Goal: Communication & Community: Answer question/provide support

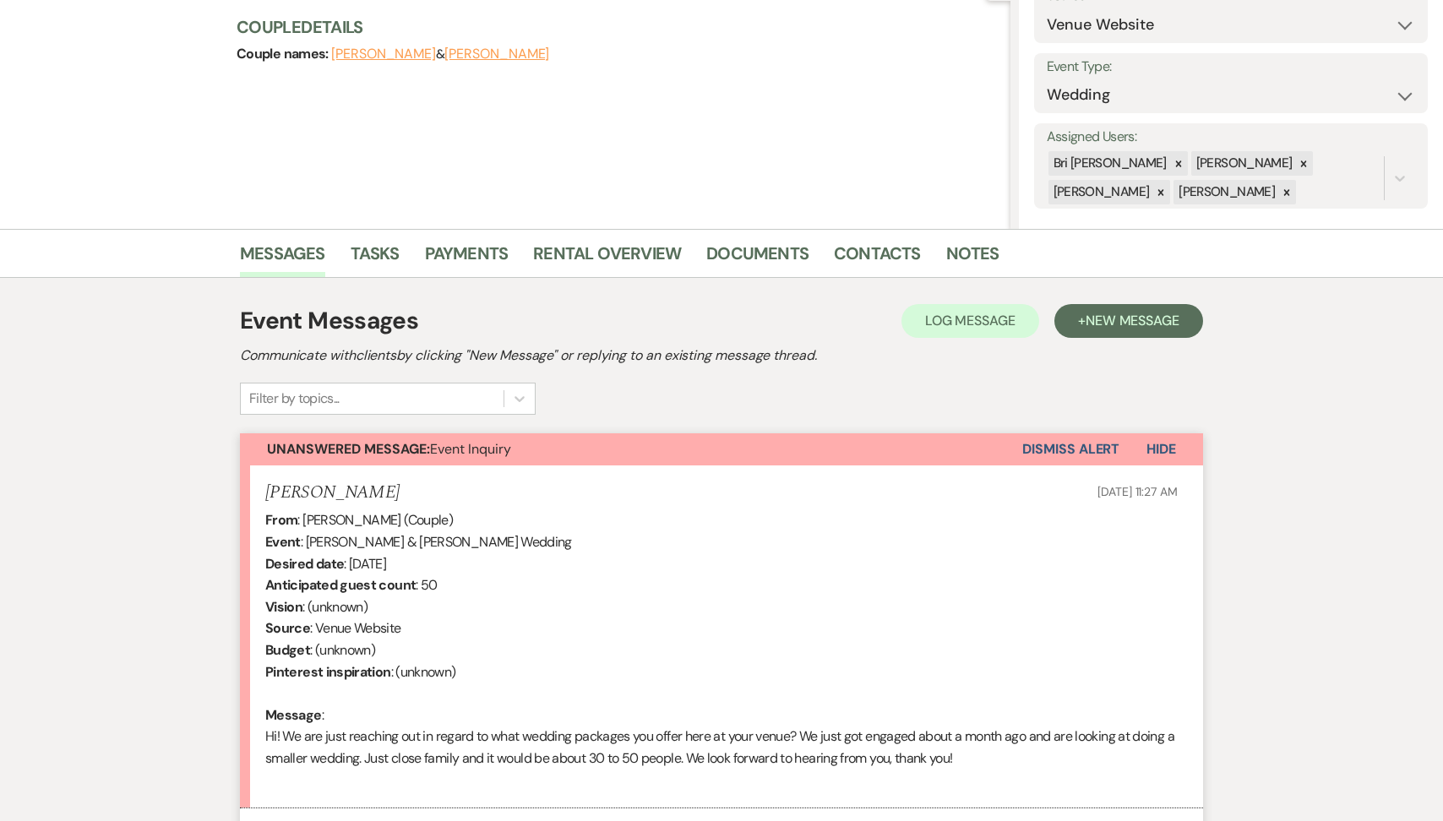
scroll to position [184, 0]
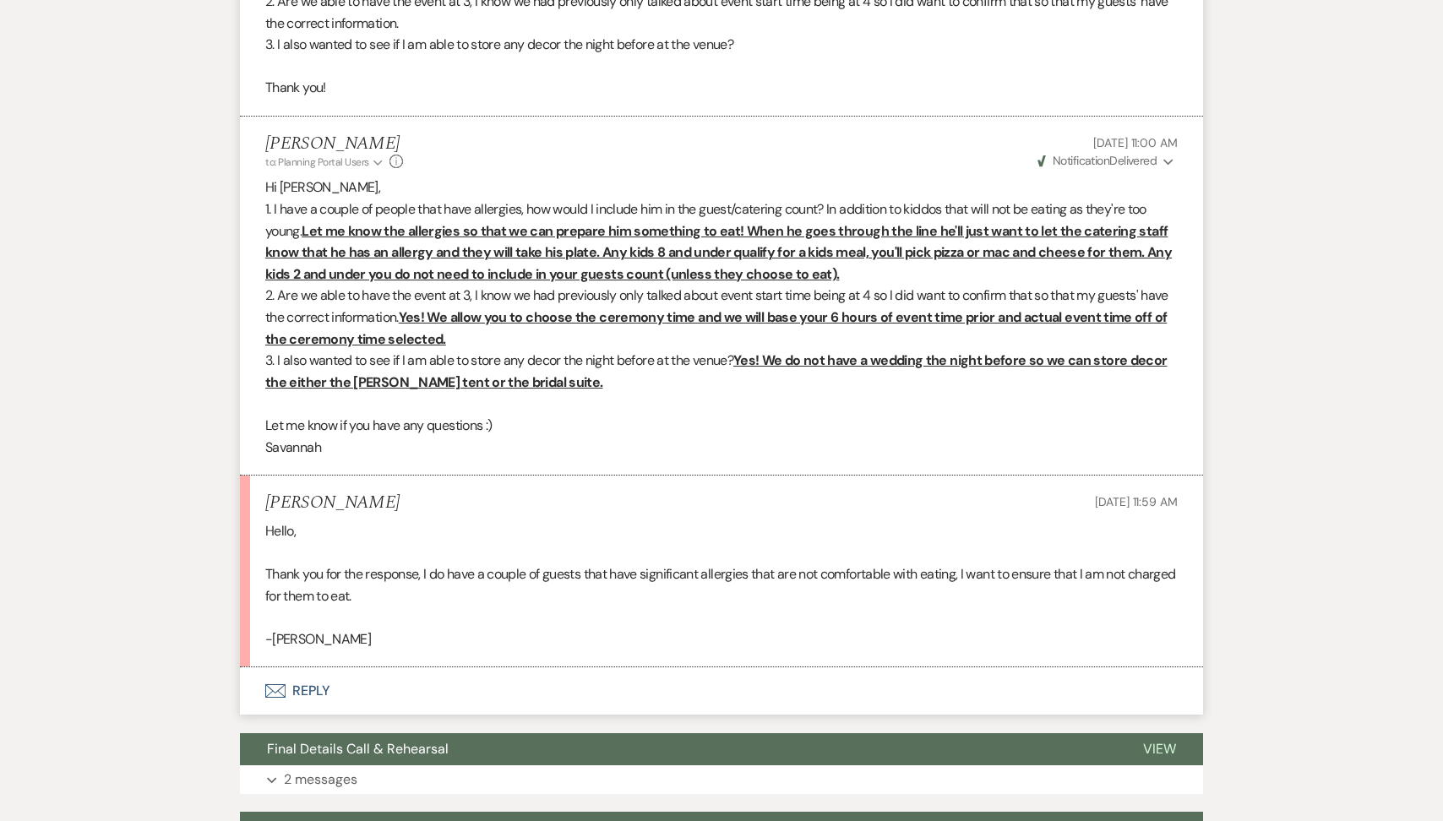
scroll to position [1437, 0]
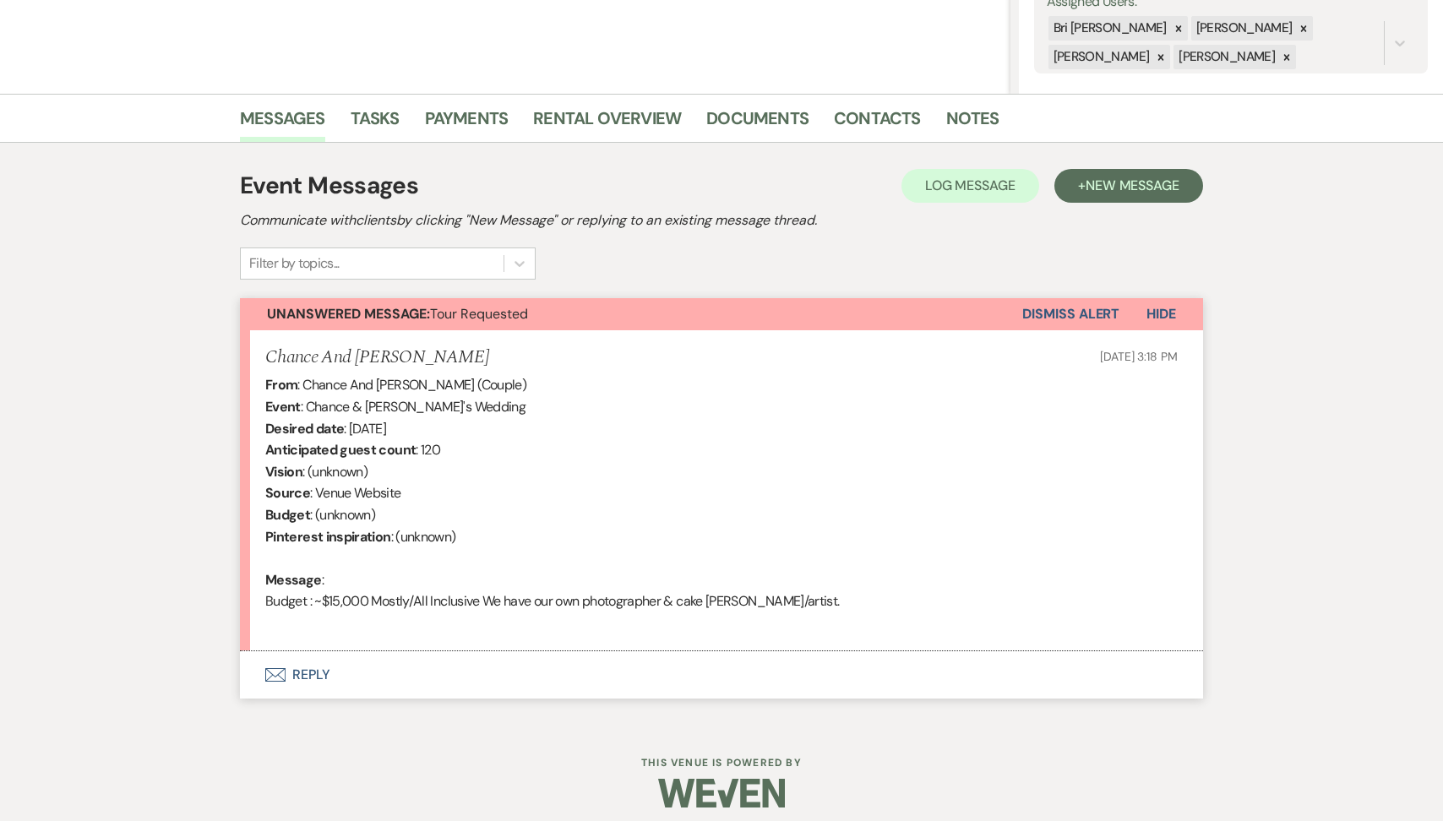
scroll to position [330, 0]
click at [433, 663] on button "Envelope Reply" at bounding box center [721, 675] width 963 height 47
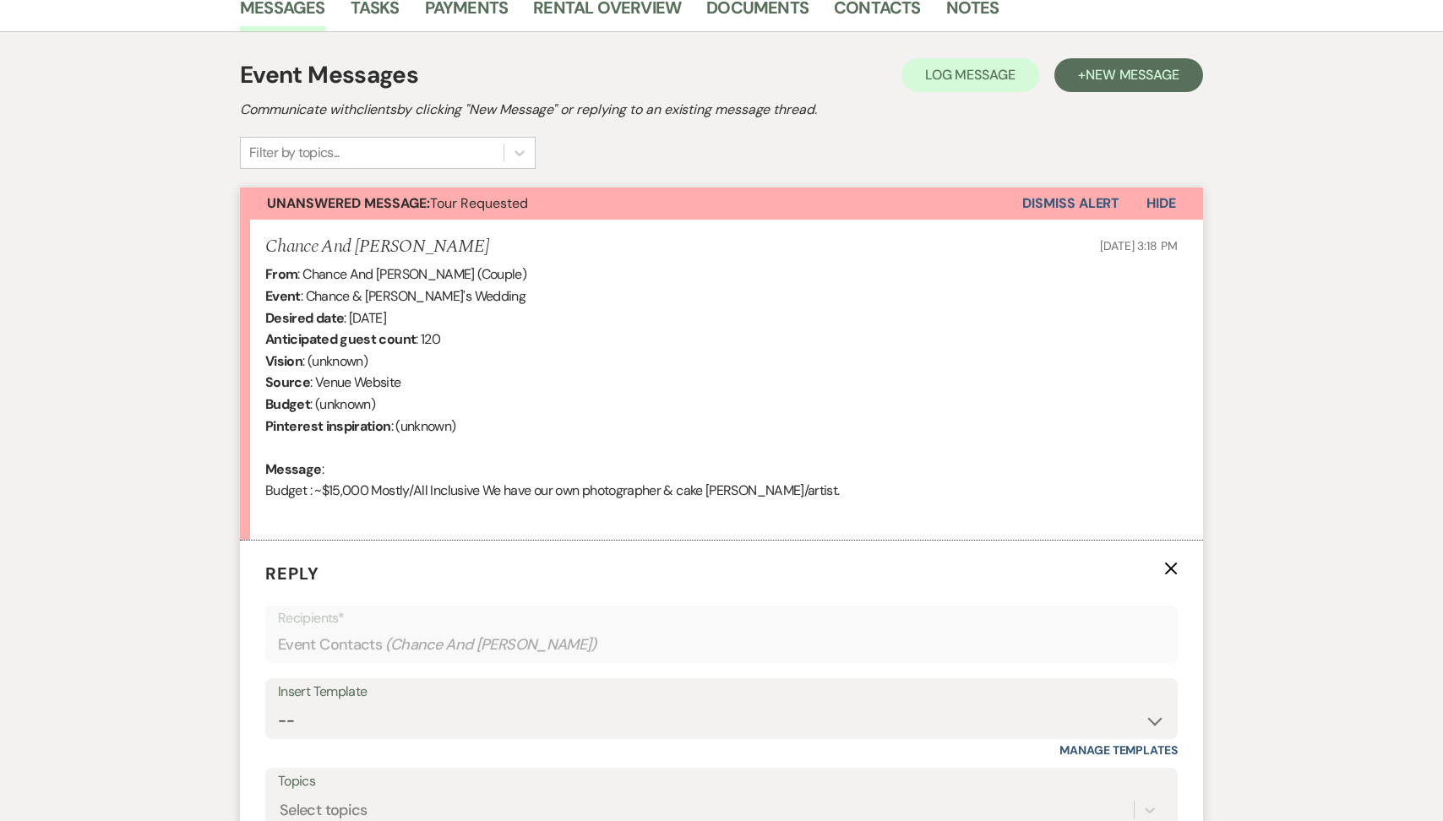
scroll to position [701, 0]
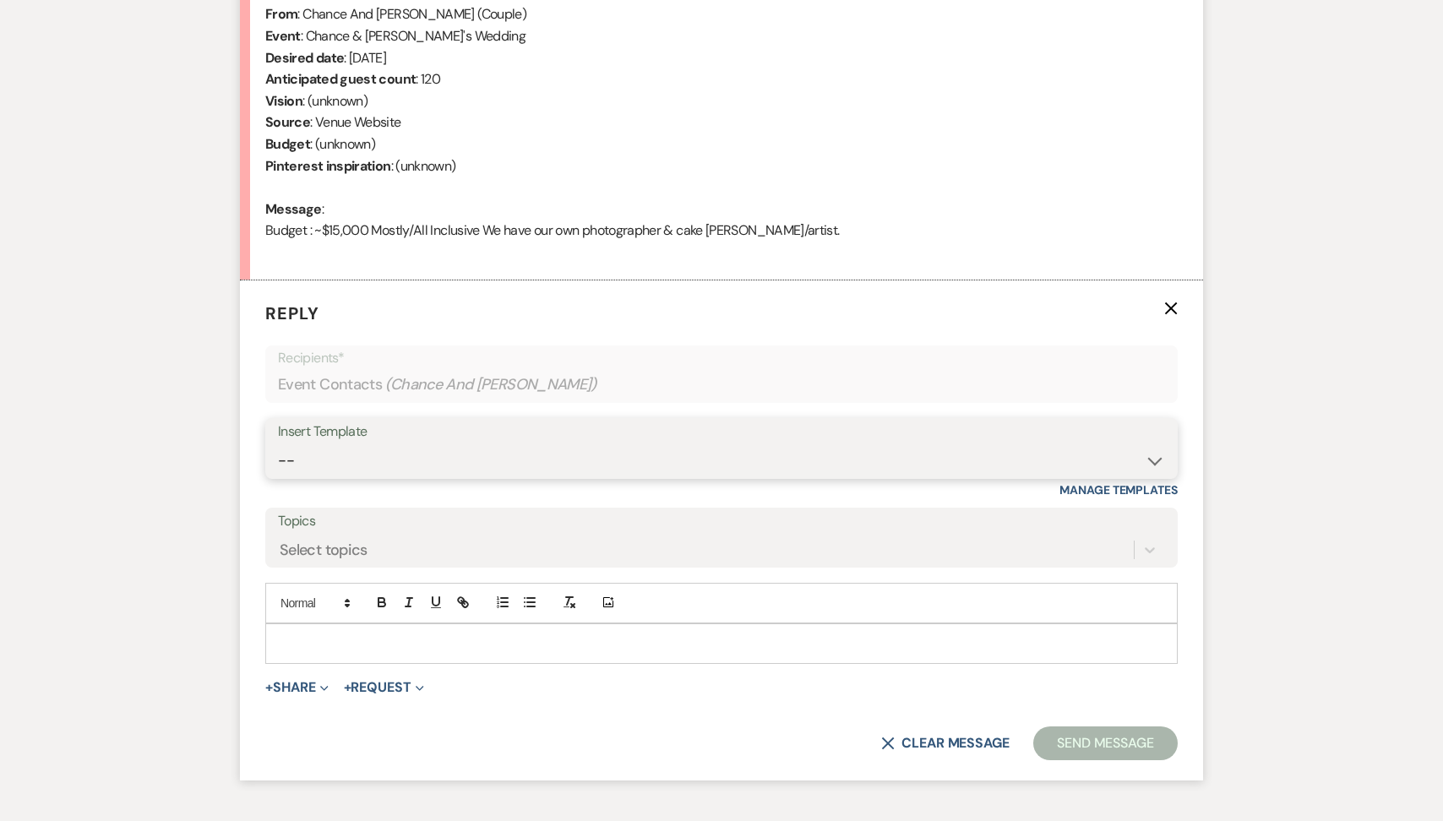
click at [464, 472] on select "-- Tour Request Response Follow Up Contract (Pre-Booked Leads) Weven Planning P…" at bounding box center [721, 461] width 887 height 33
select select "2135"
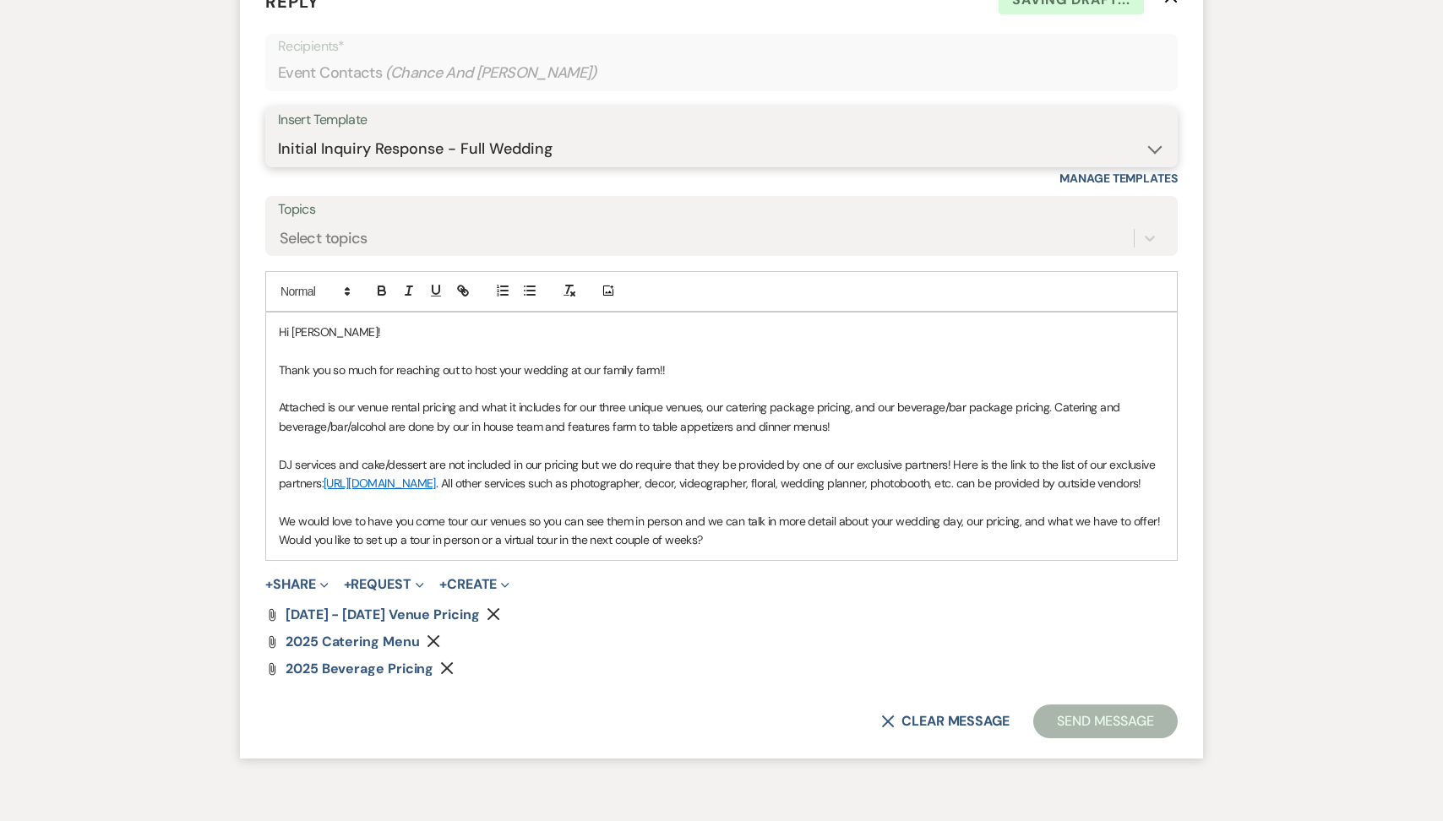
scroll to position [1023, 0]
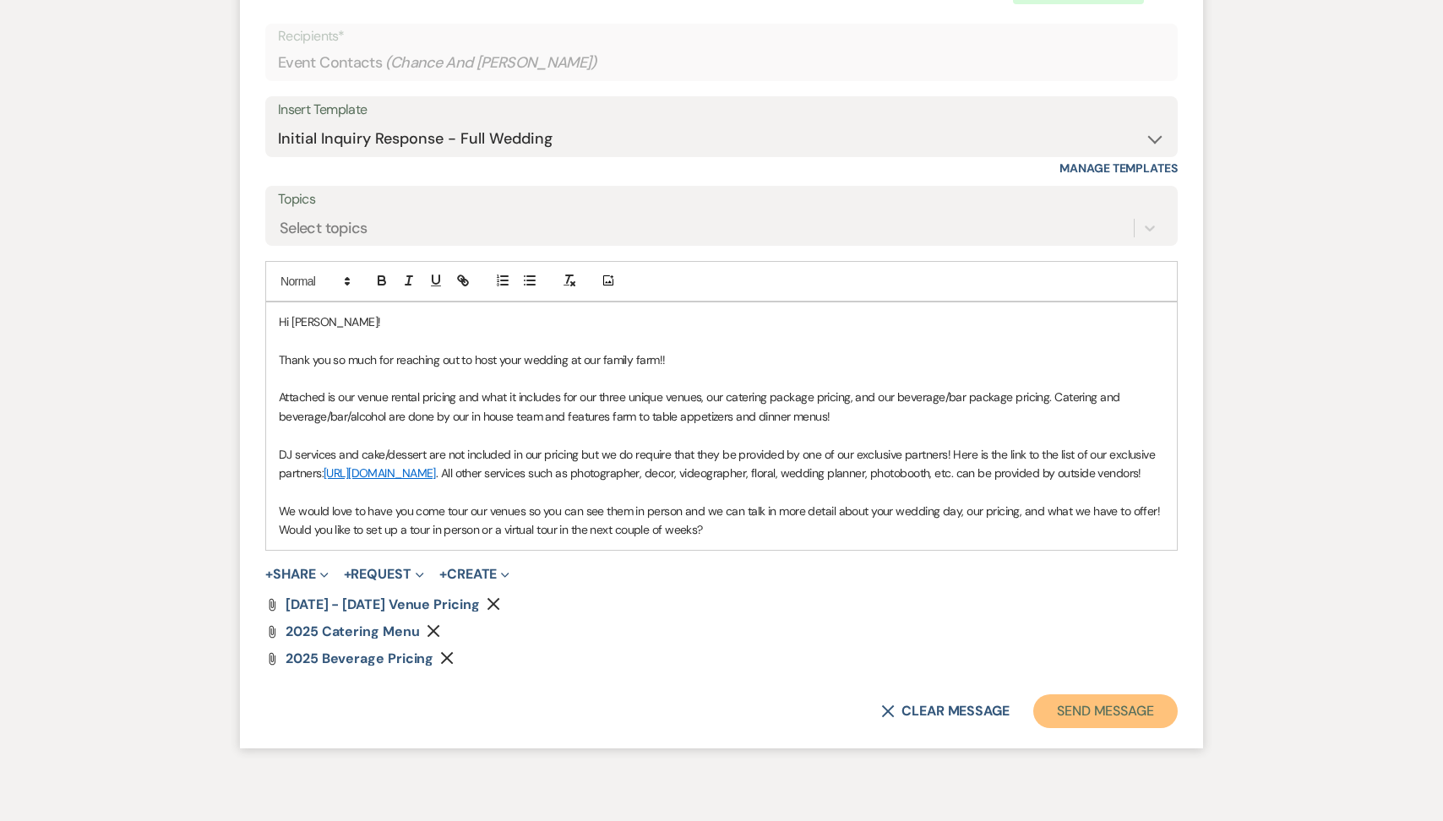
click at [1110, 728] on button "Send Message" at bounding box center [1106, 712] width 145 height 34
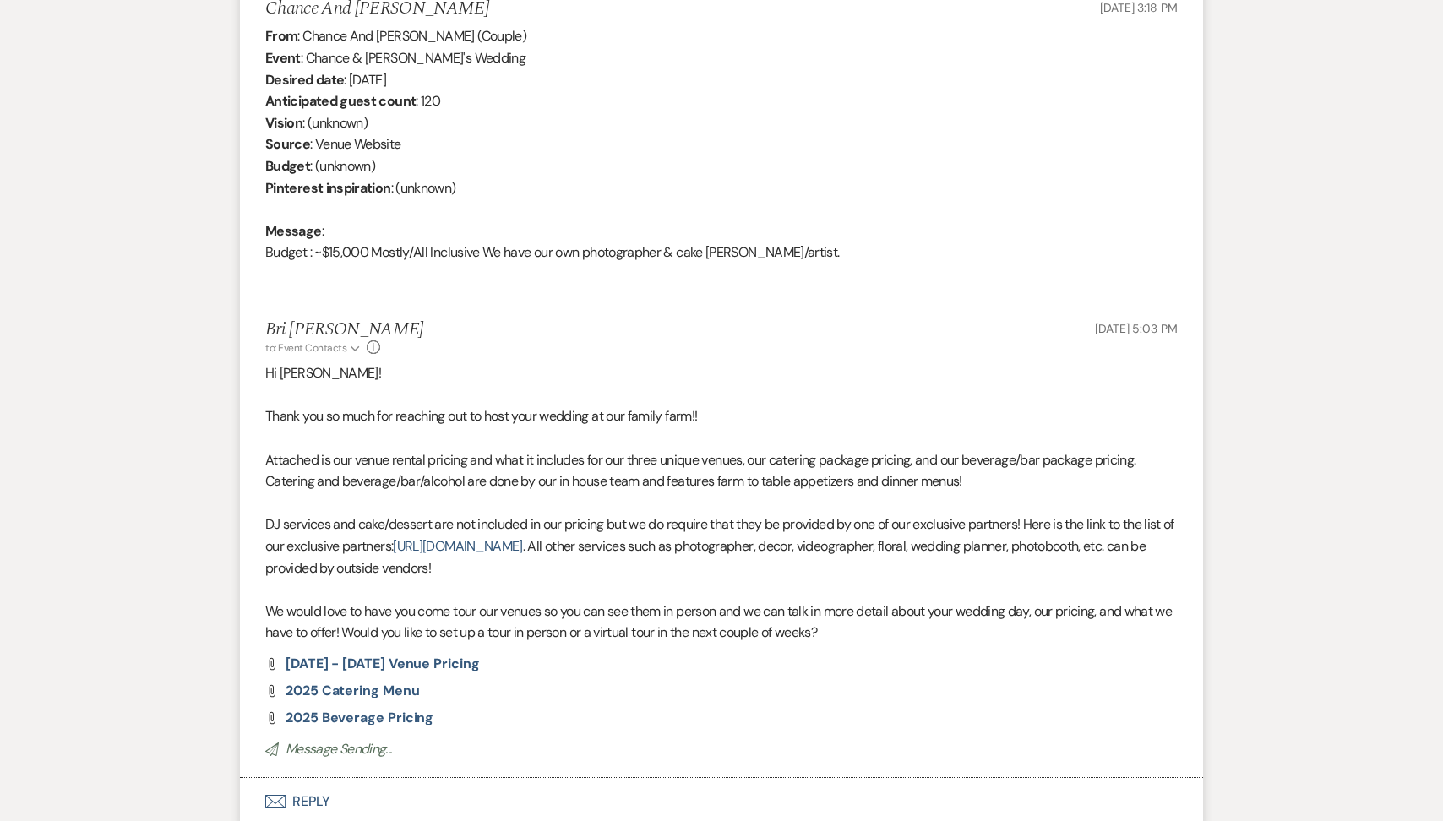
scroll to position [0, 0]
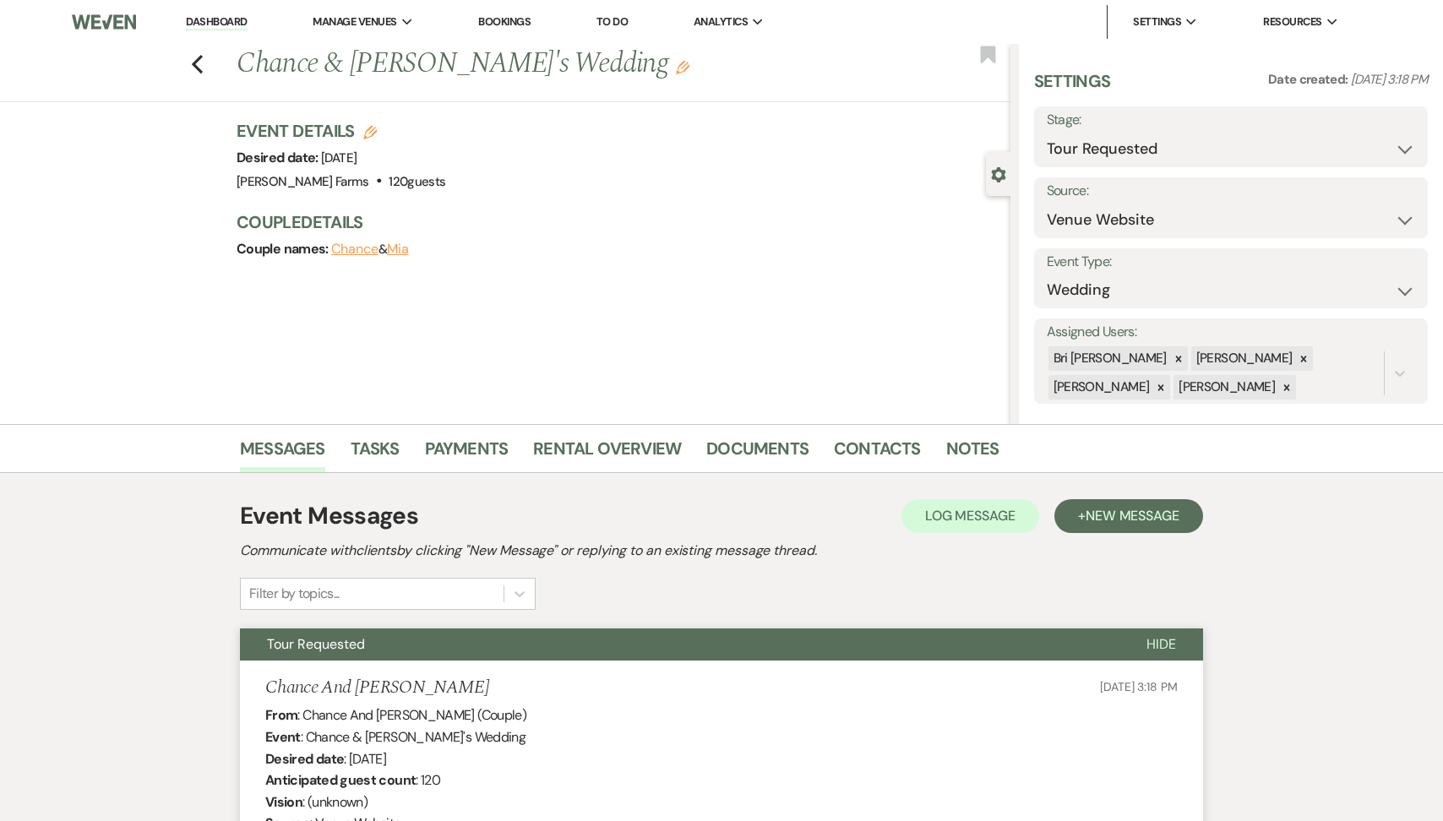
click at [1115, 172] on div "Settings Date created: [DATE] 3:18 PM Stage: Inquiry Follow Up Tour Requested T…" at bounding box center [1231, 236] width 394 height 335
click at [1110, 151] on select "Inquiry Follow Up Tour Requested Tour Confirmed Toured Proposal Sent Booked Lost" at bounding box center [1231, 149] width 368 height 33
select select "1"
click at [1367, 146] on button "Save" at bounding box center [1387, 137] width 84 height 34
click at [1167, 382] on icon at bounding box center [1161, 388] width 12 height 12
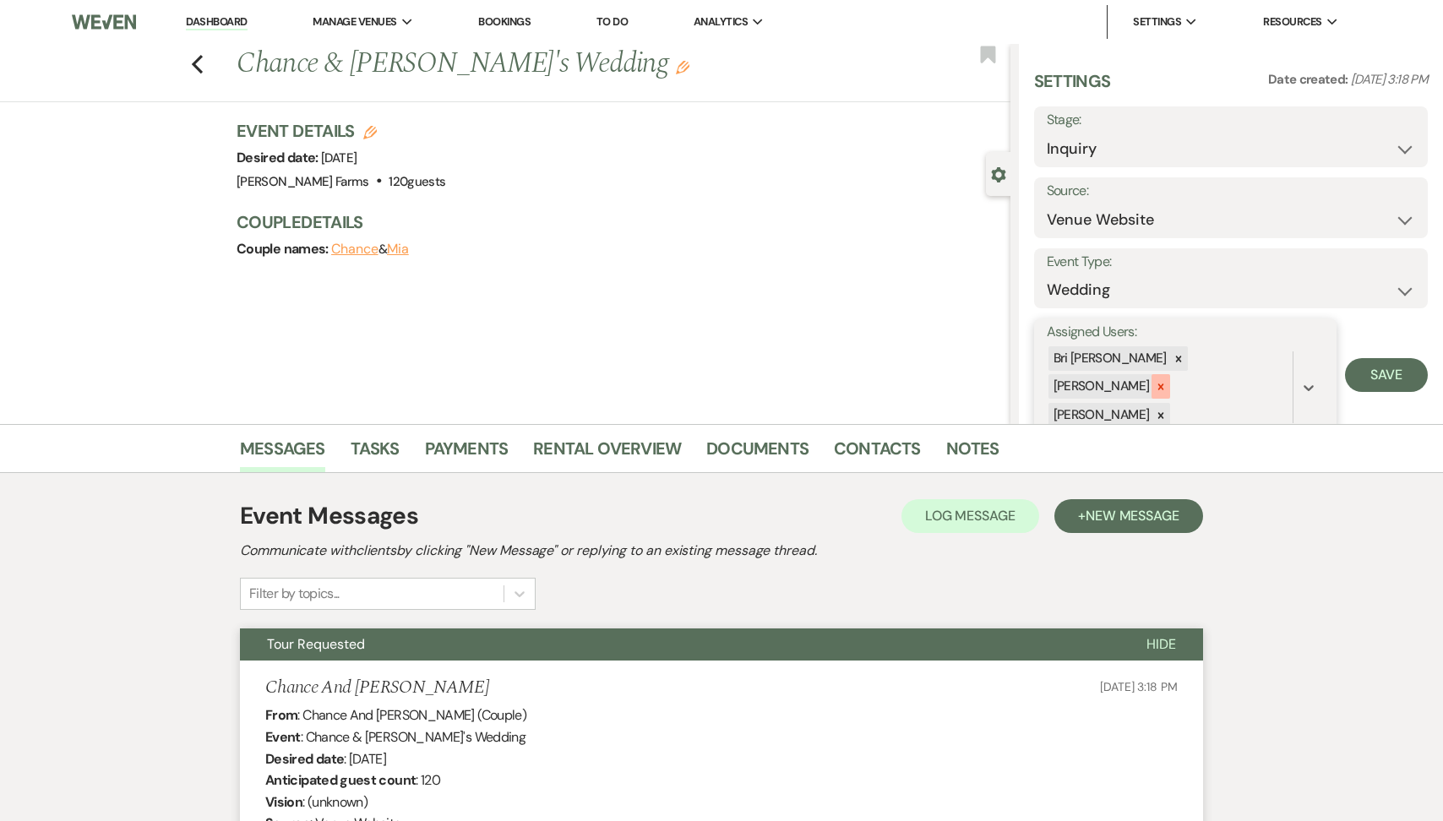
click at [1167, 381] on icon at bounding box center [1161, 387] width 12 height 12
click at [1225, 352] on div "[PERSON_NAME] [PERSON_NAME]" at bounding box center [1170, 373] width 246 height 57
click at [1171, 375] on div at bounding box center [1161, 387] width 19 height 25
click at [1371, 357] on button "Save" at bounding box center [1386, 361] width 83 height 34
click at [237, 23] on link "Dashboard" at bounding box center [216, 22] width 61 height 16
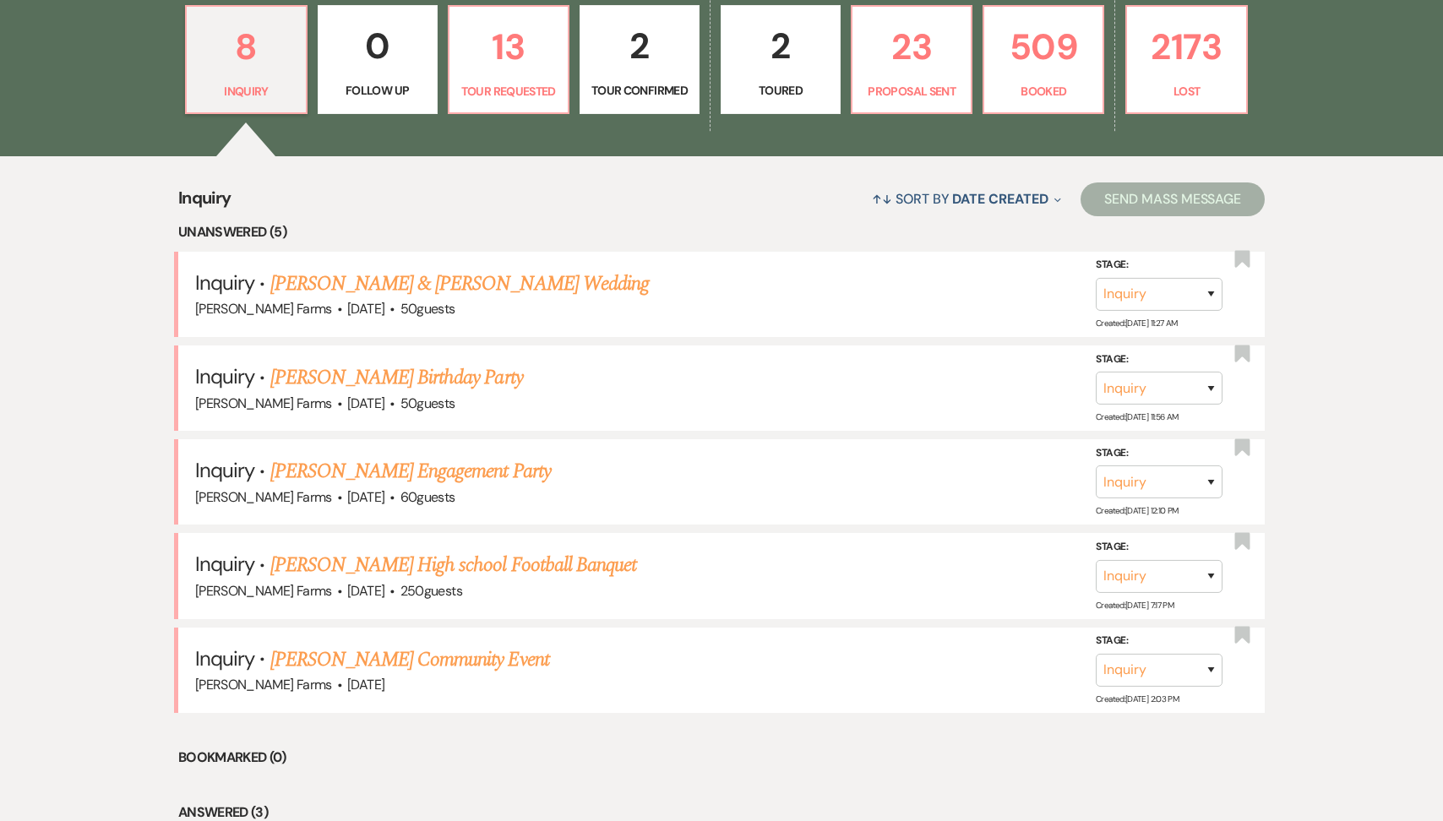
scroll to position [602, 0]
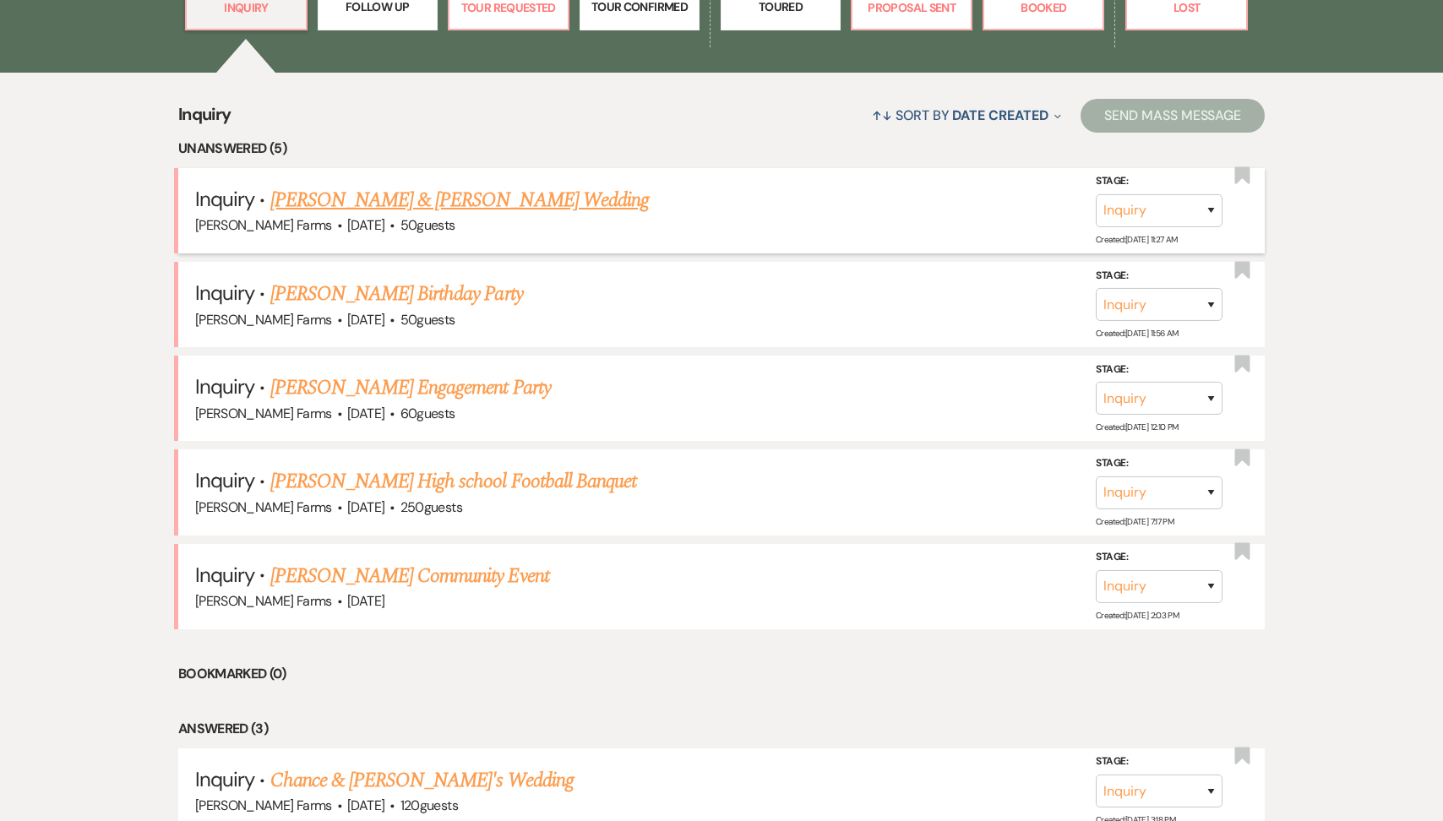
click at [505, 192] on link "[PERSON_NAME] & [PERSON_NAME] Wedding" at bounding box center [459, 200] width 379 height 30
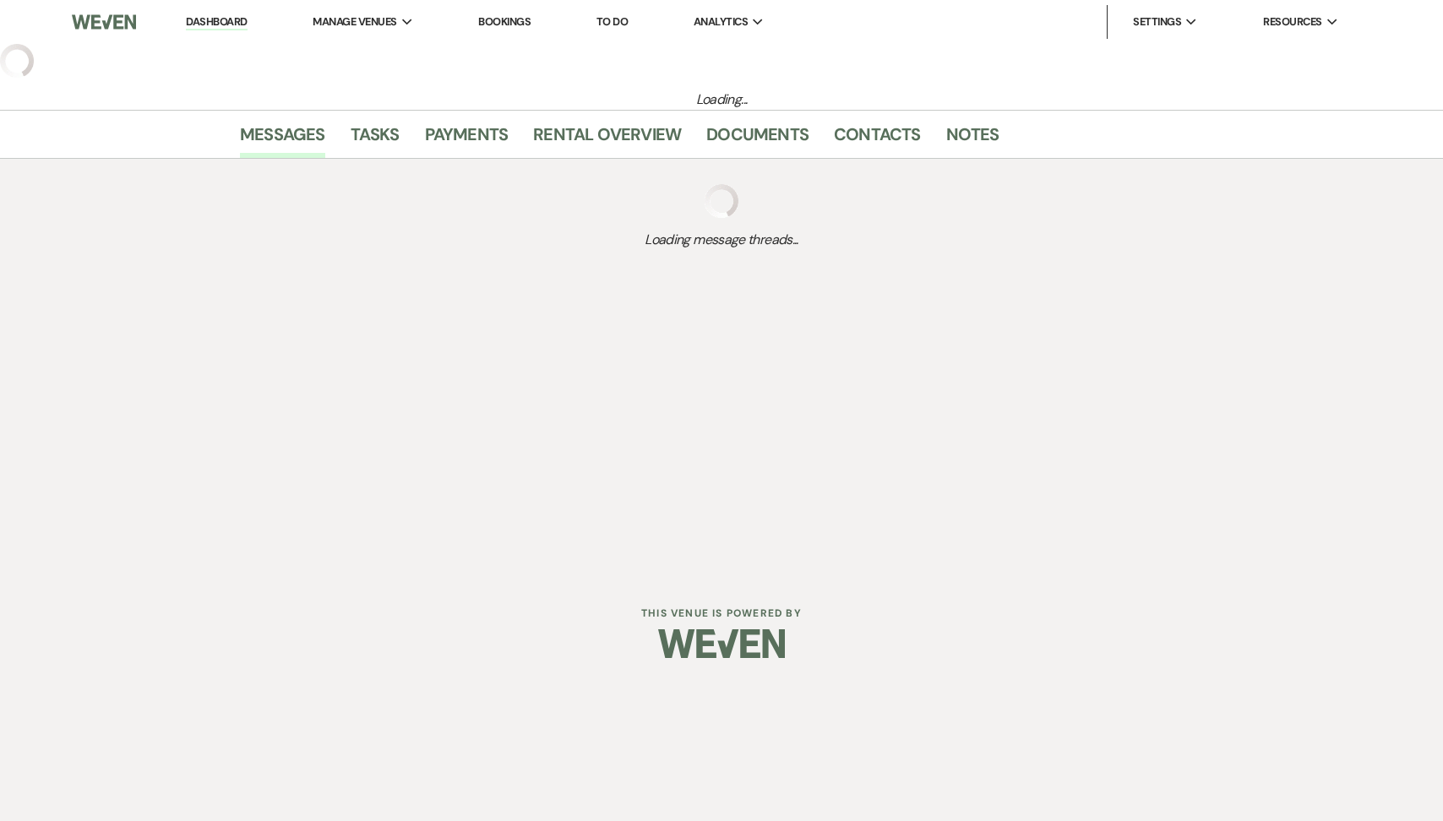
select select "5"
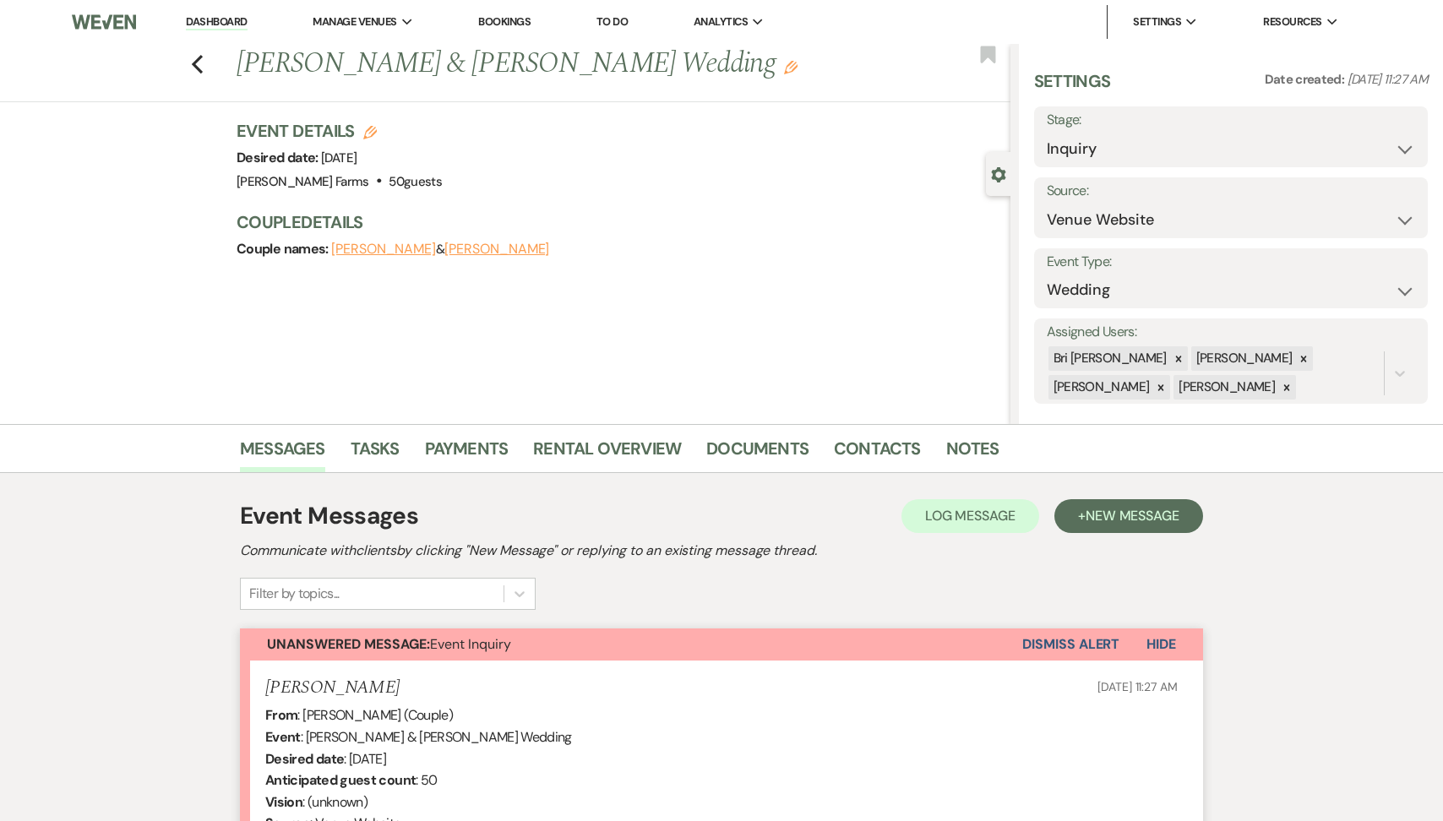
scroll to position [364, 0]
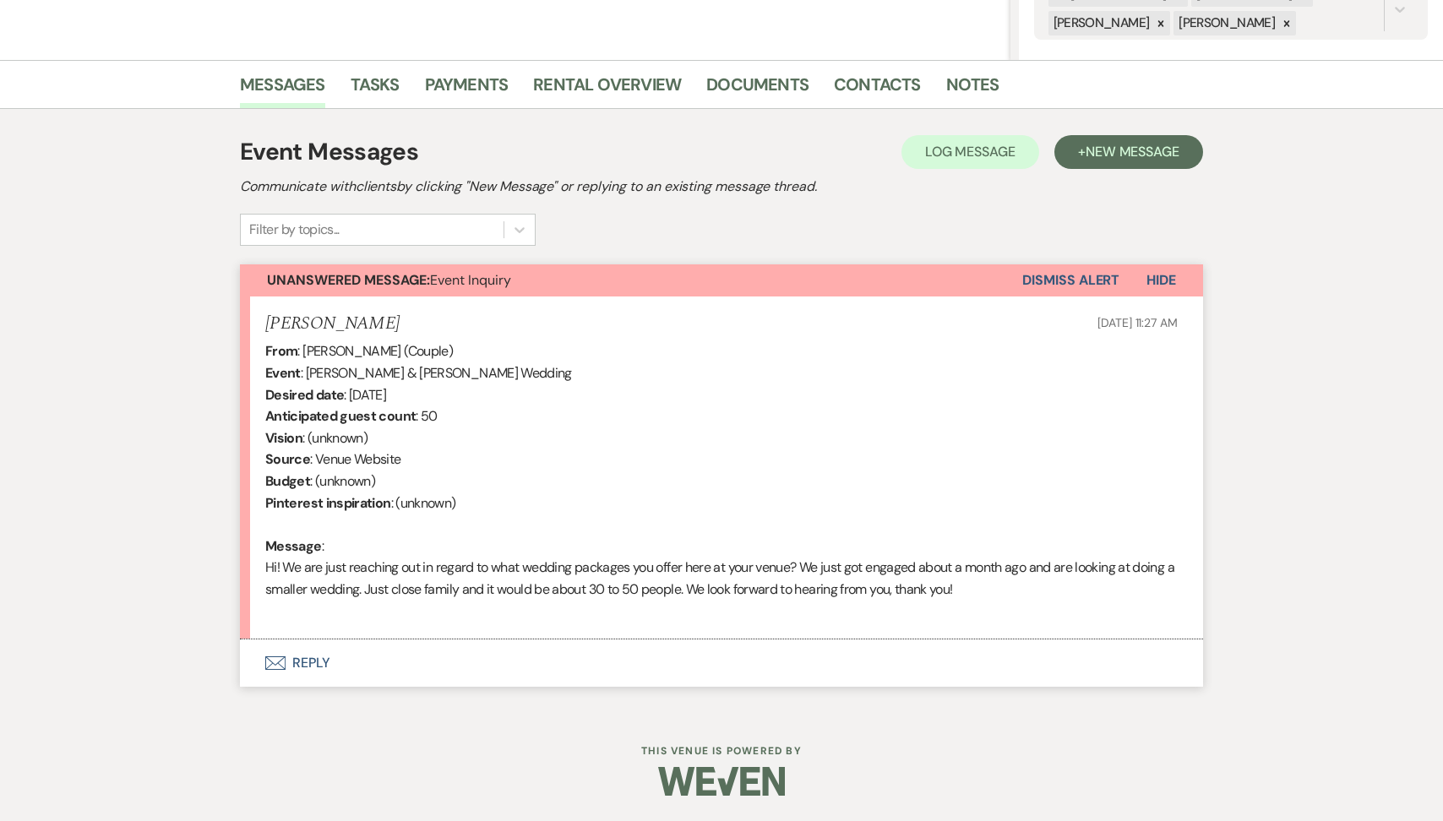
click at [504, 655] on button "Envelope Reply" at bounding box center [721, 663] width 963 height 47
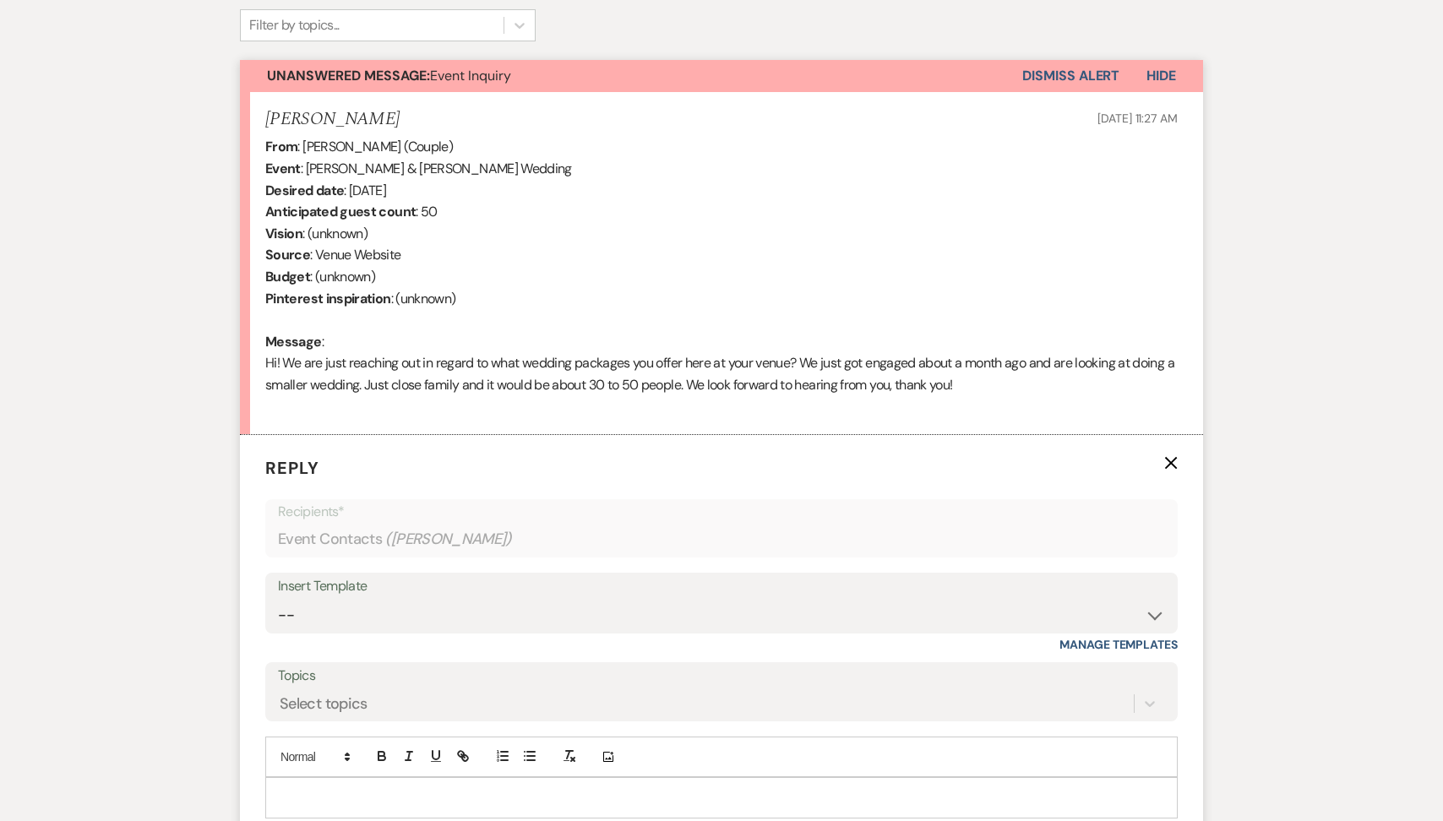
scroll to position [617, 0]
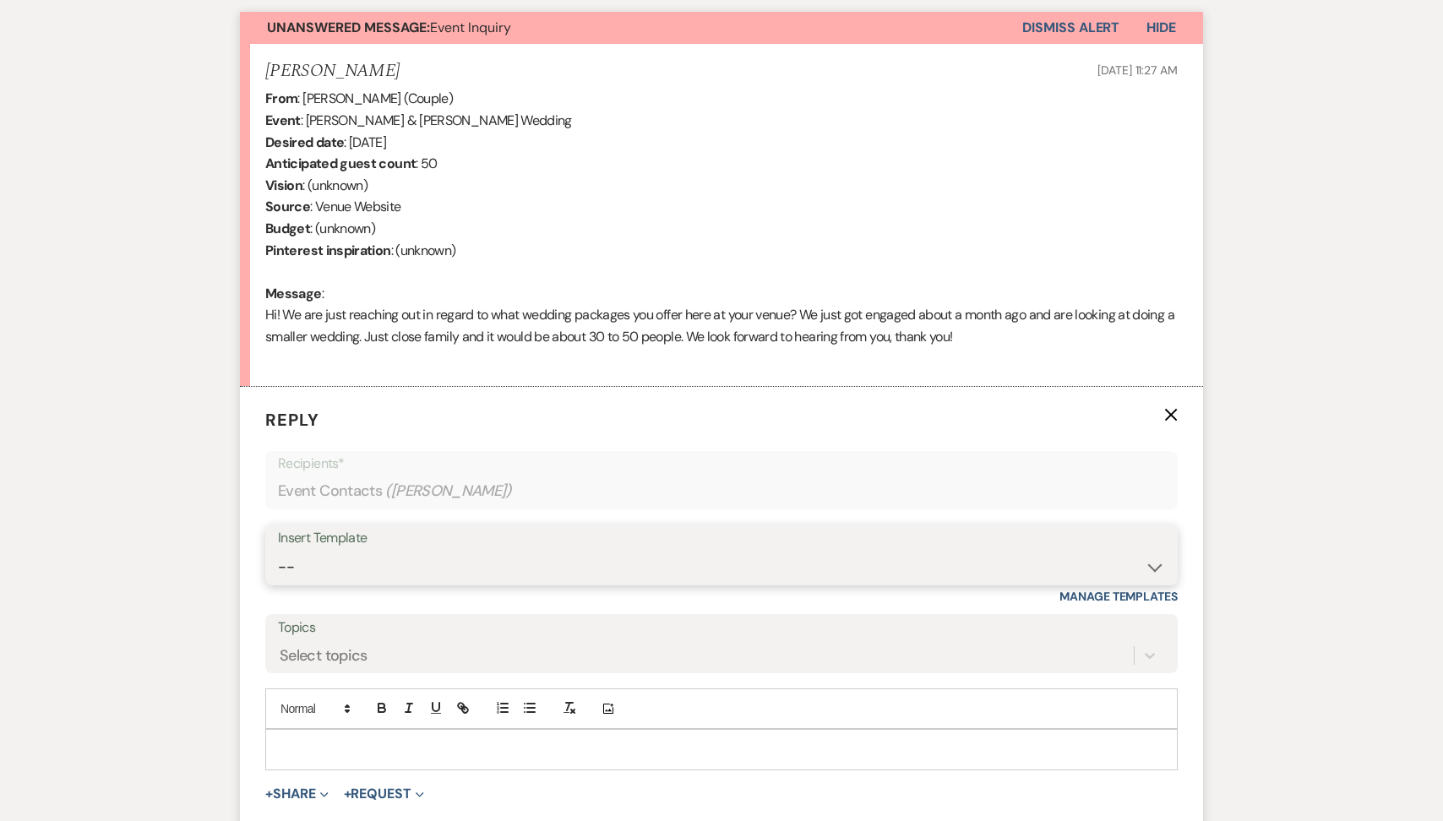
click at [477, 570] on select "-- Tour Request Response Follow Up Contract (Pre-Booked Leads) Weven Planning P…" at bounding box center [721, 567] width 887 height 33
select select "2278"
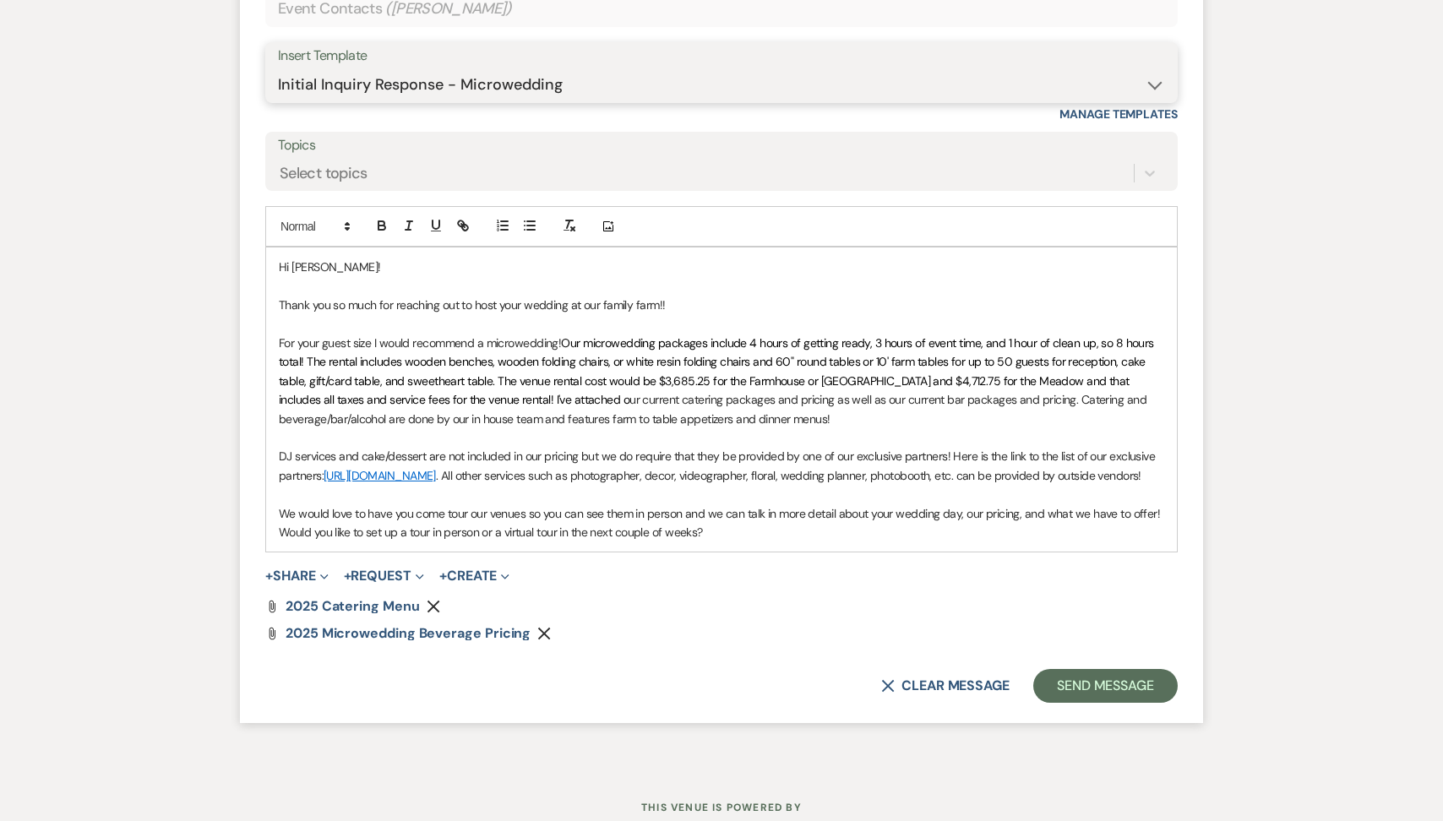
scroll to position [1111, 0]
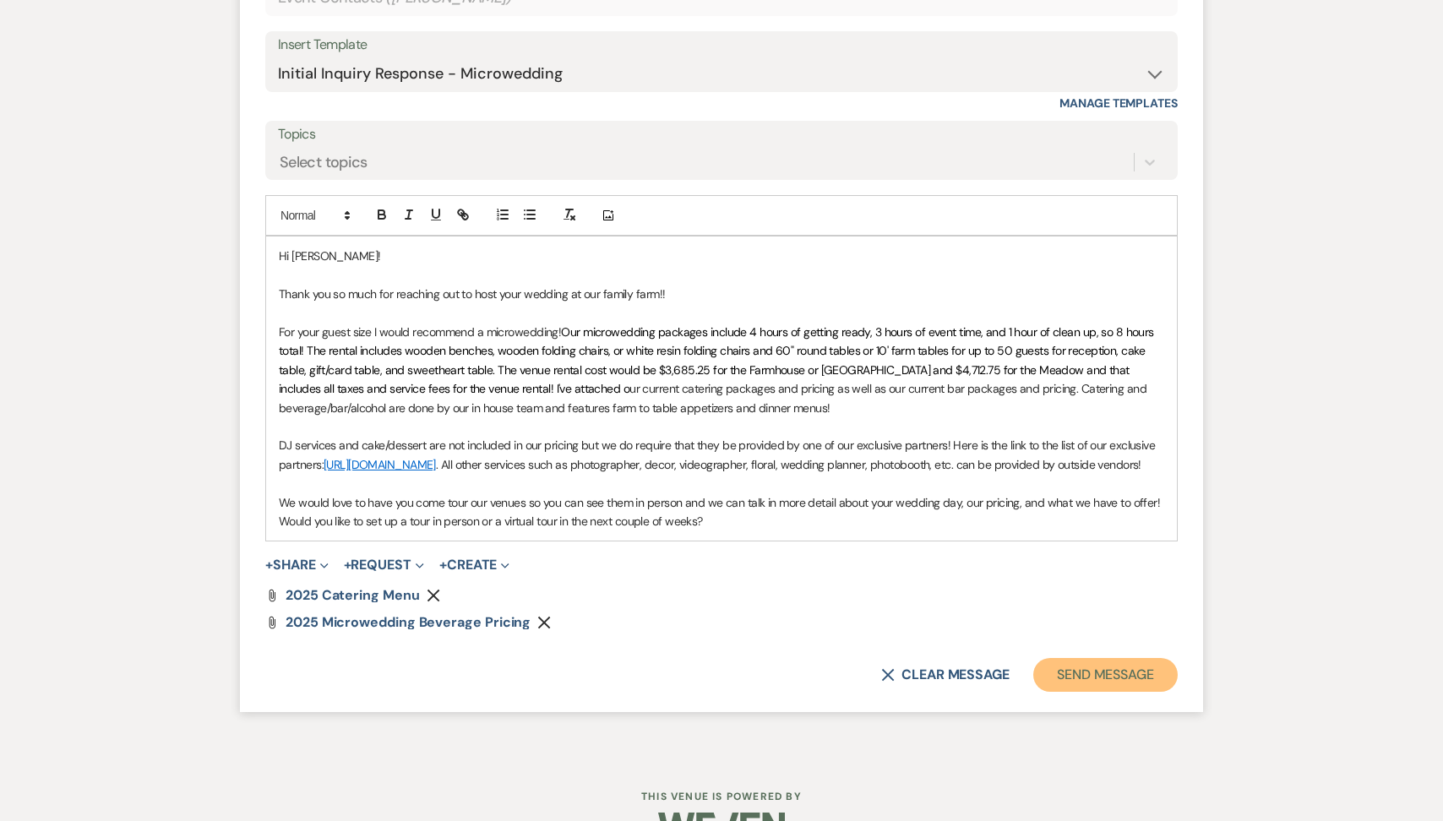
click at [1058, 682] on button "Send Message" at bounding box center [1106, 675] width 145 height 34
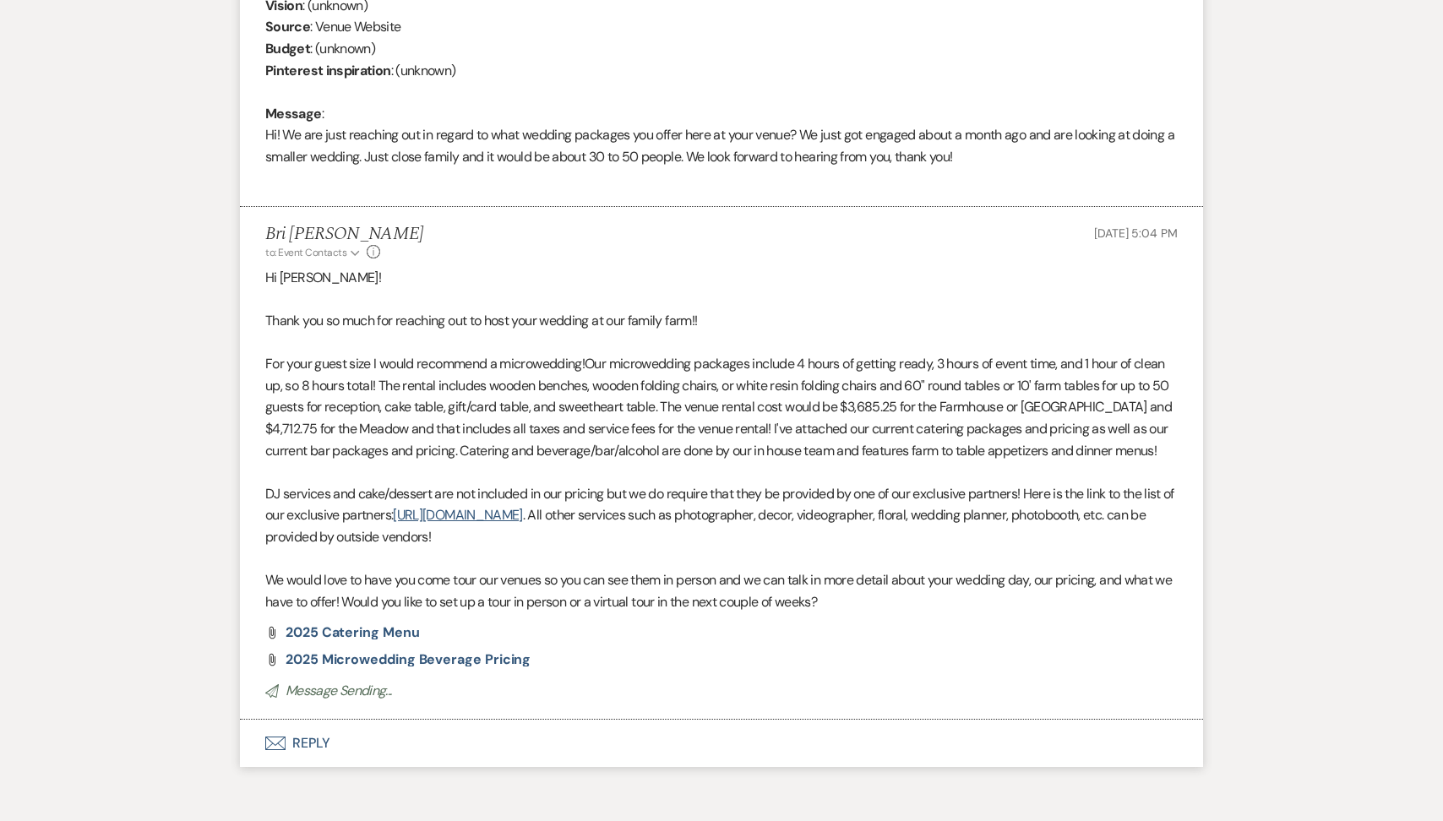
scroll to position [0, 0]
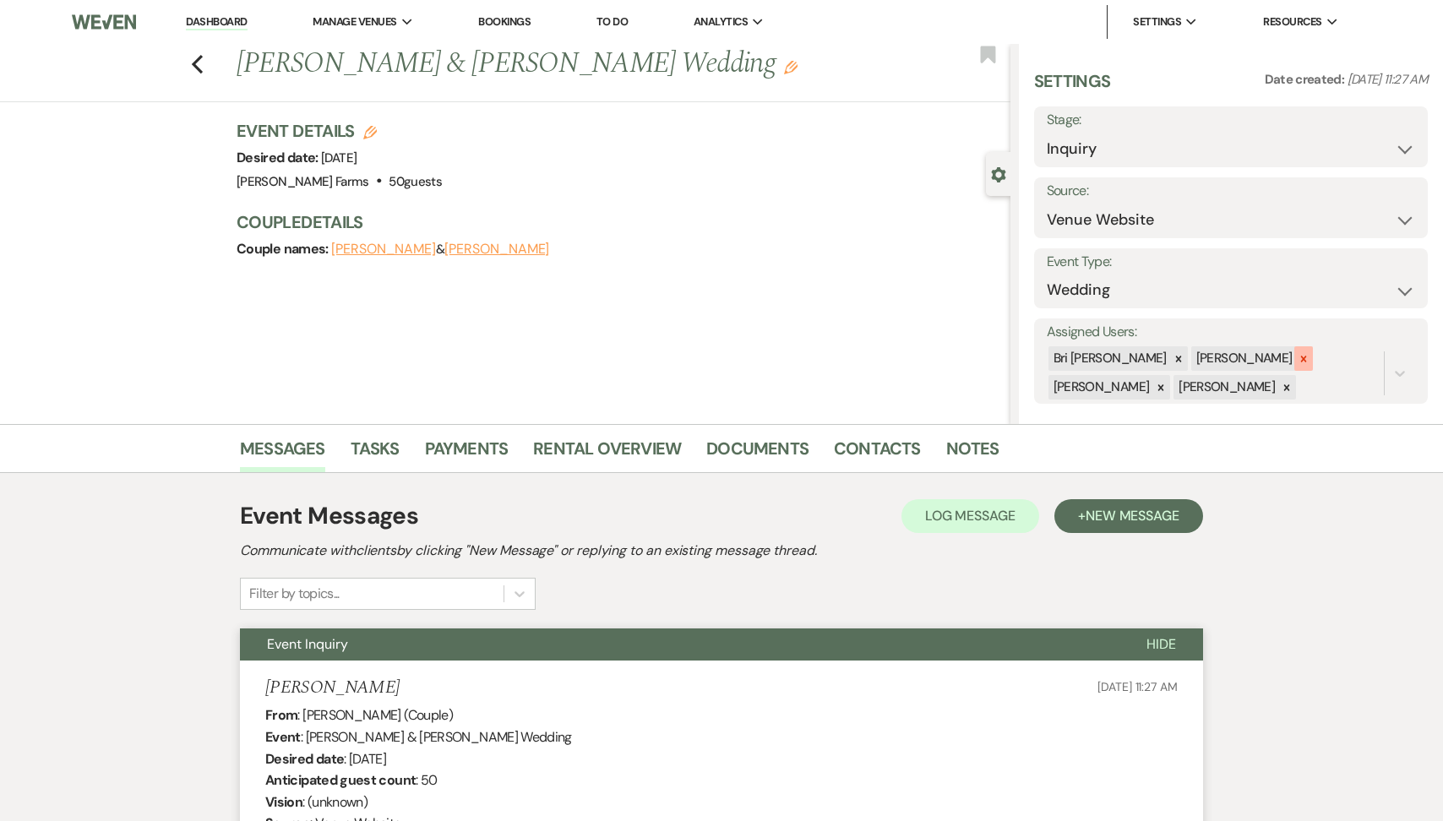
click at [1298, 354] on icon at bounding box center [1304, 359] width 12 height 12
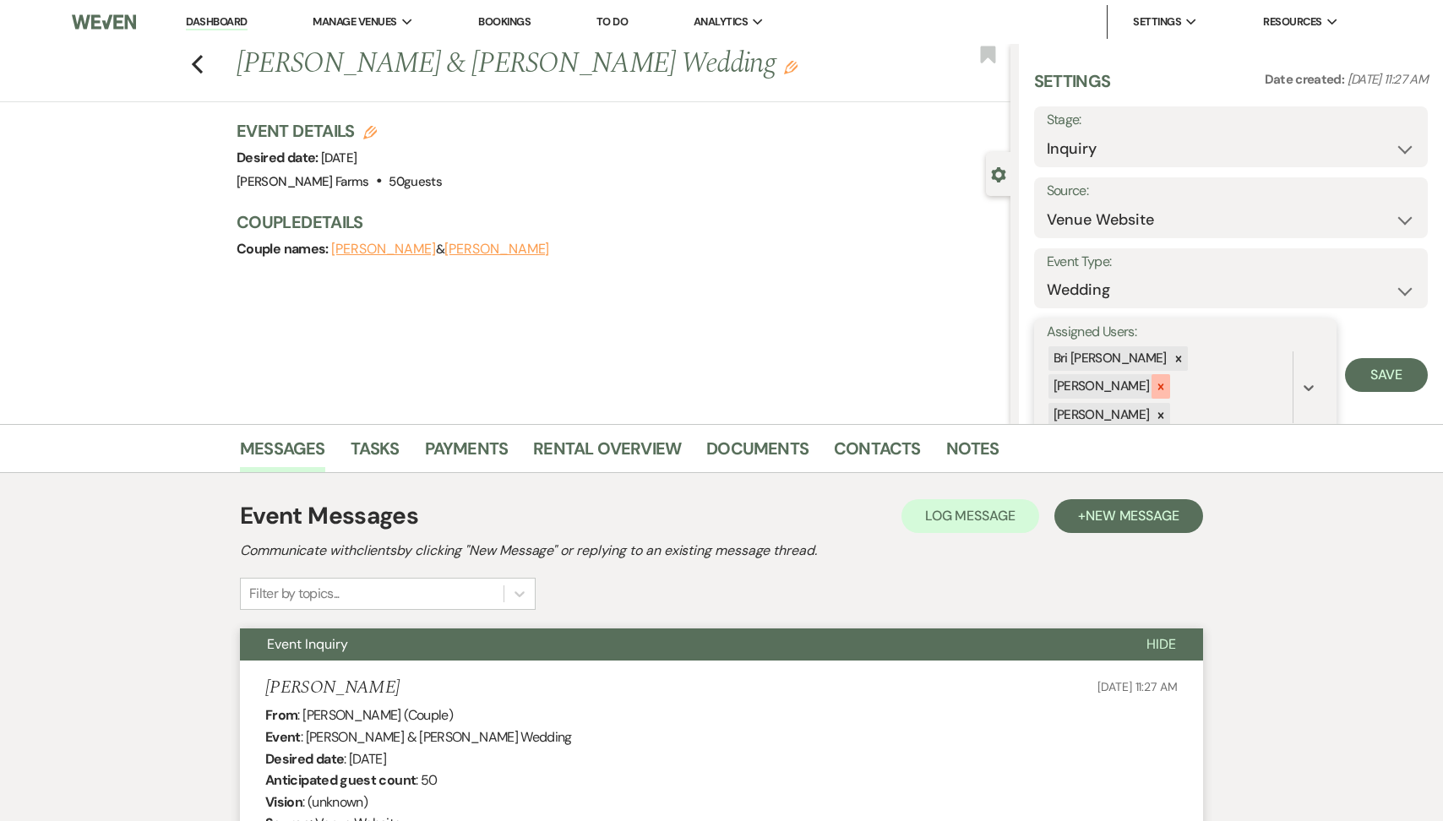
click at [1167, 381] on icon at bounding box center [1161, 387] width 12 height 12
click at [1167, 382] on icon at bounding box center [1161, 388] width 12 height 12
click at [1384, 367] on button "Save" at bounding box center [1386, 361] width 83 height 34
click at [232, 16] on link "Dashboard" at bounding box center [216, 22] width 61 height 16
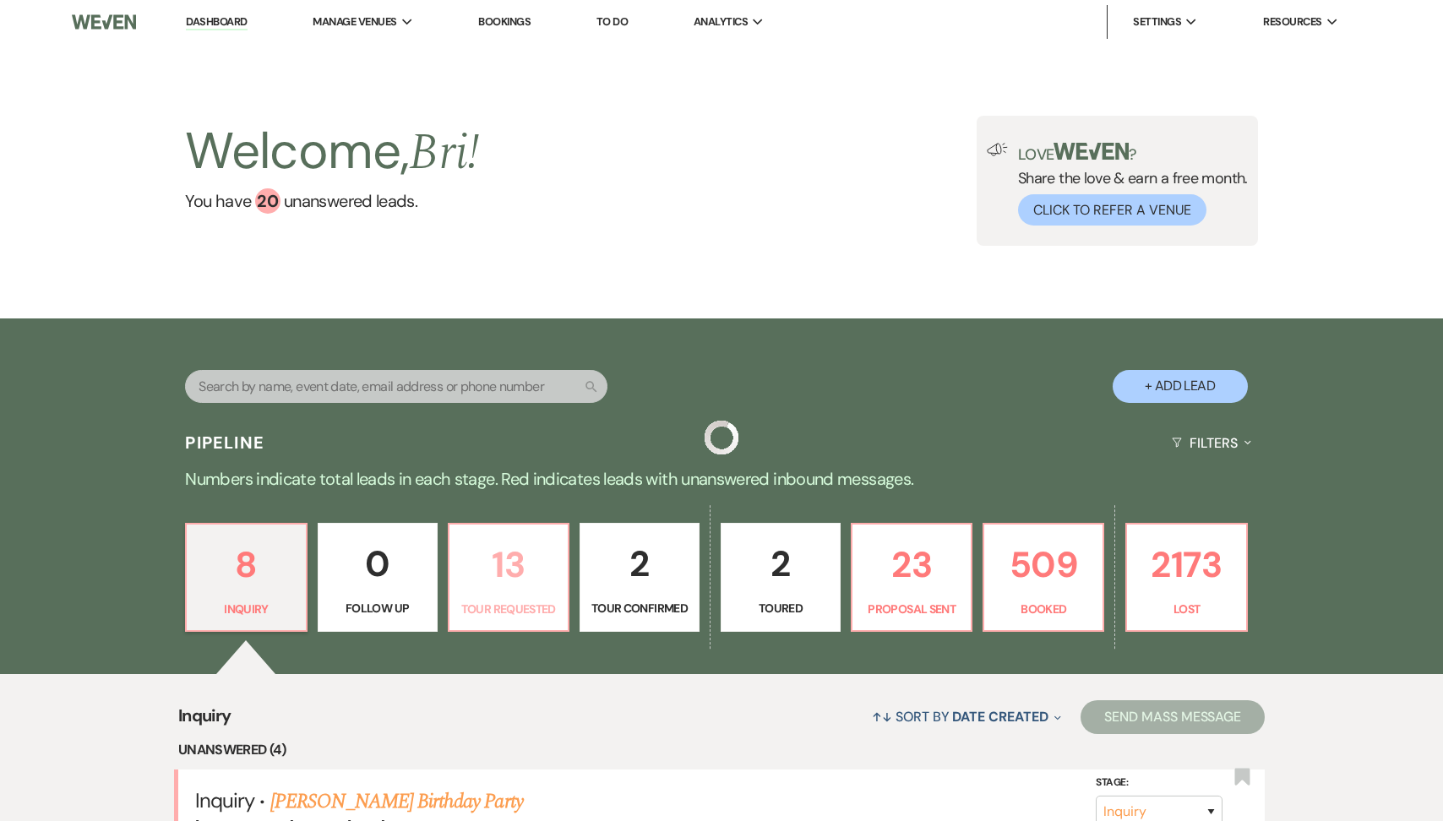
click at [504, 589] on p "13" at bounding box center [509, 565] width 98 height 57
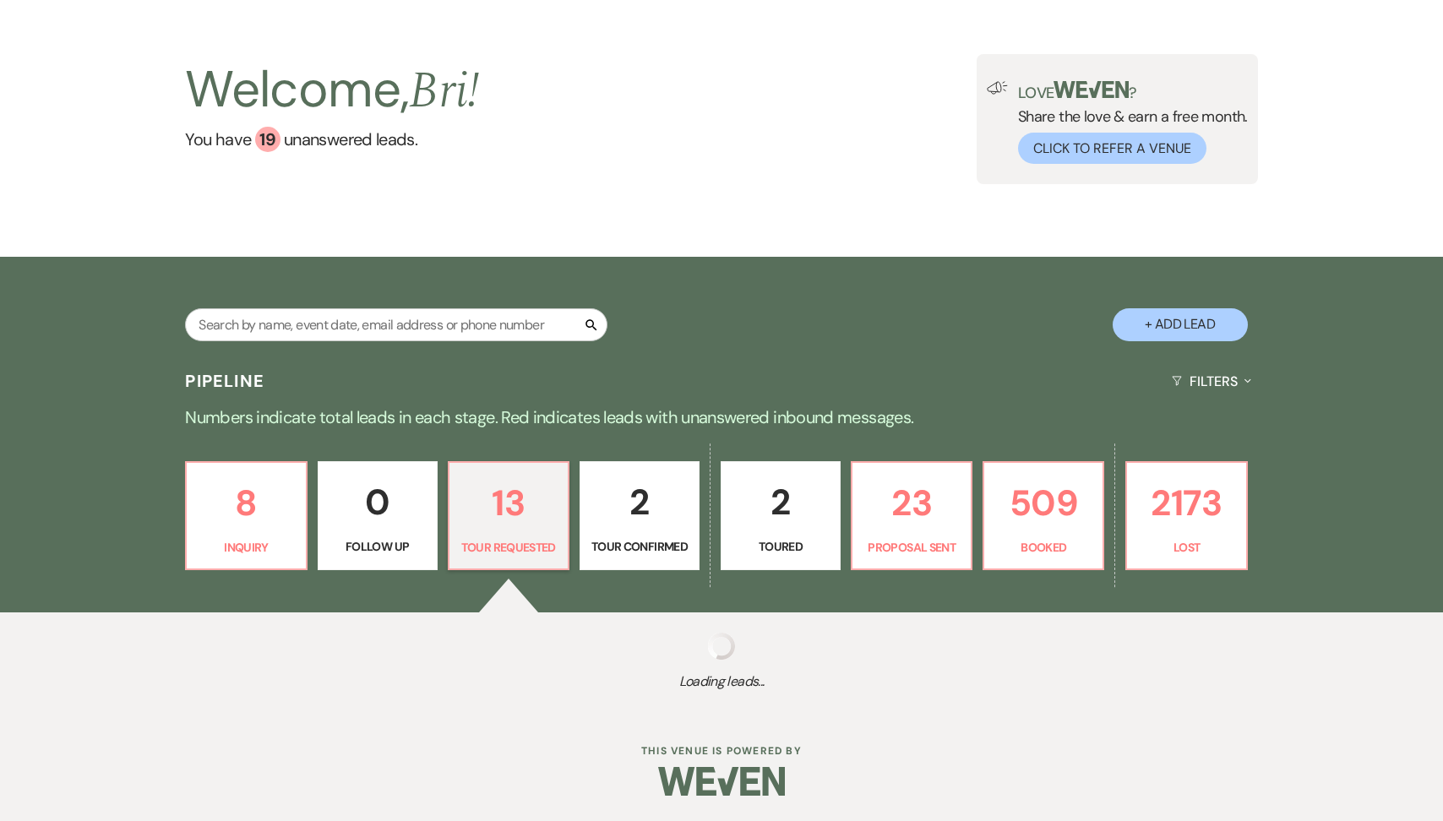
select select "2"
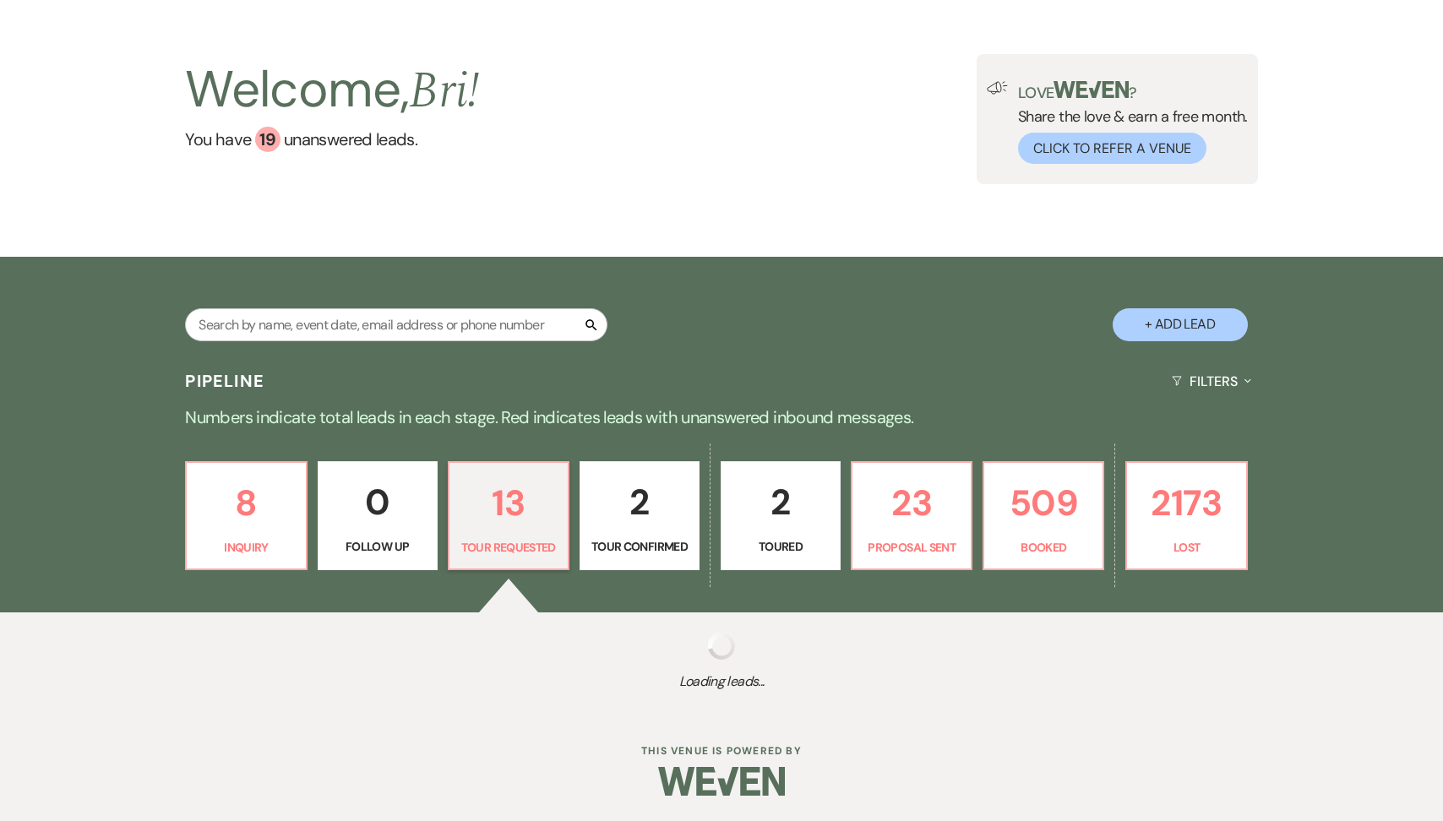
select select "2"
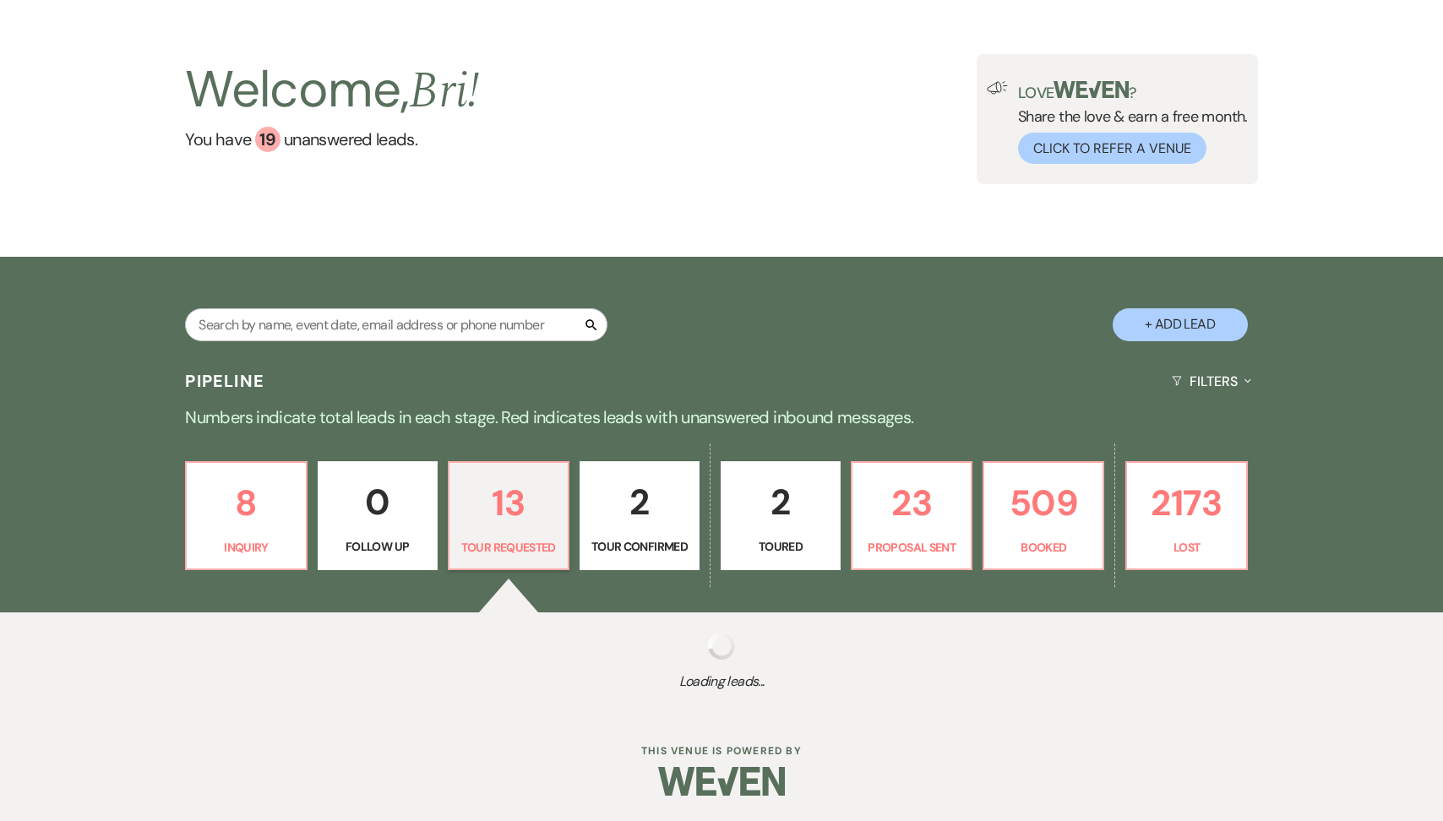
select select "2"
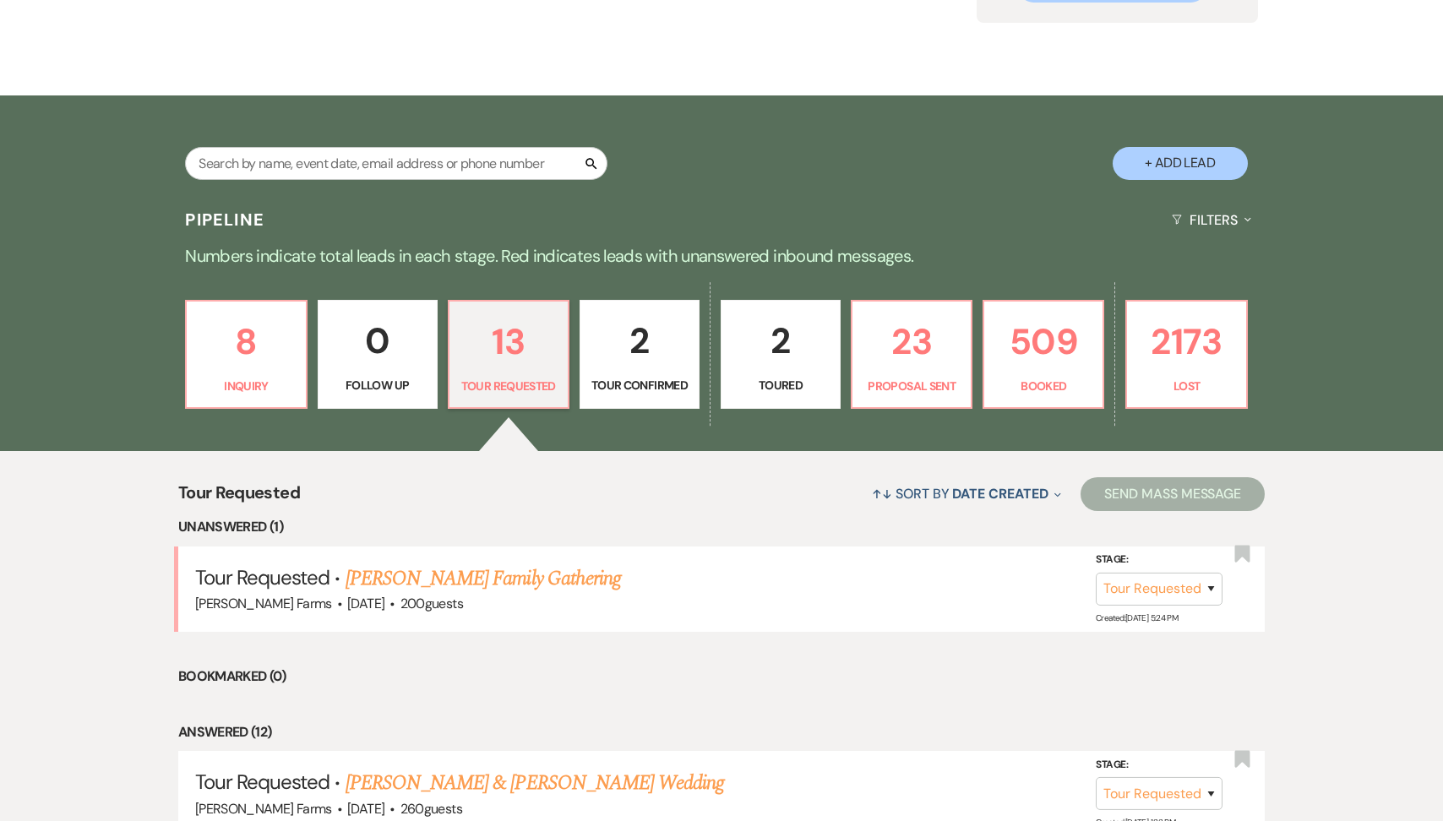
scroll to position [230, 0]
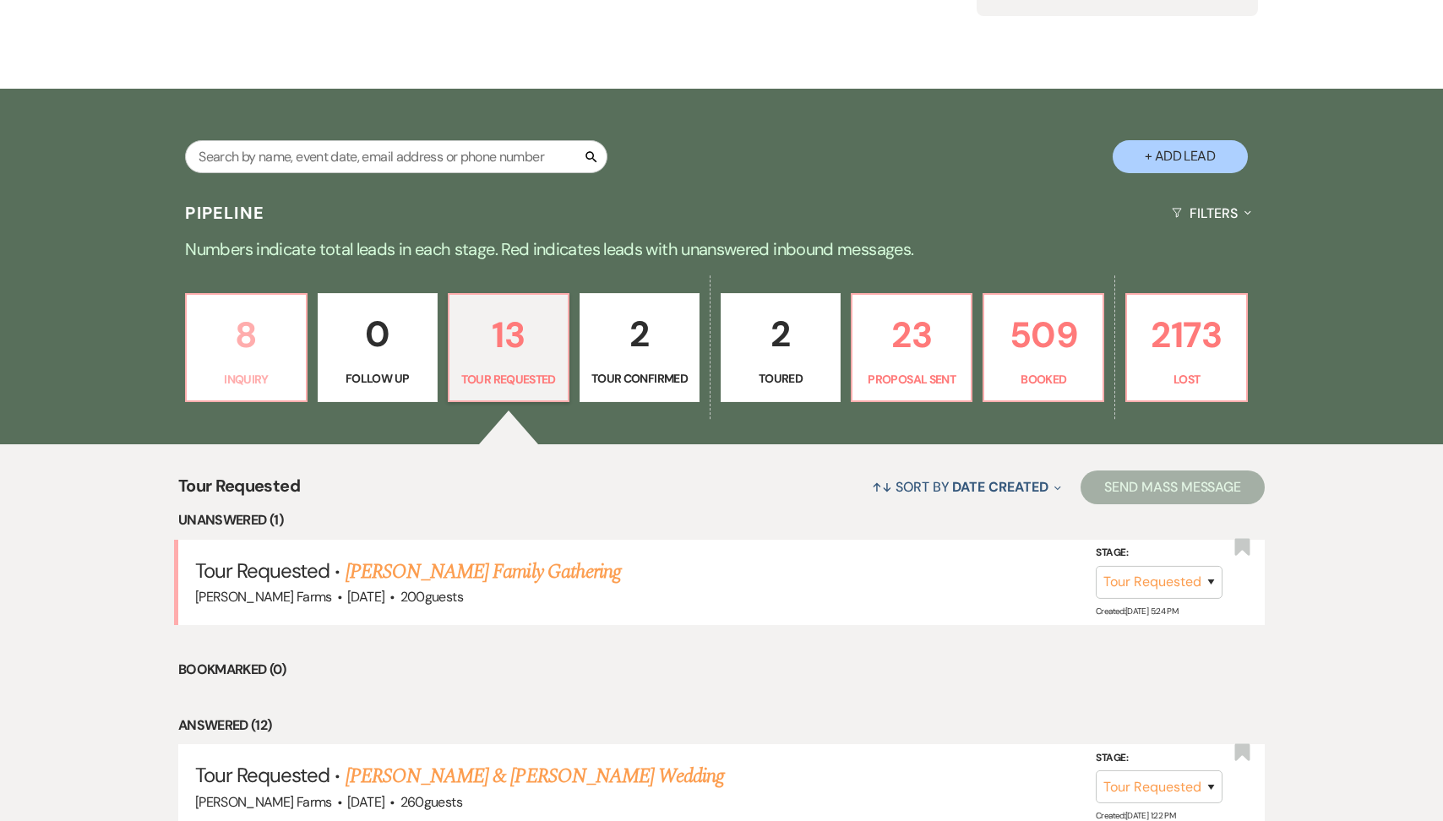
click at [231, 386] on p "Inquiry" at bounding box center [246, 379] width 98 height 19
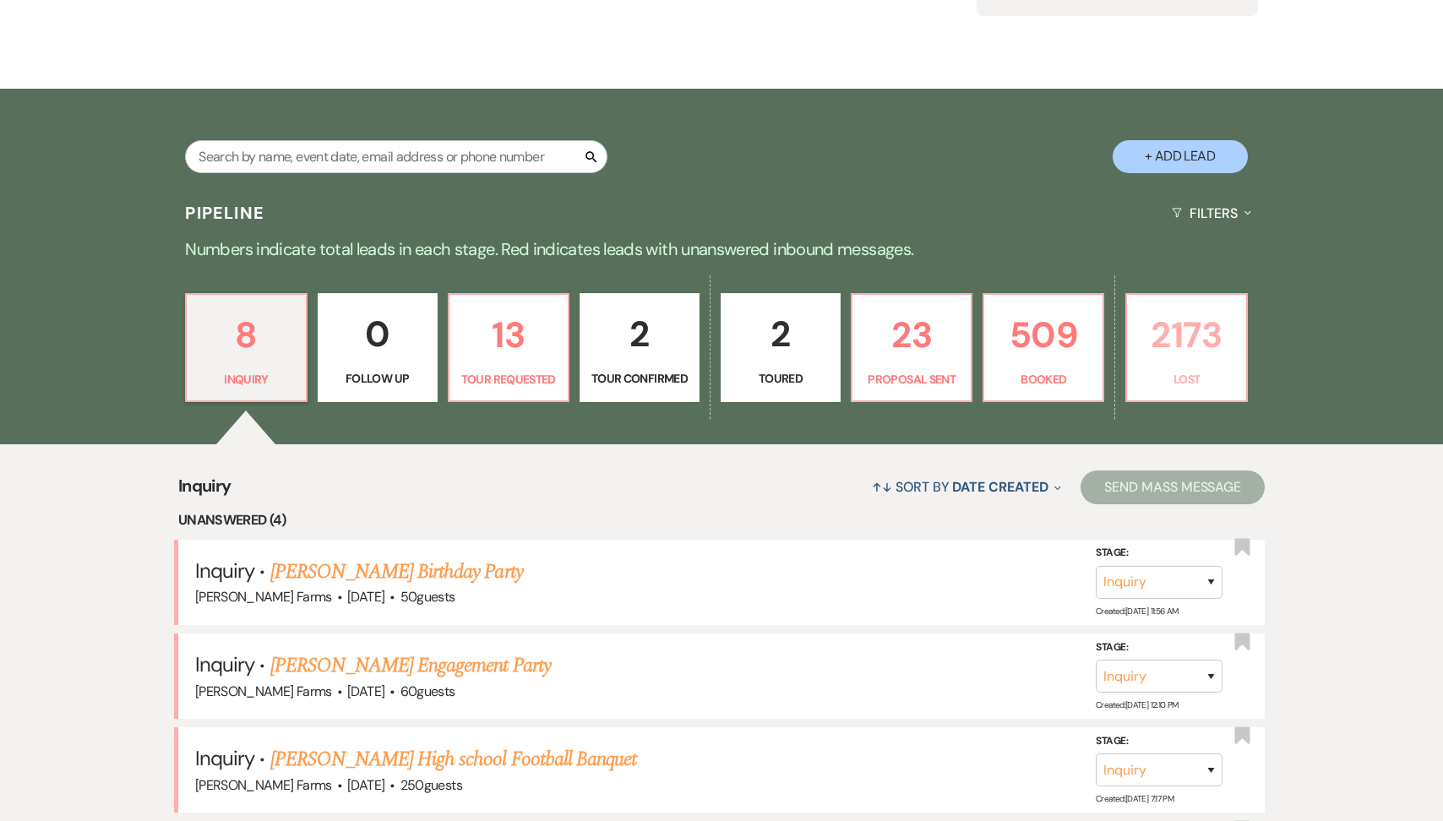
click at [1218, 378] on p "Lost" at bounding box center [1187, 379] width 98 height 19
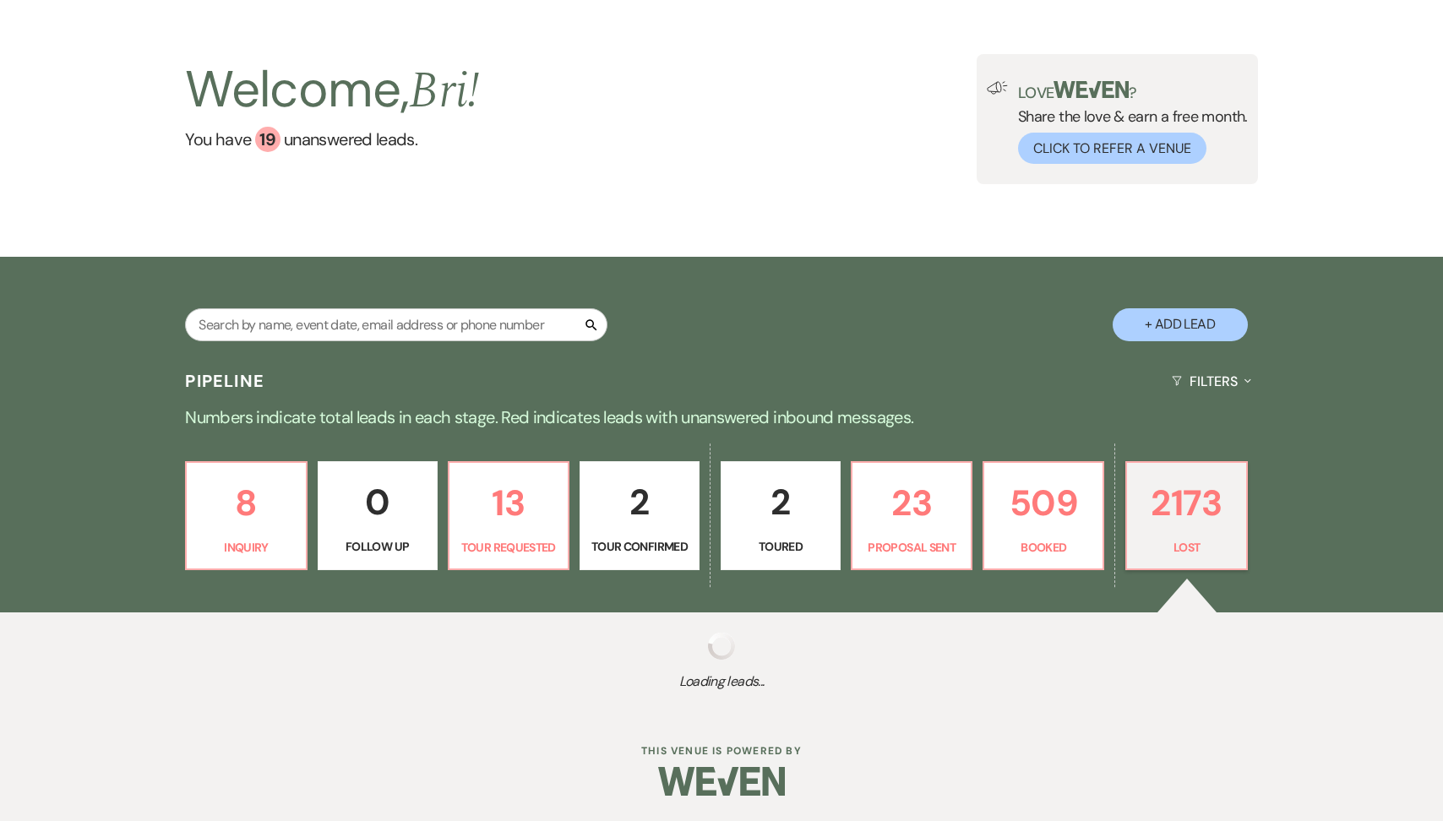
scroll to position [62, 0]
select select "8"
select select "11"
select select "8"
select select "1"
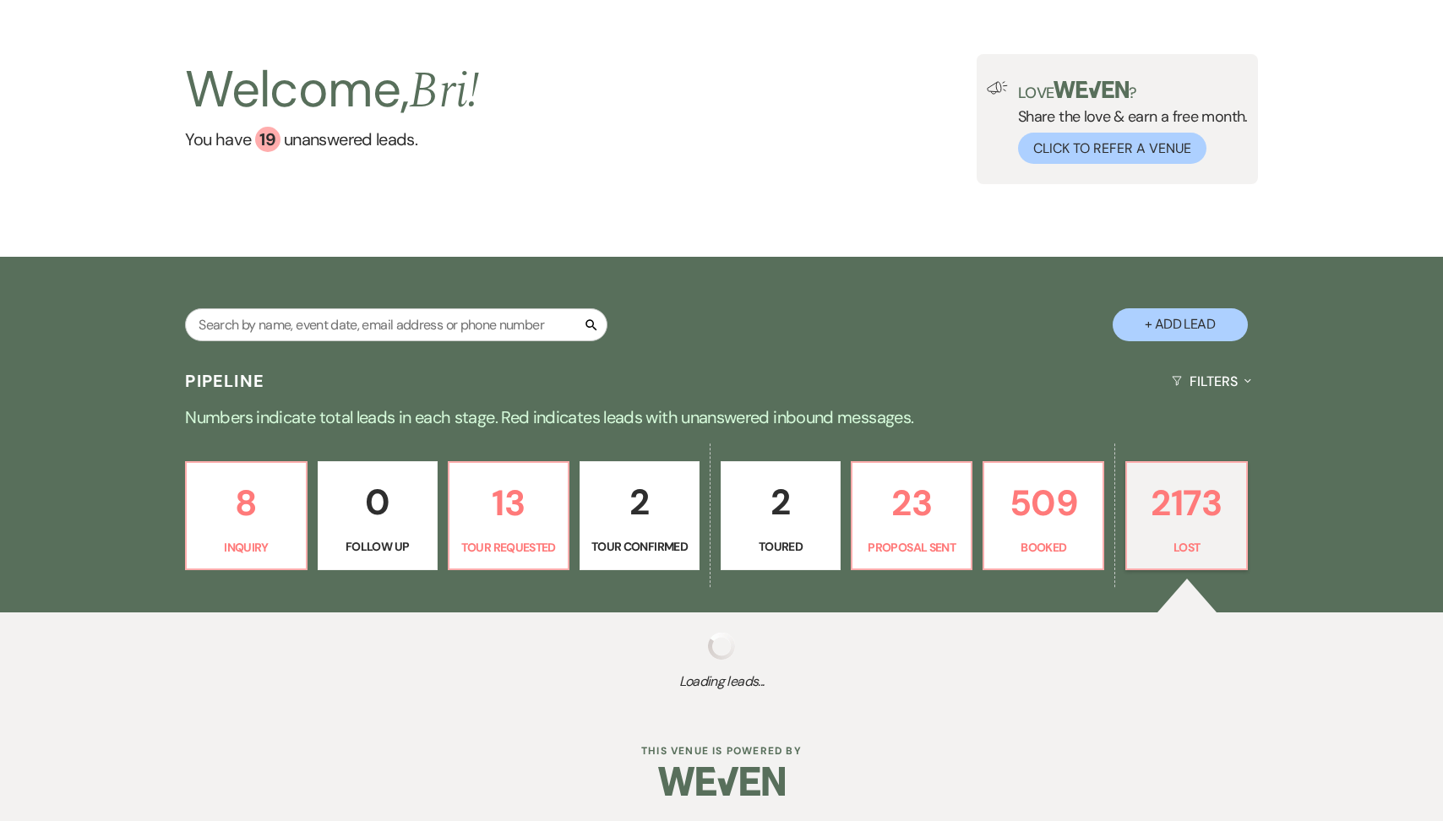
select select "8"
select select "7"
select select "8"
select select "6"
select select "8"
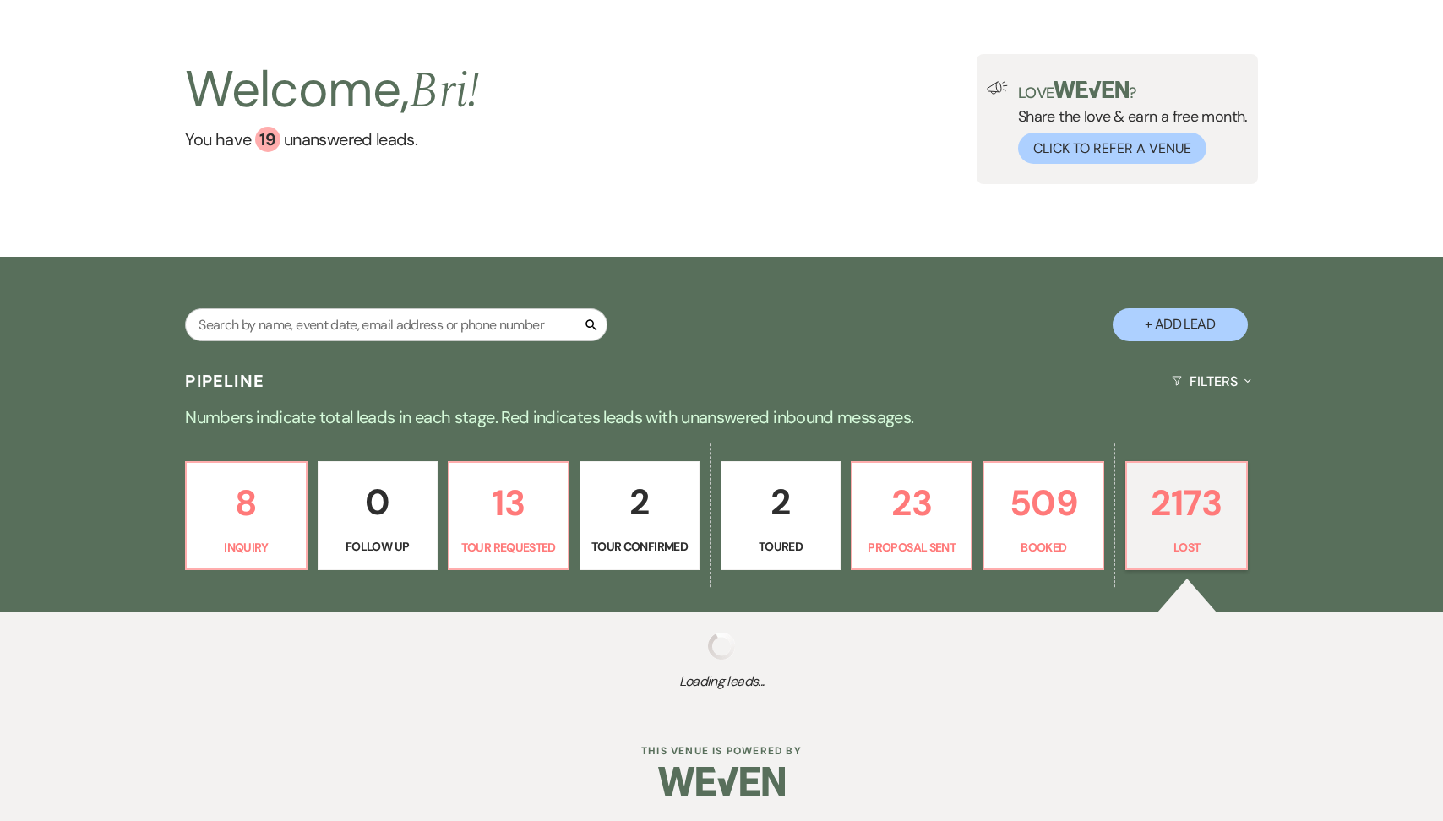
select select "1"
select select "8"
select select "5"
select select "8"
select select "1"
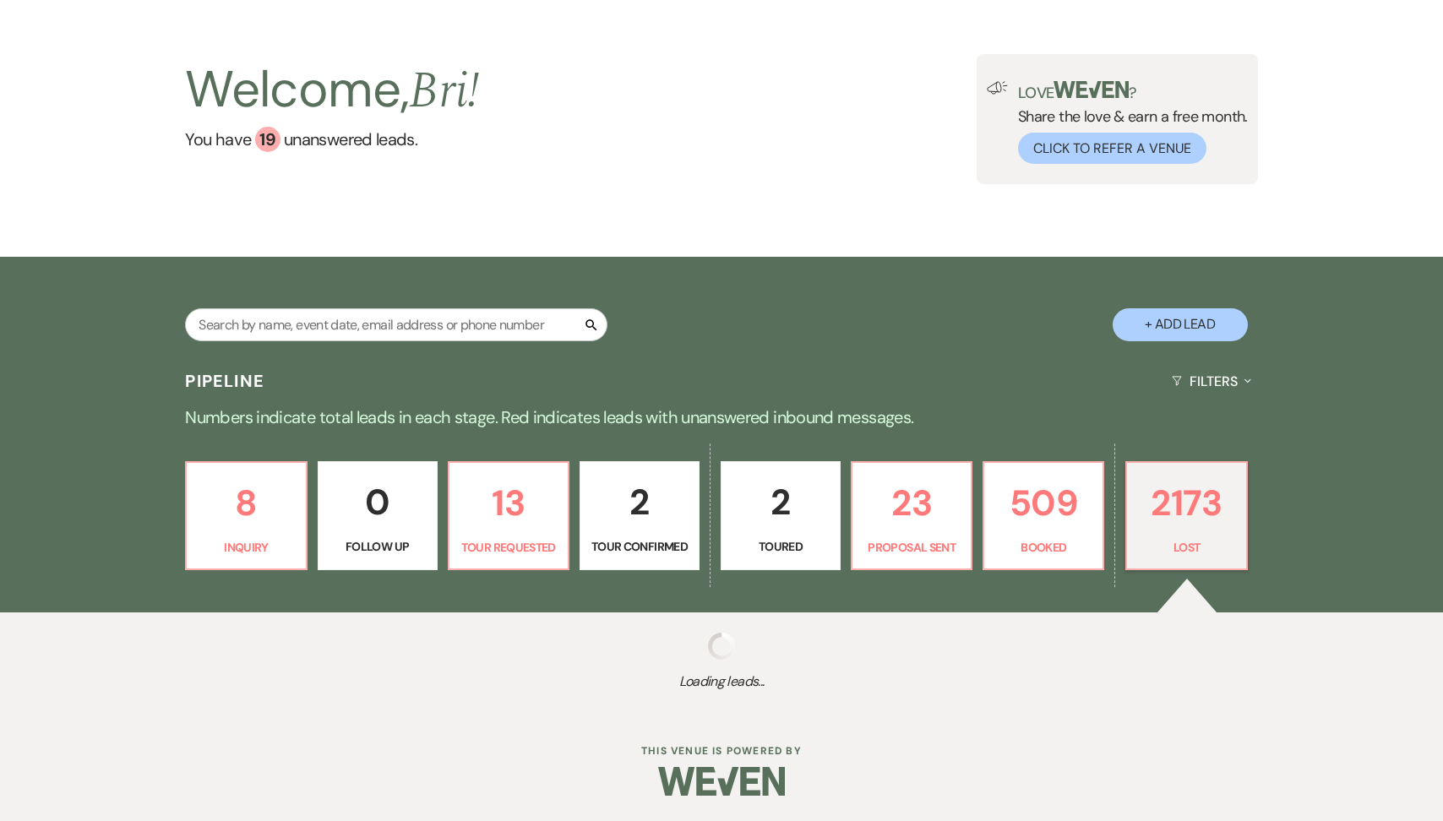
select select "8"
select select "5"
select select "8"
select select "5"
select select "8"
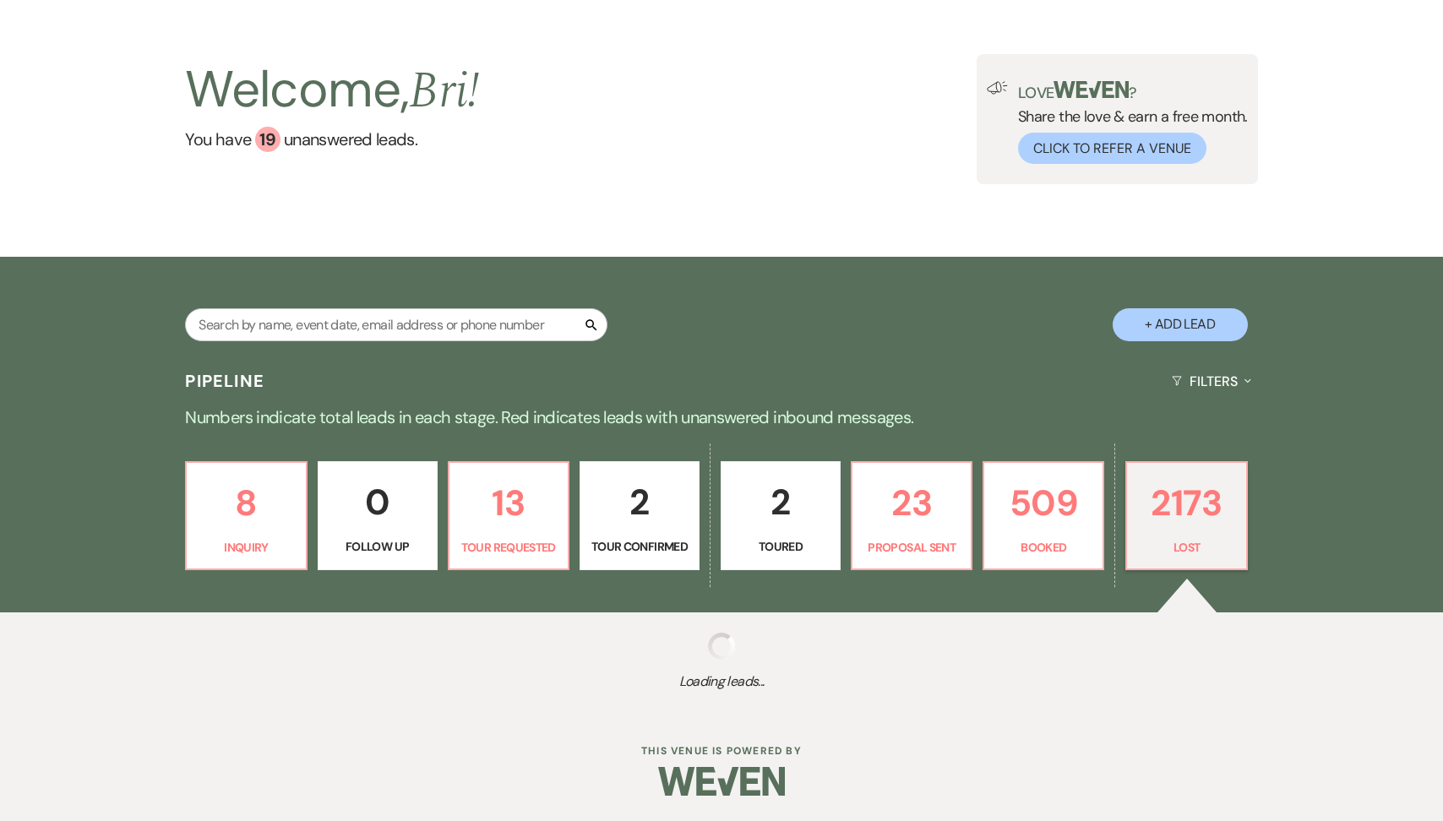
select select "6"
select select "8"
select select "5"
select select "8"
select select "5"
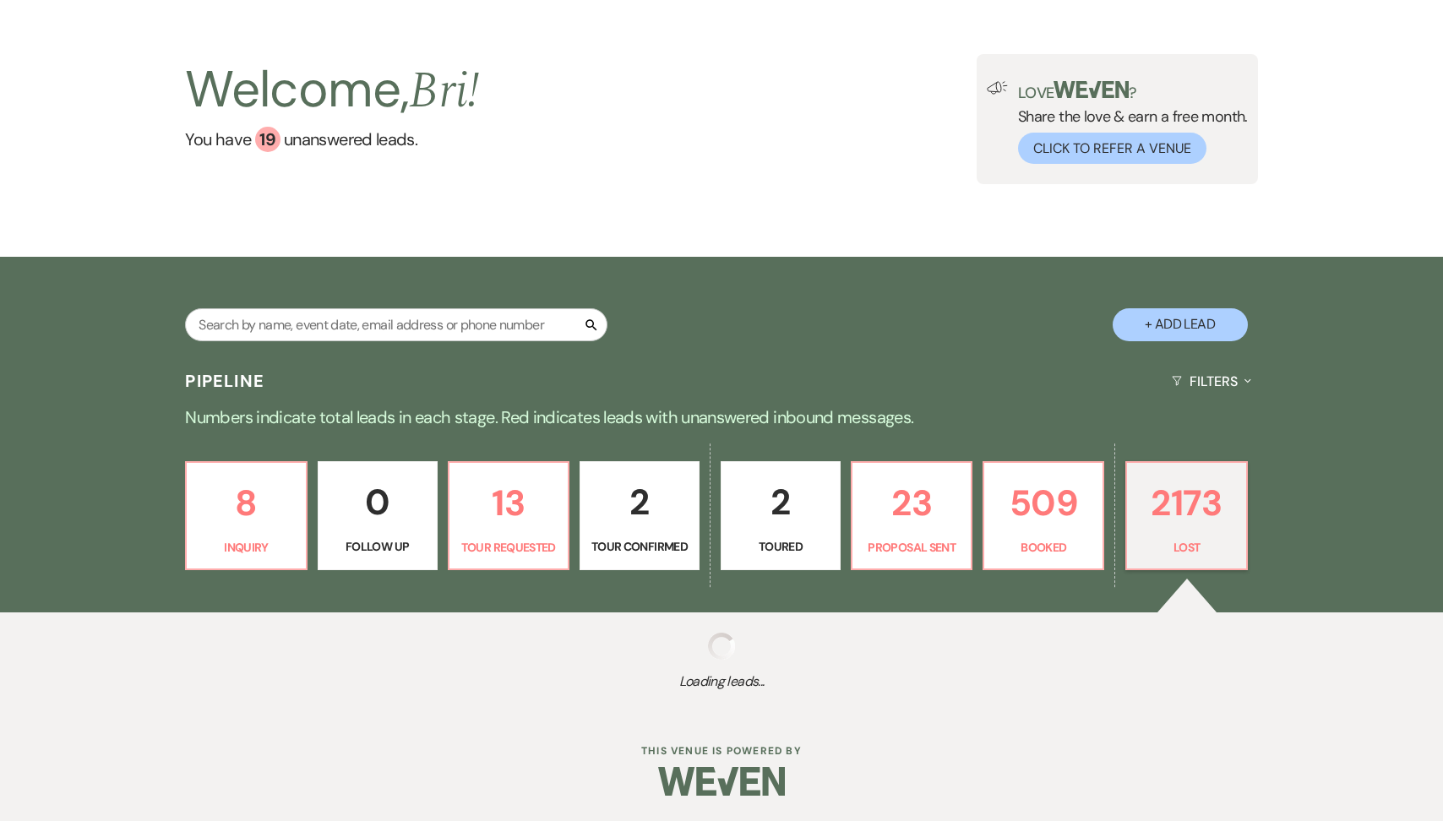
select select "8"
select select "5"
select select "8"
select select "5"
select select "8"
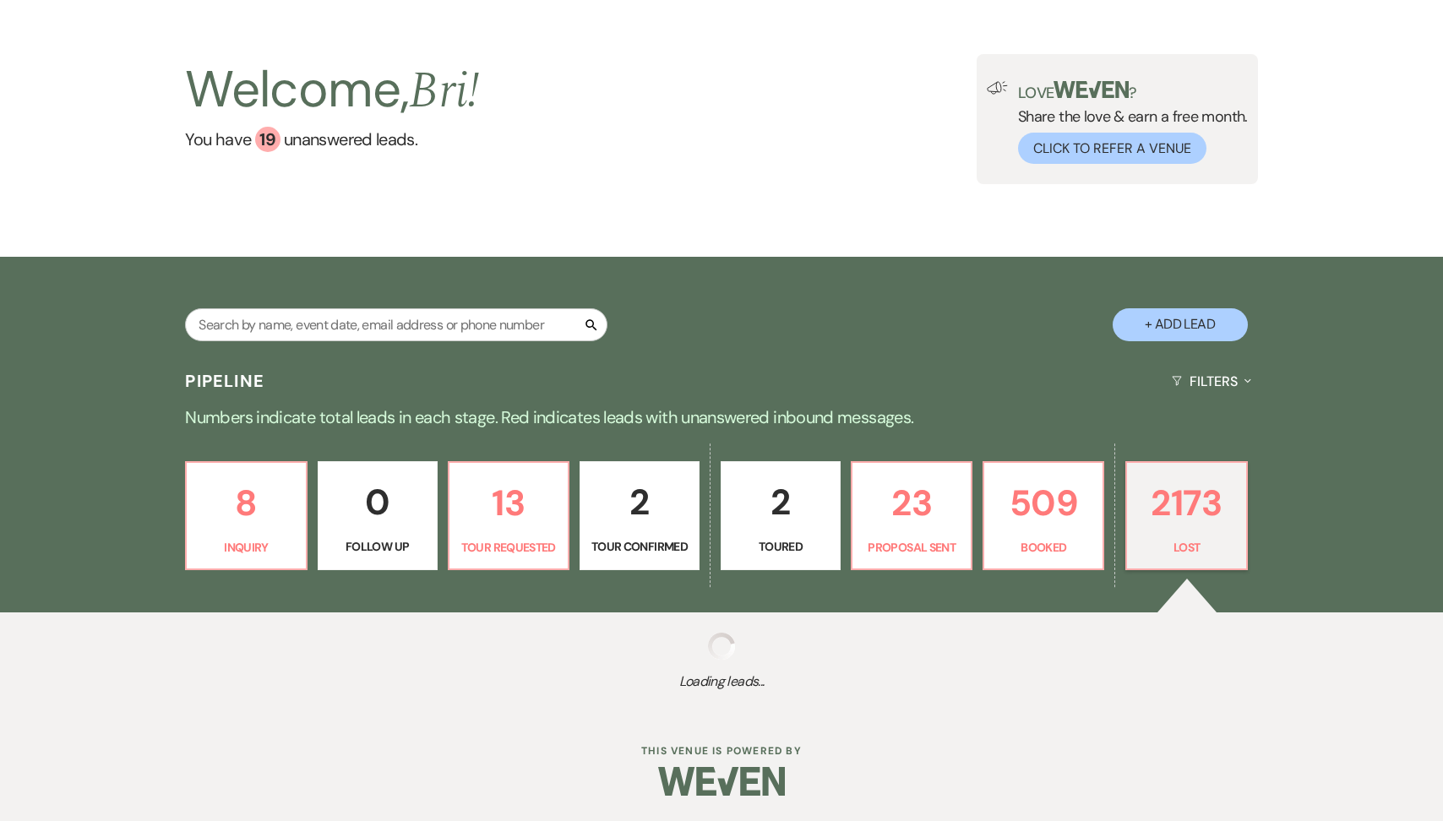
select select "5"
select select "8"
select select "6"
select select "8"
select select "5"
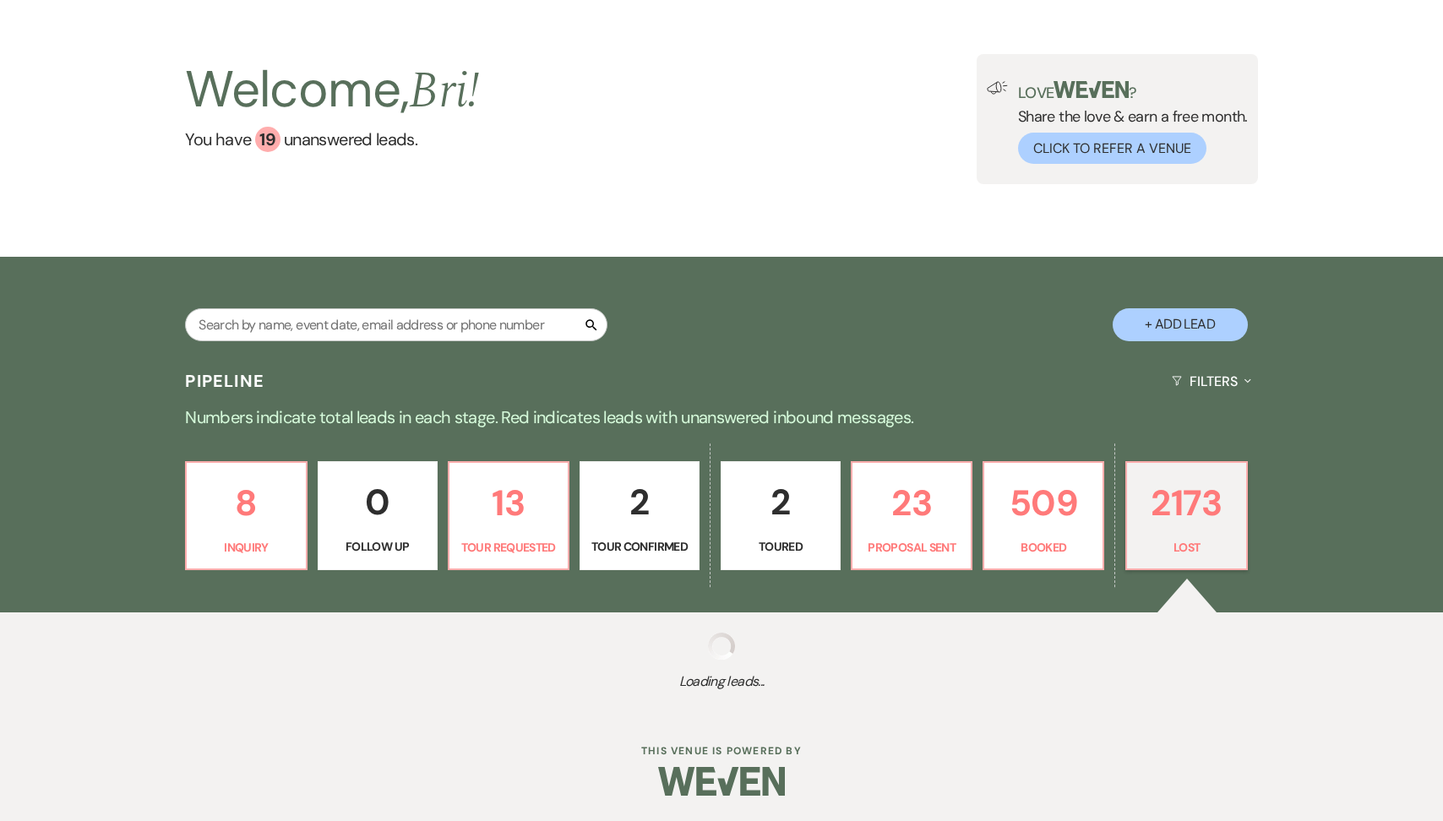
select select "8"
select select "5"
select select "8"
select select "5"
select select "8"
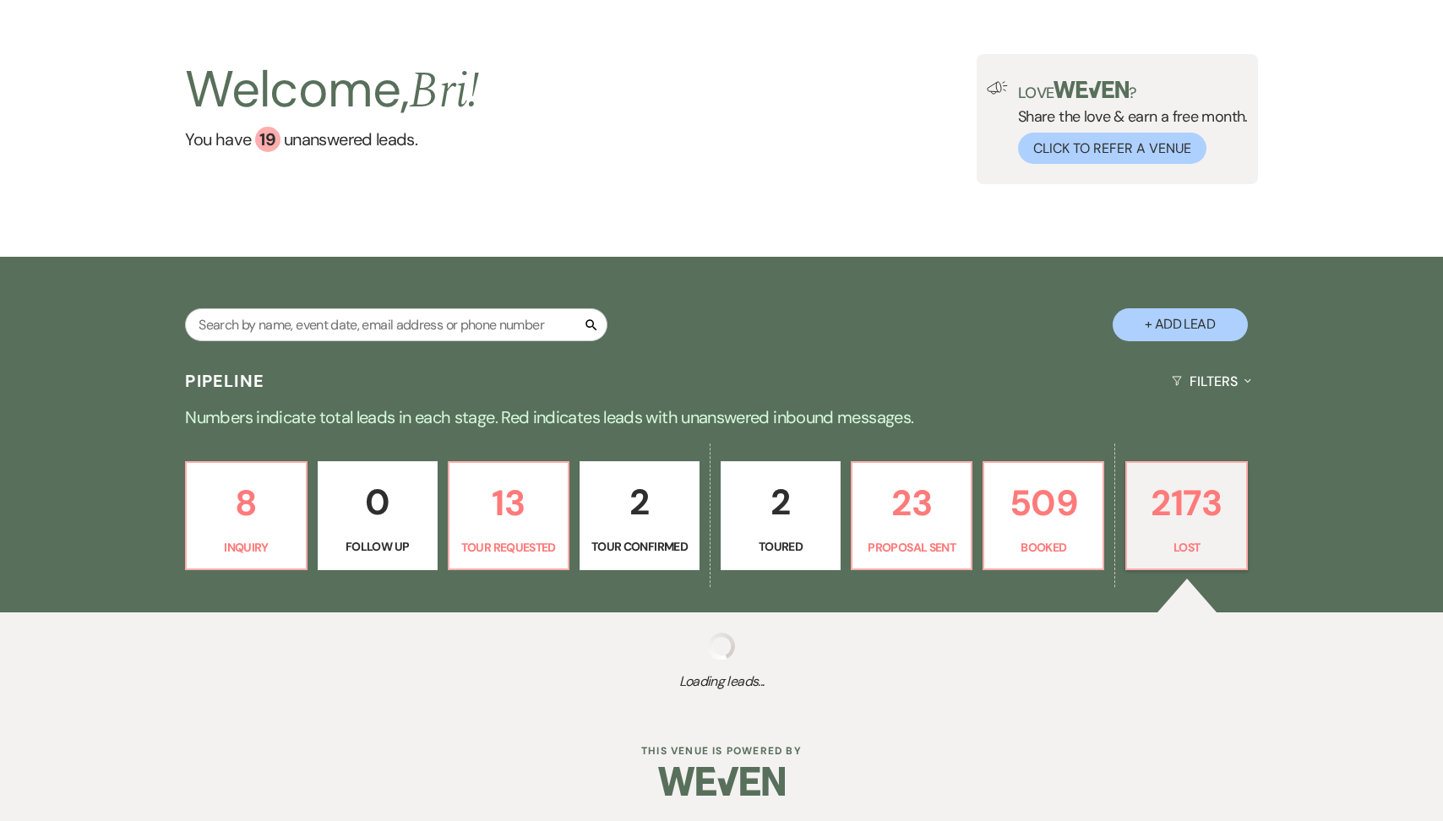
select select "5"
select select "8"
select select "5"
select select "8"
select select "1"
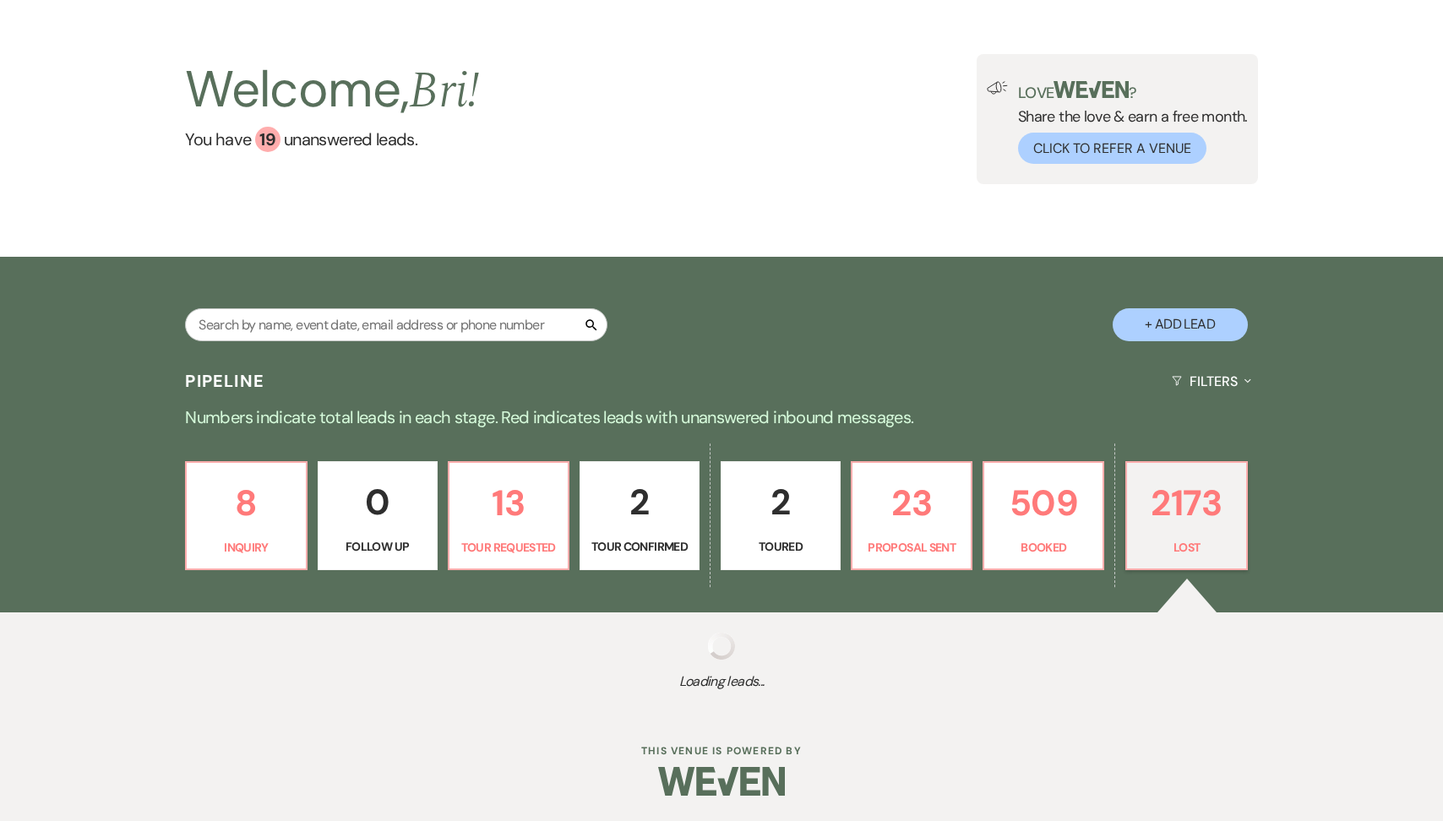
select select "8"
select select "5"
select select "8"
select select "6"
select select "8"
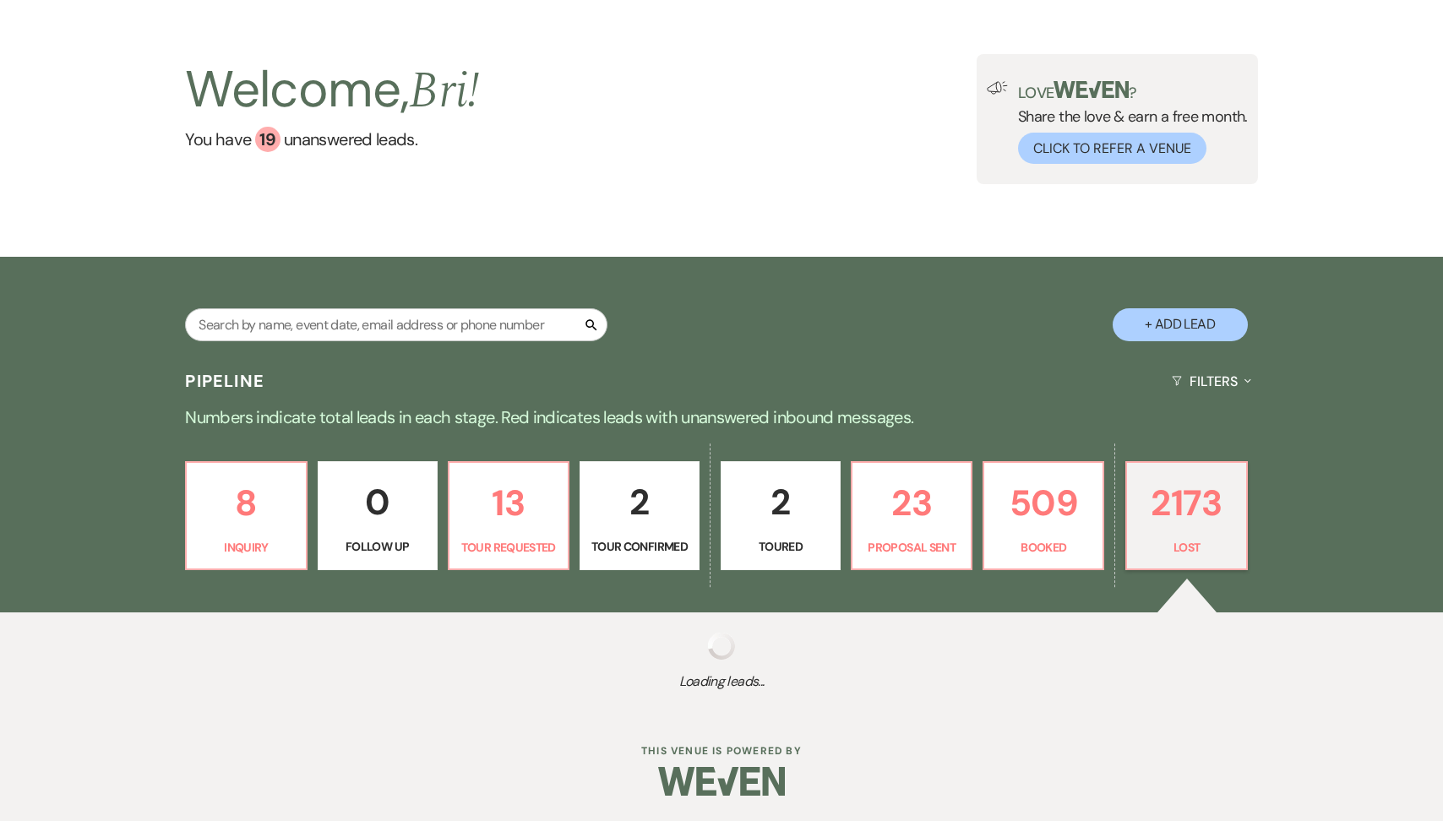
select select "5"
select select "8"
select select "5"
select select "8"
select select "5"
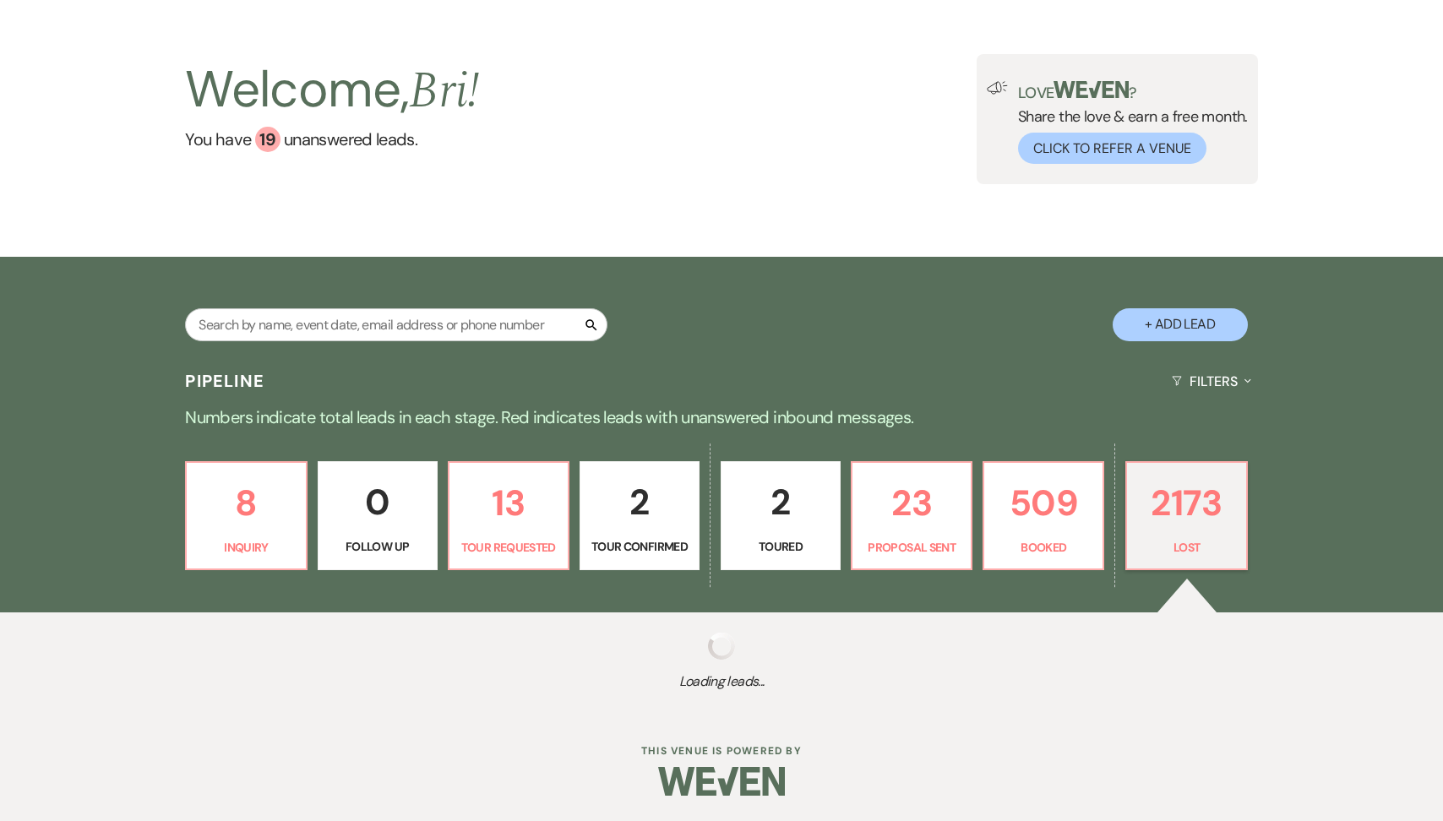
select select "8"
select select "5"
select select "8"
select select "5"
select select "8"
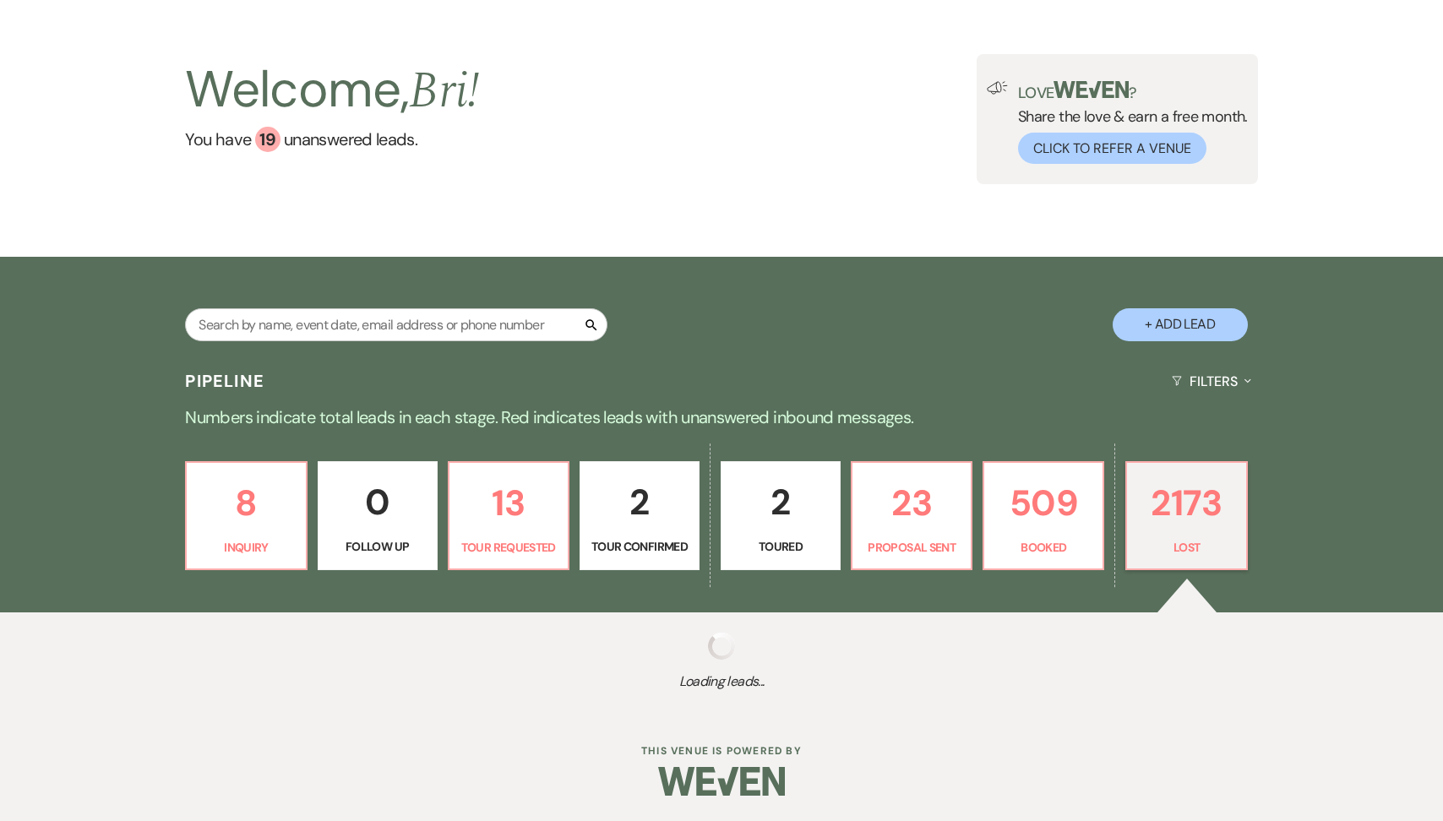
select select "5"
select select "8"
select select "6"
select select "8"
select select "1"
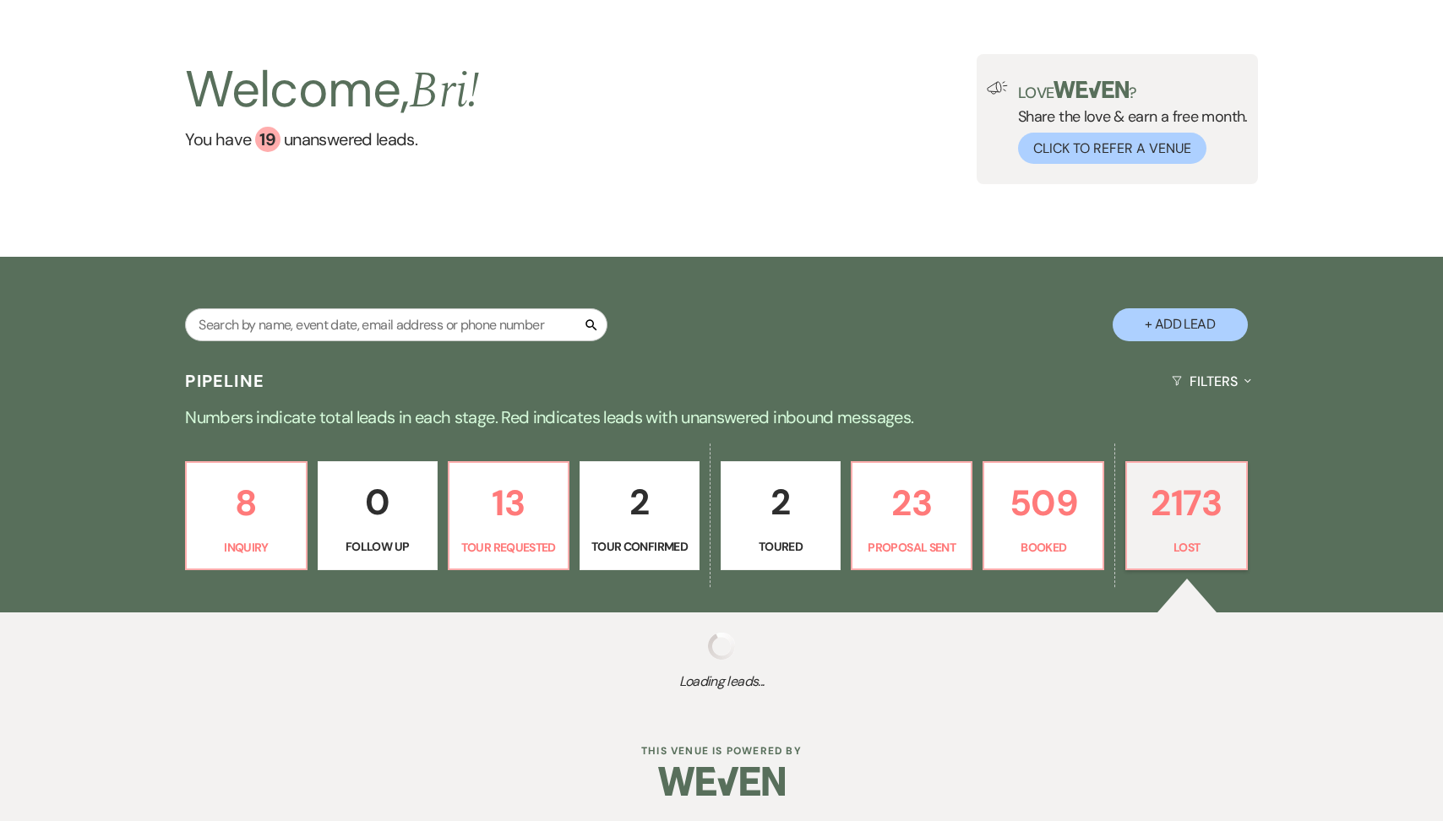
select select "8"
select select "1"
select select "8"
select select "5"
select select "8"
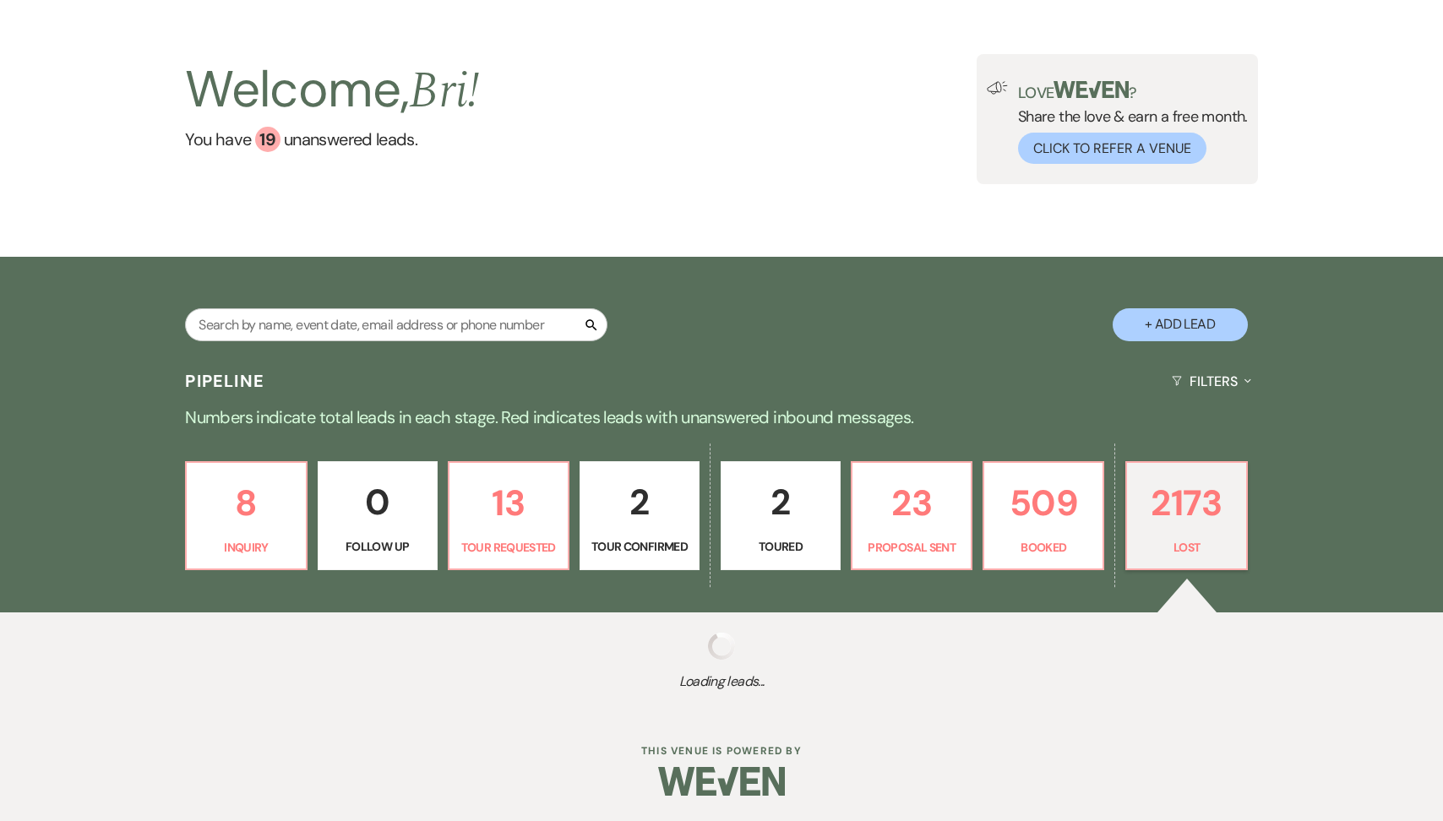
select select "5"
select select "8"
select select "5"
select select "8"
select select "6"
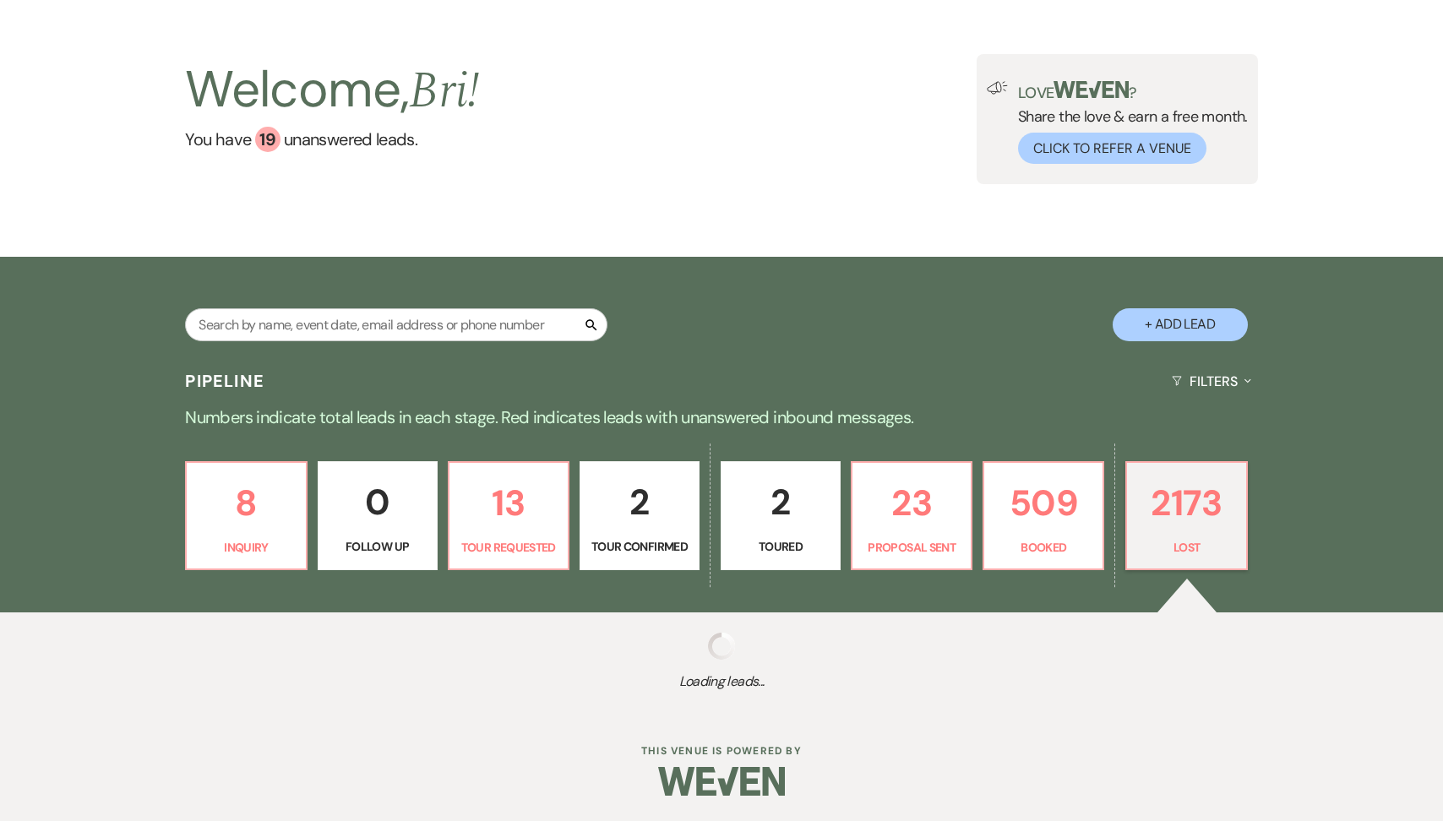
select select "8"
select select "5"
select select "8"
select select "5"
select select "8"
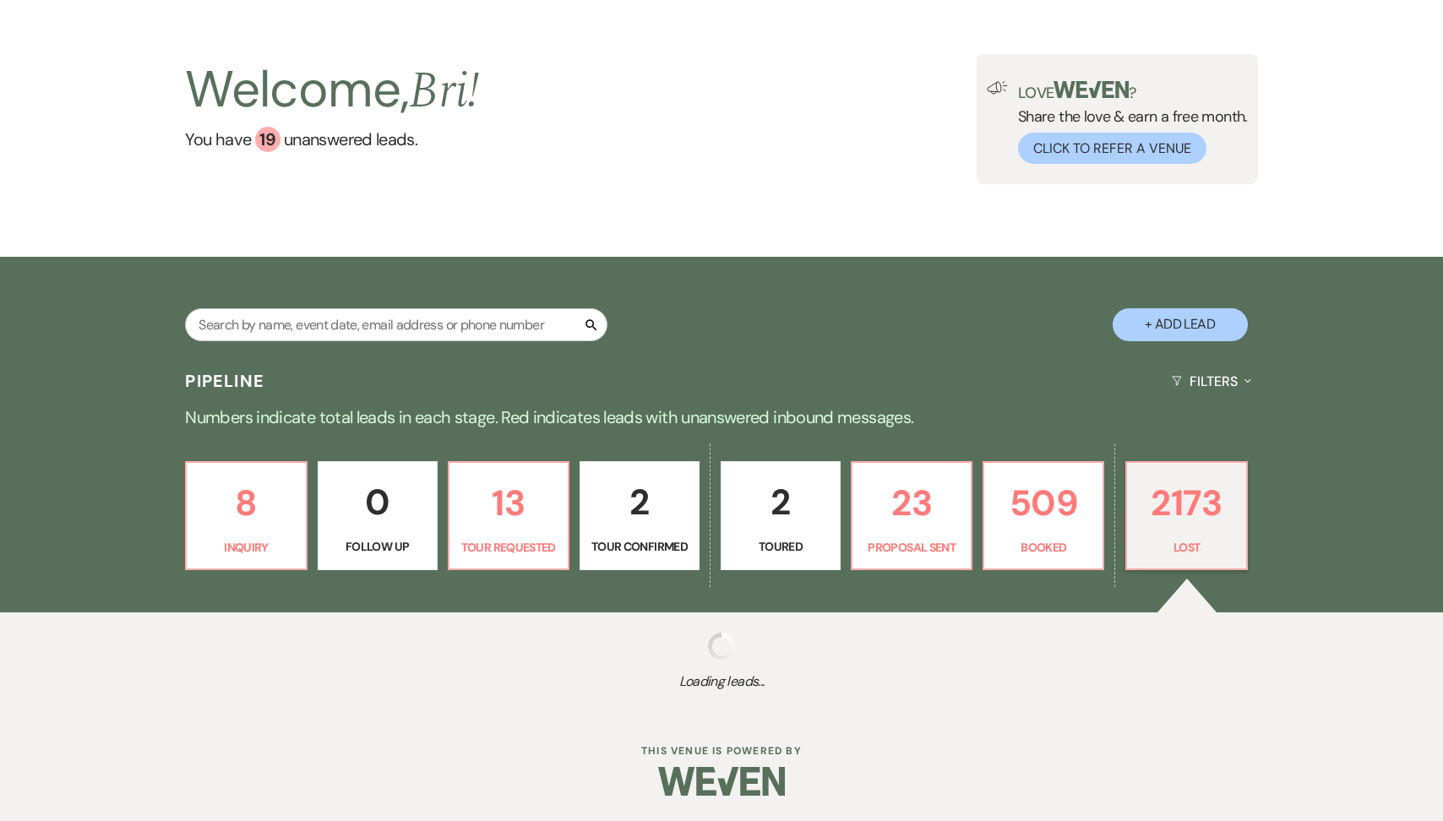
select select "5"
select select "8"
select select "5"
select select "8"
select select "5"
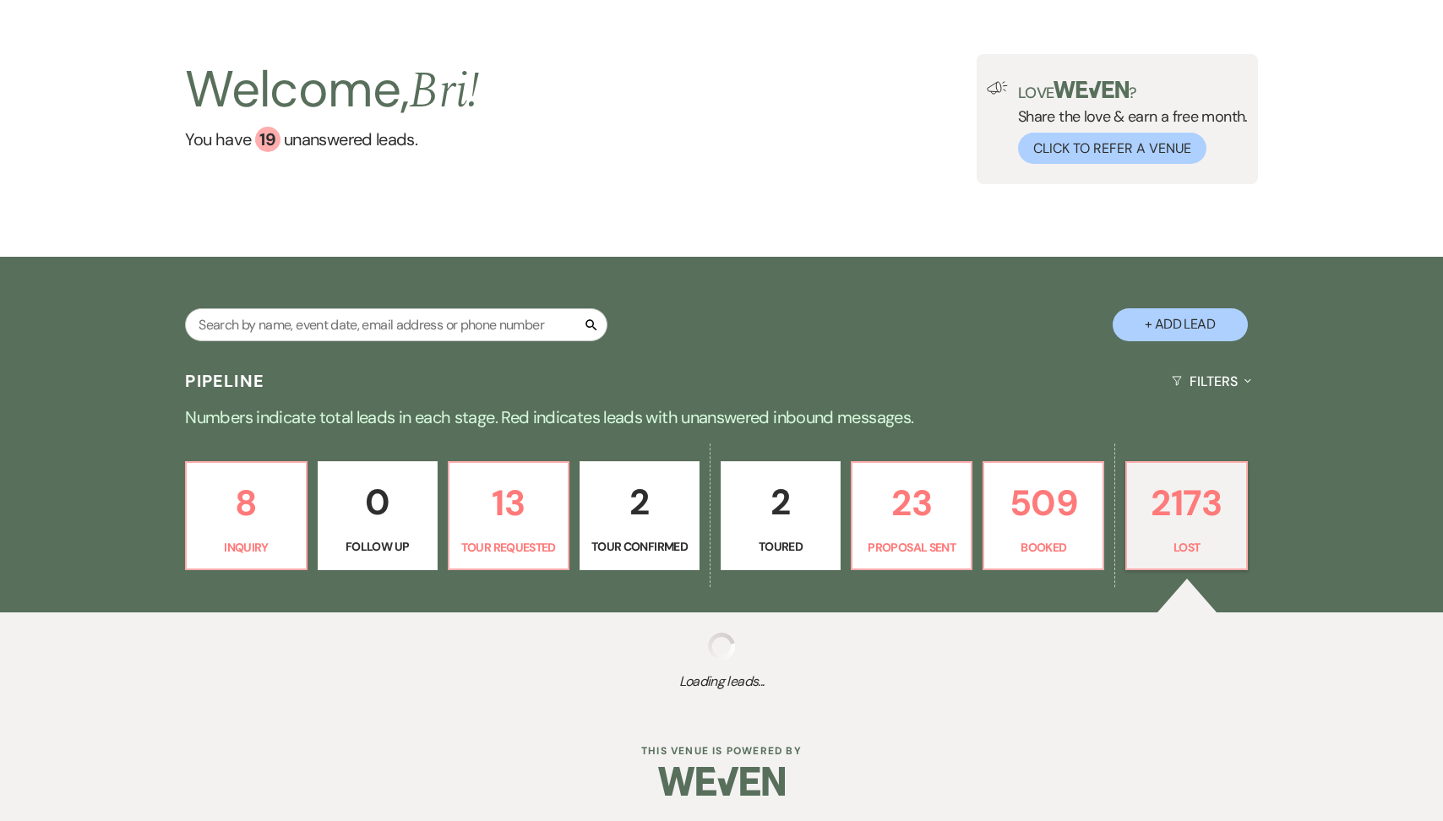
select select "8"
select select "5"
select select "8"
select select "1"
select select "8"
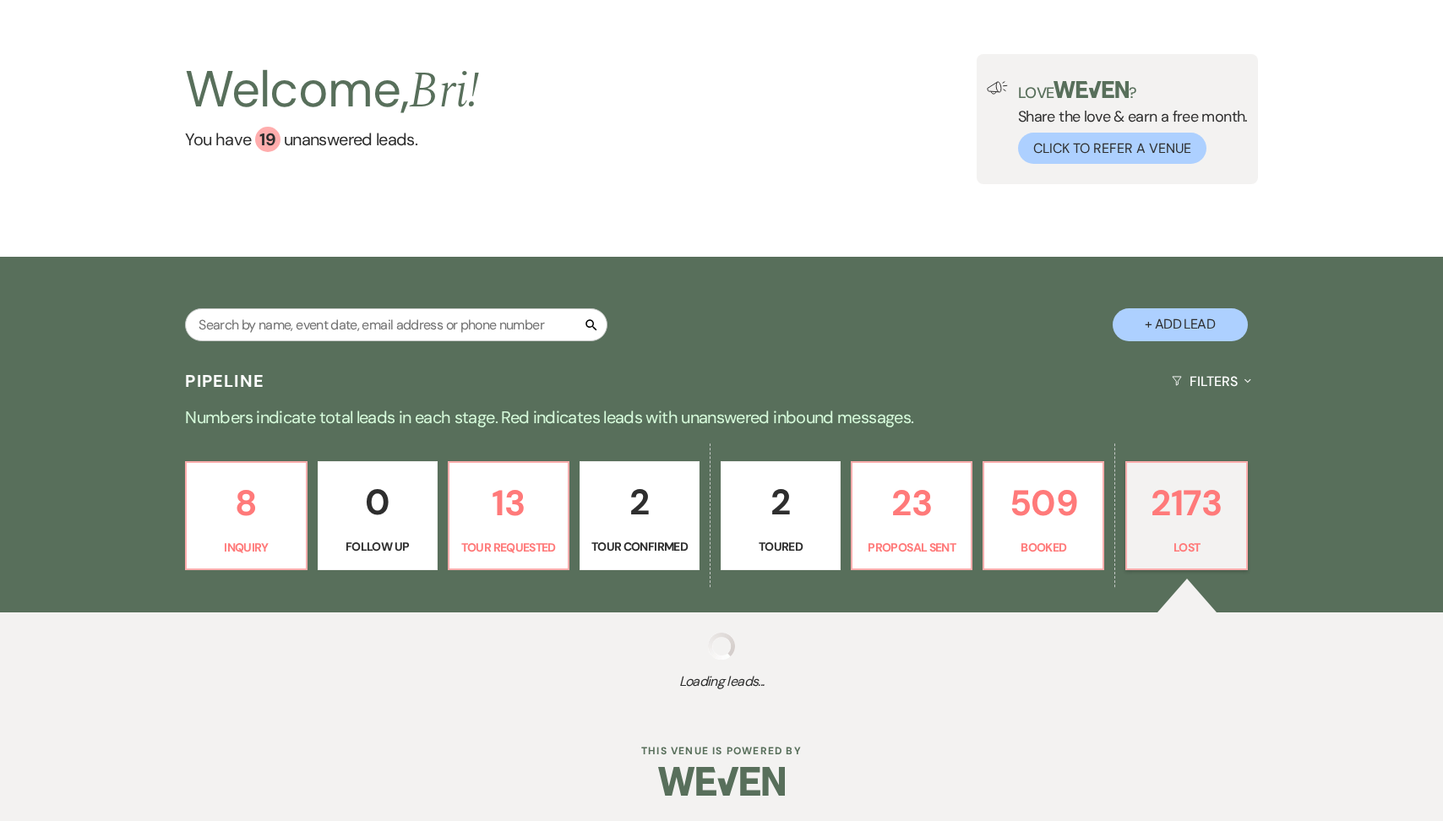
select select "5"
select select "8"
select select "5"
select select "8"
select select "5"
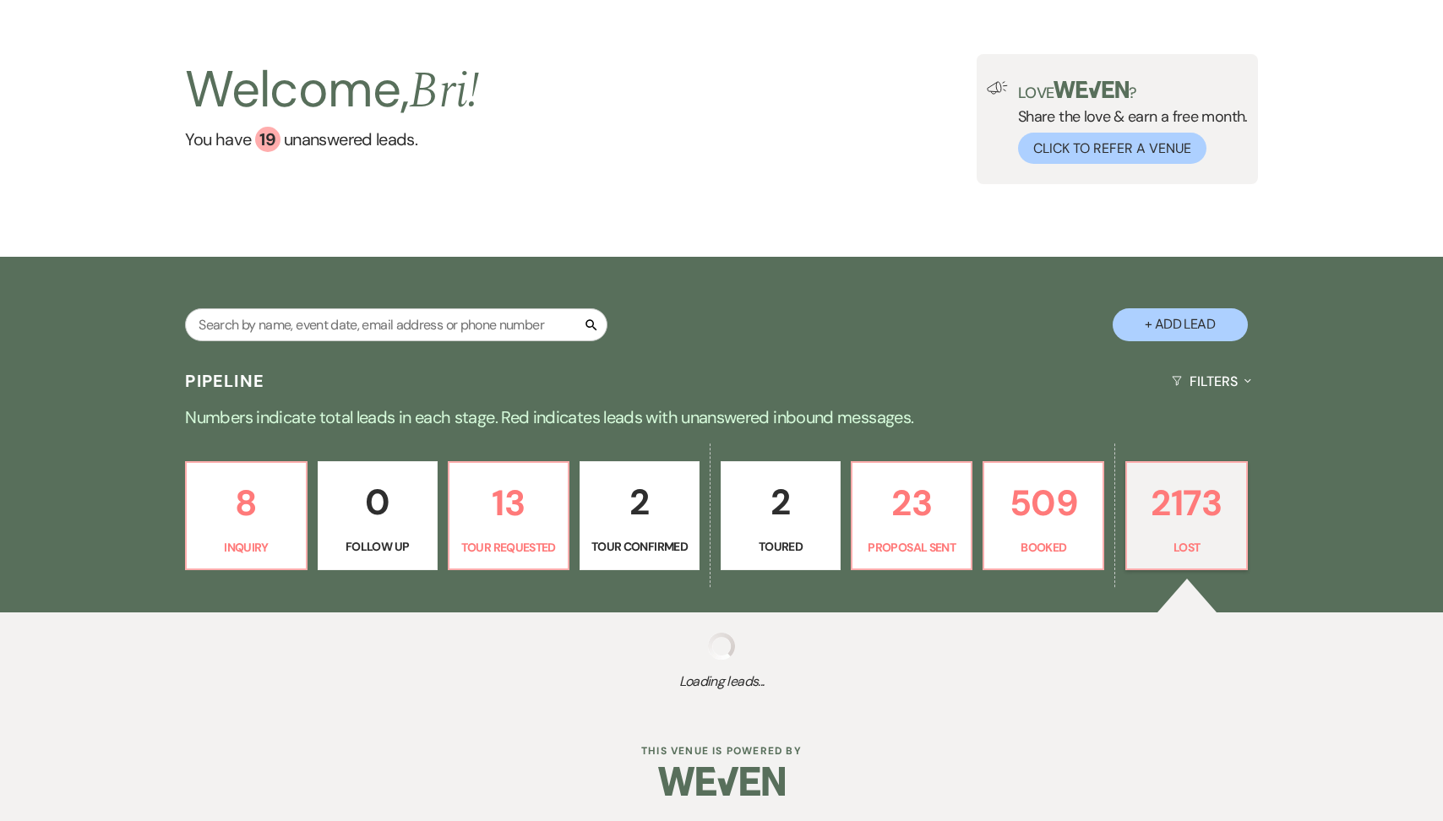
select select "8"
select select "6"
select select "8"
select select "5"
select select "8"
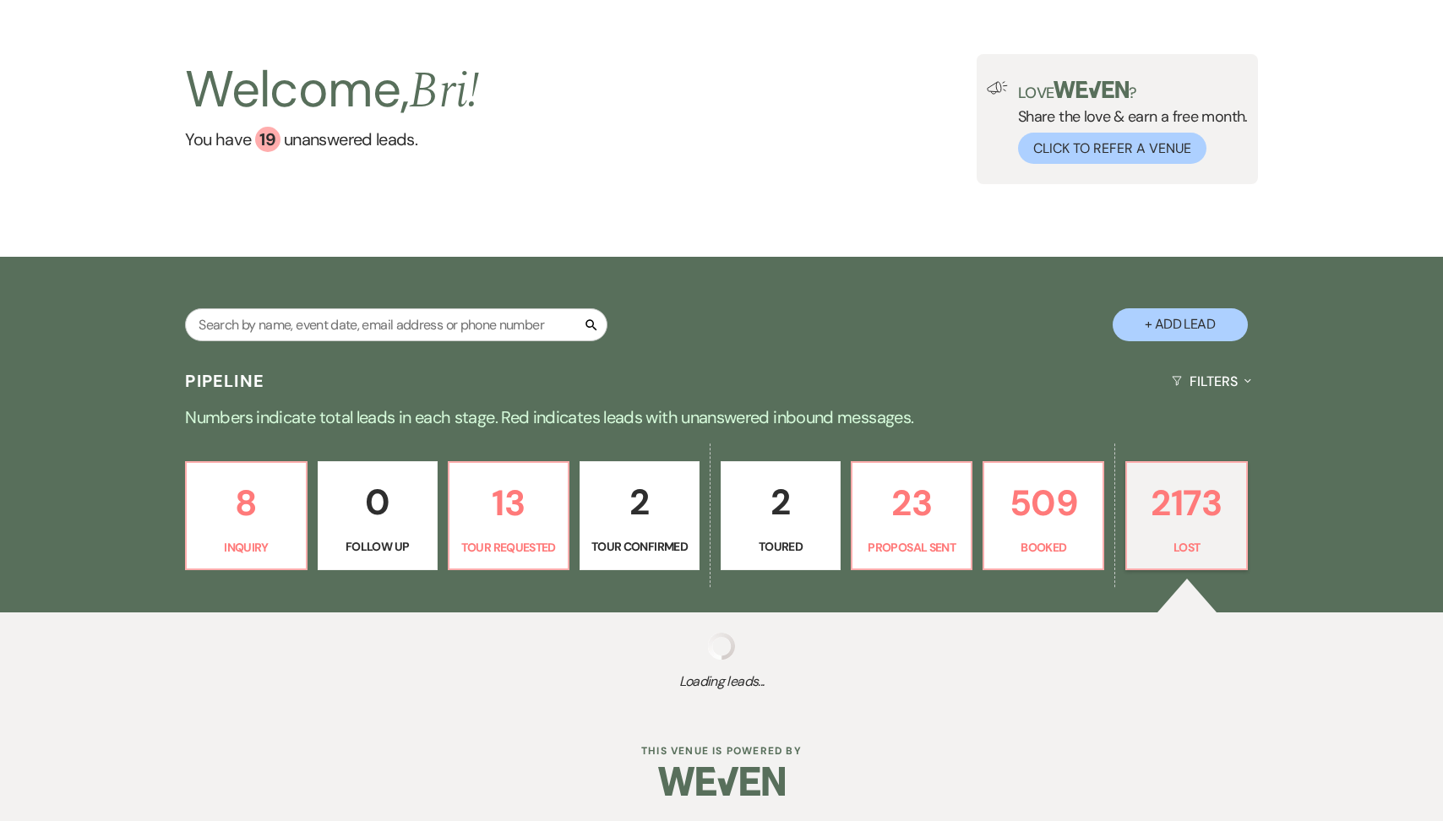
select select "5"
select select "8"
select select "5"
select select "8"
select select "5"
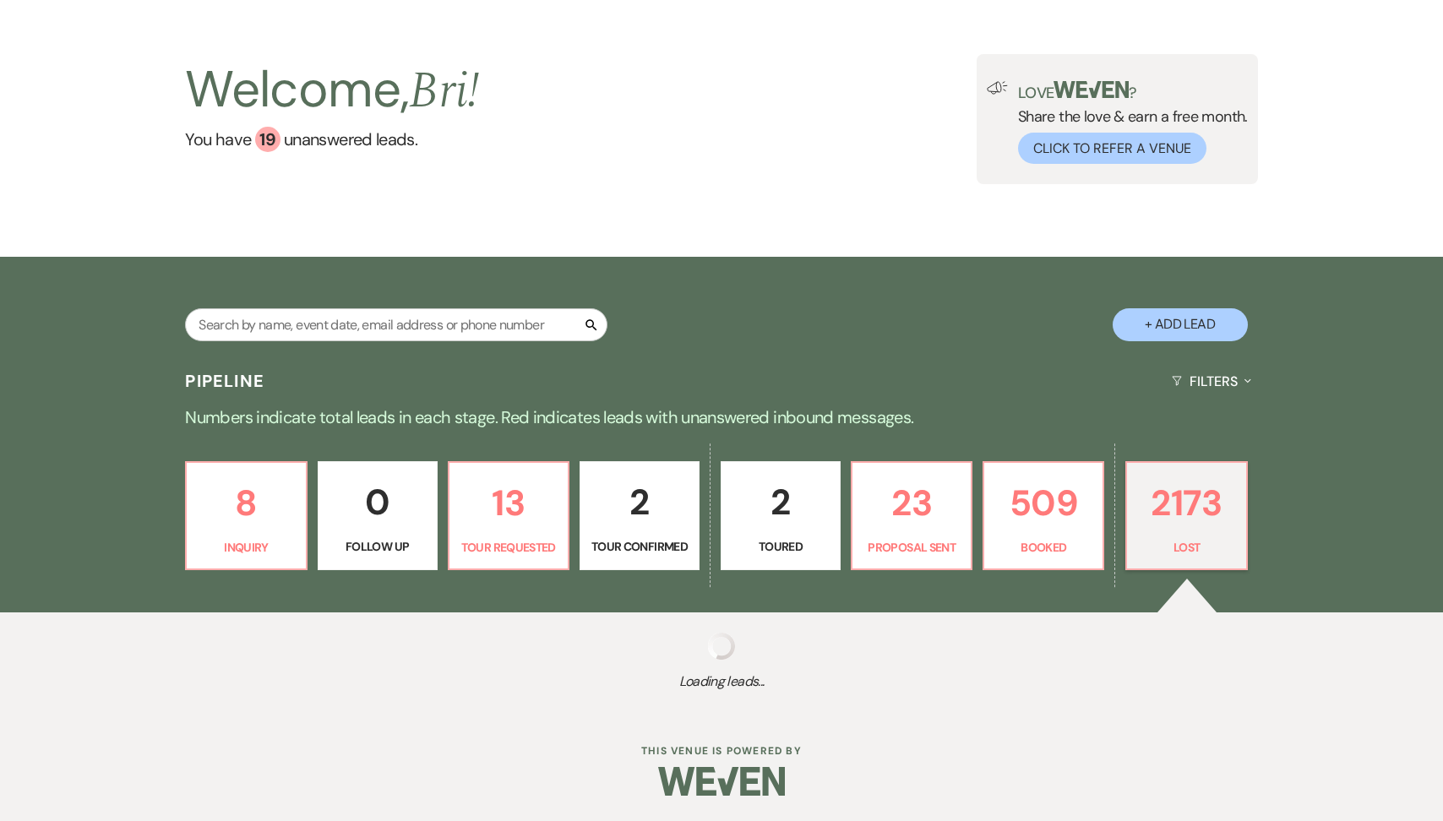
select select "8"
select select "6"
select select "8"
select select "5"
select select "8"
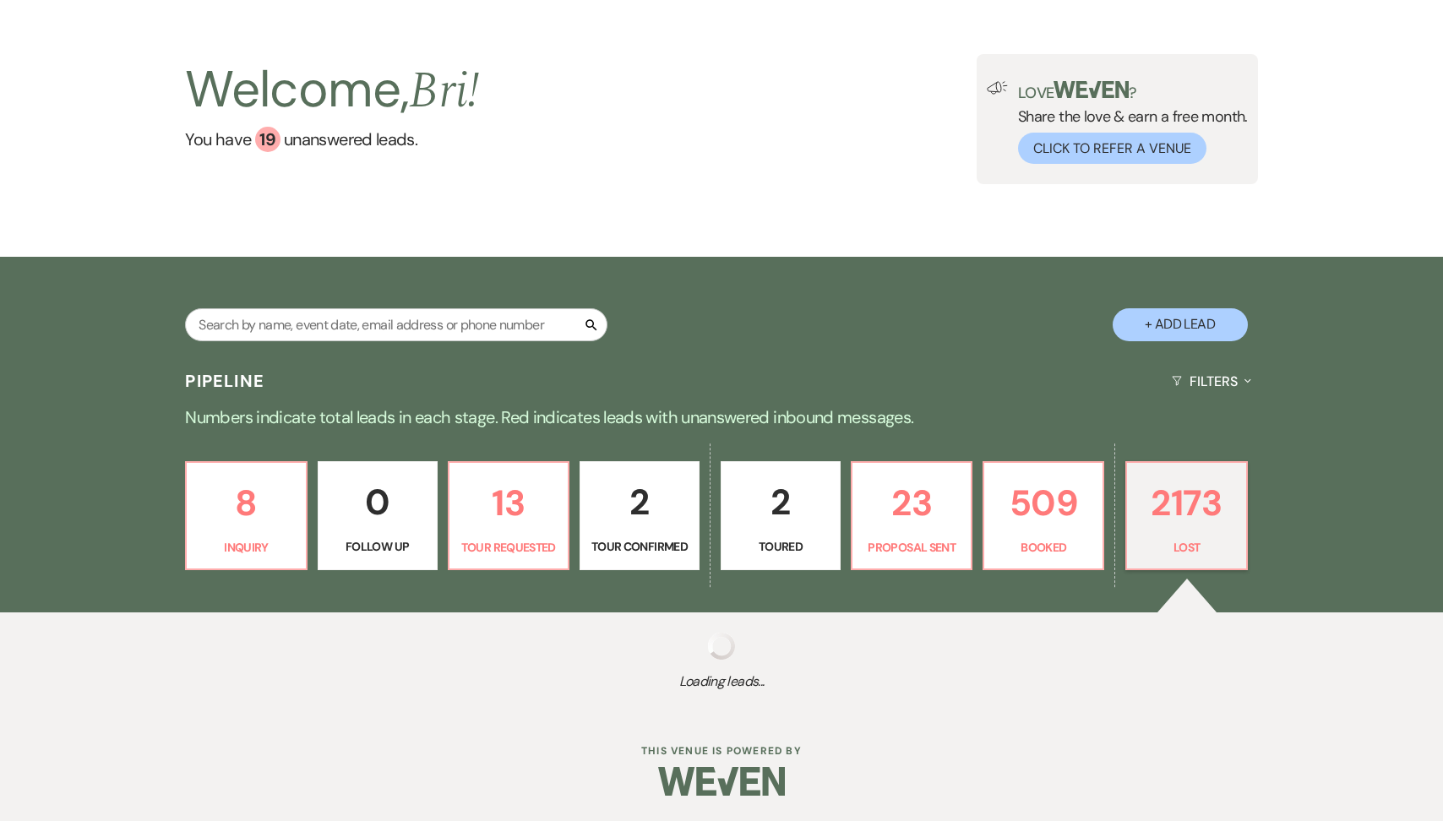
select select "5"
select select "8"
select select "5"
select select "8"
select select "5"
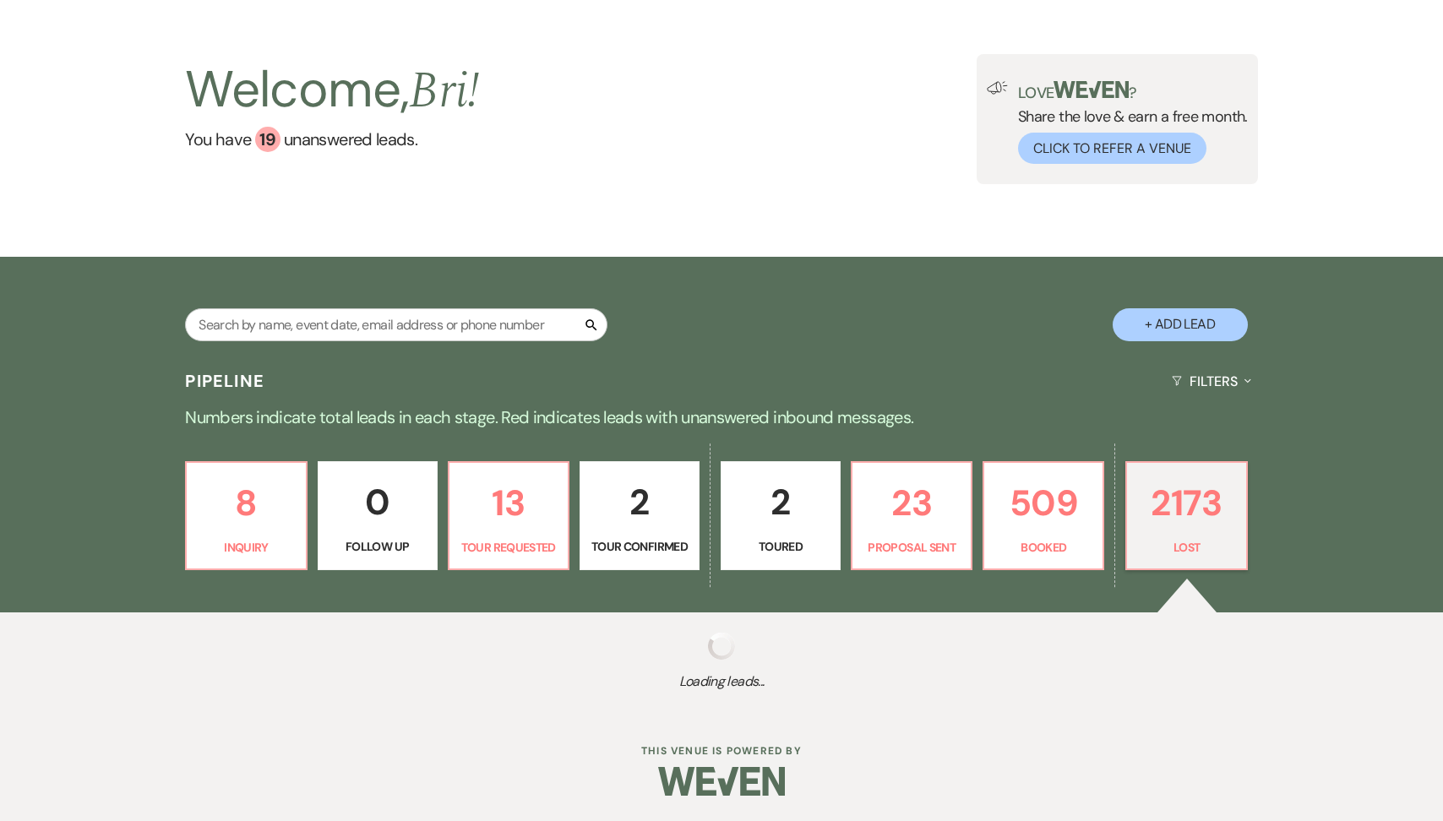
select select "8"
select select "5"
select select "8"
select select "5"
select select "8"
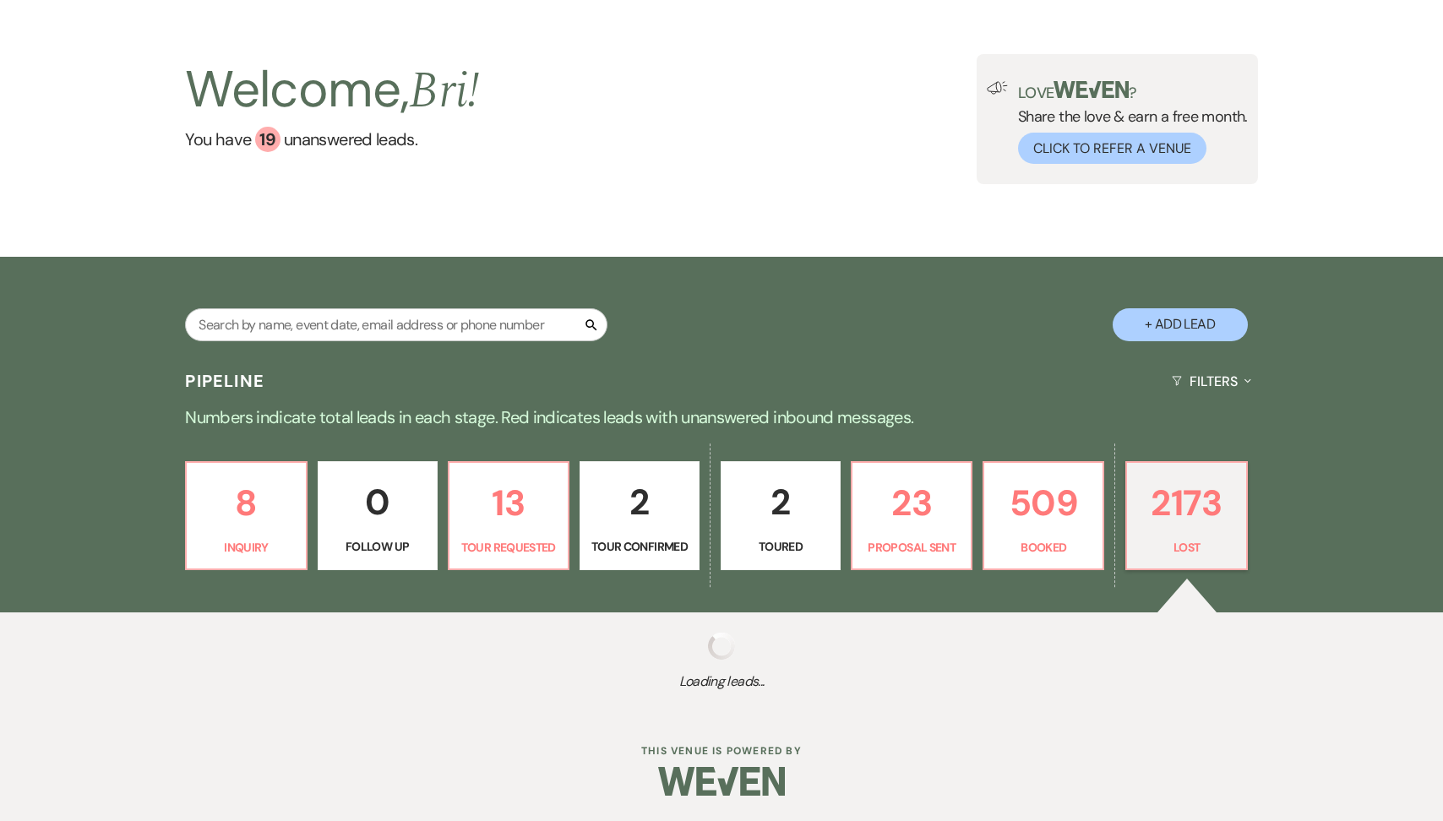
select select "5"
select select "8"
select select "6"
select select "8"
select select "5"
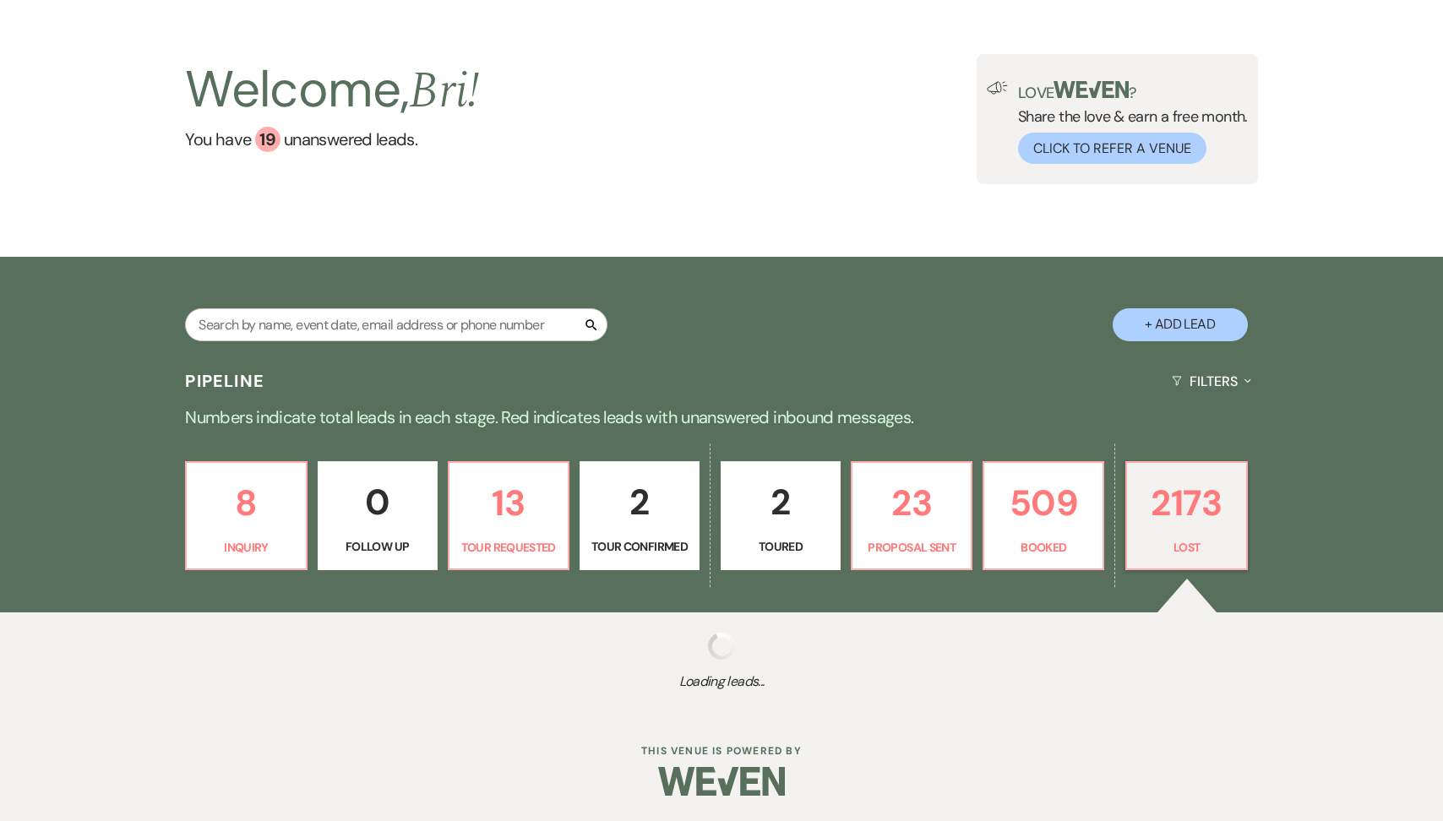
select select "8"
select select "5"
select select "8"
select select "5"
select select "8"
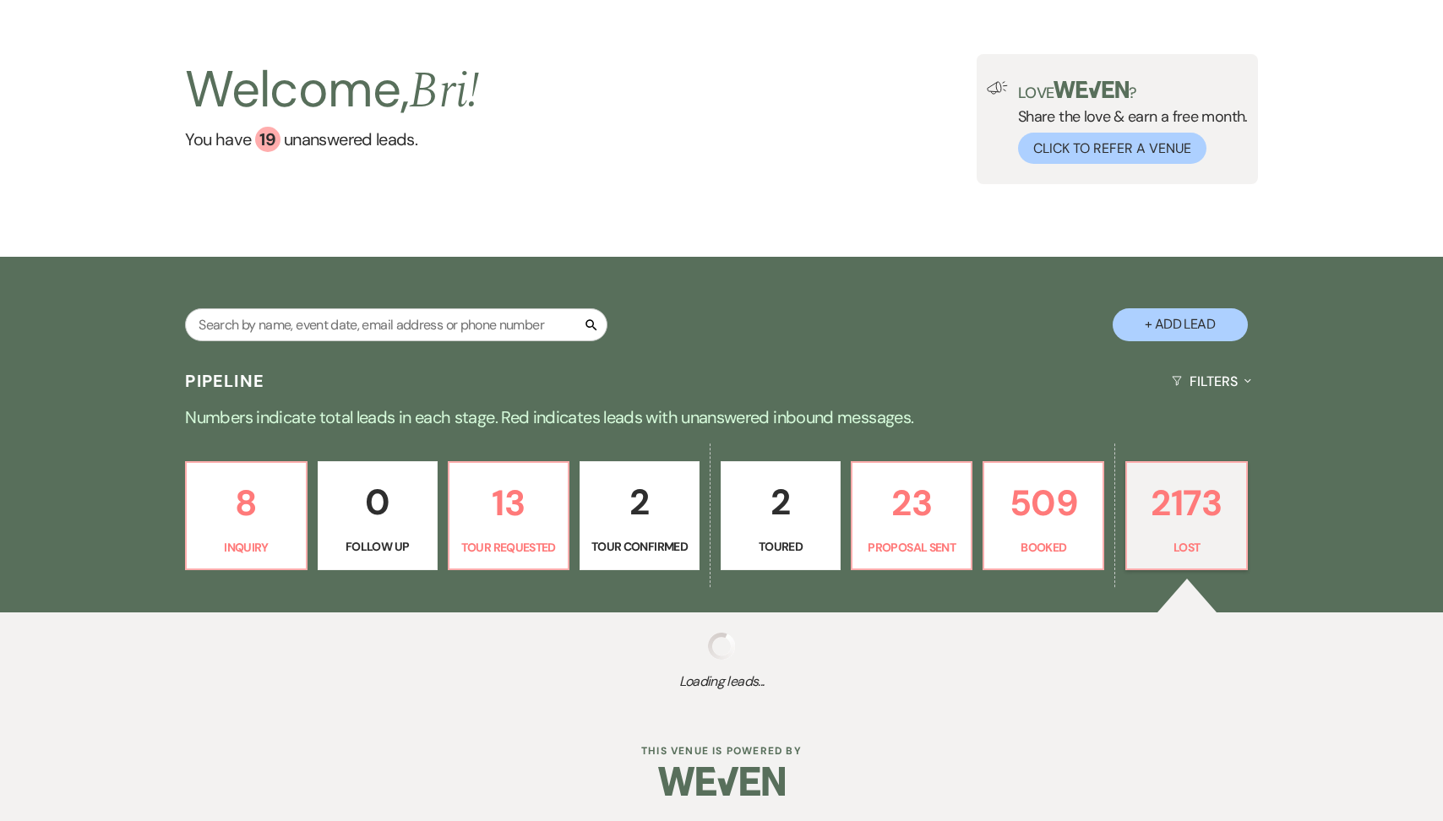
select select "5"
select select "8"
select select "5"
select select "8"
select select "1"
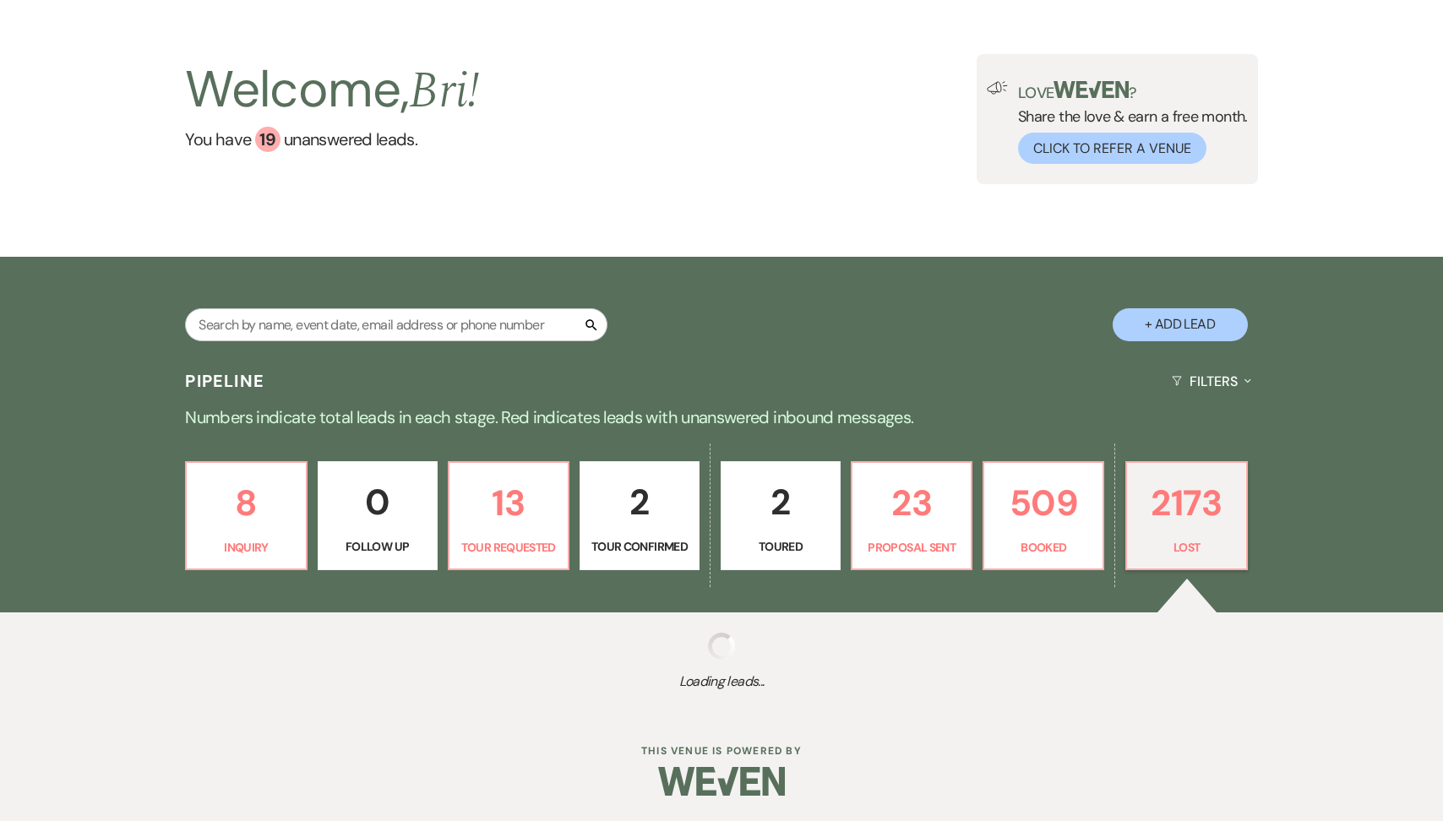
select select "8"
select select "5"
select select "8"
select select "5"
select select "8"
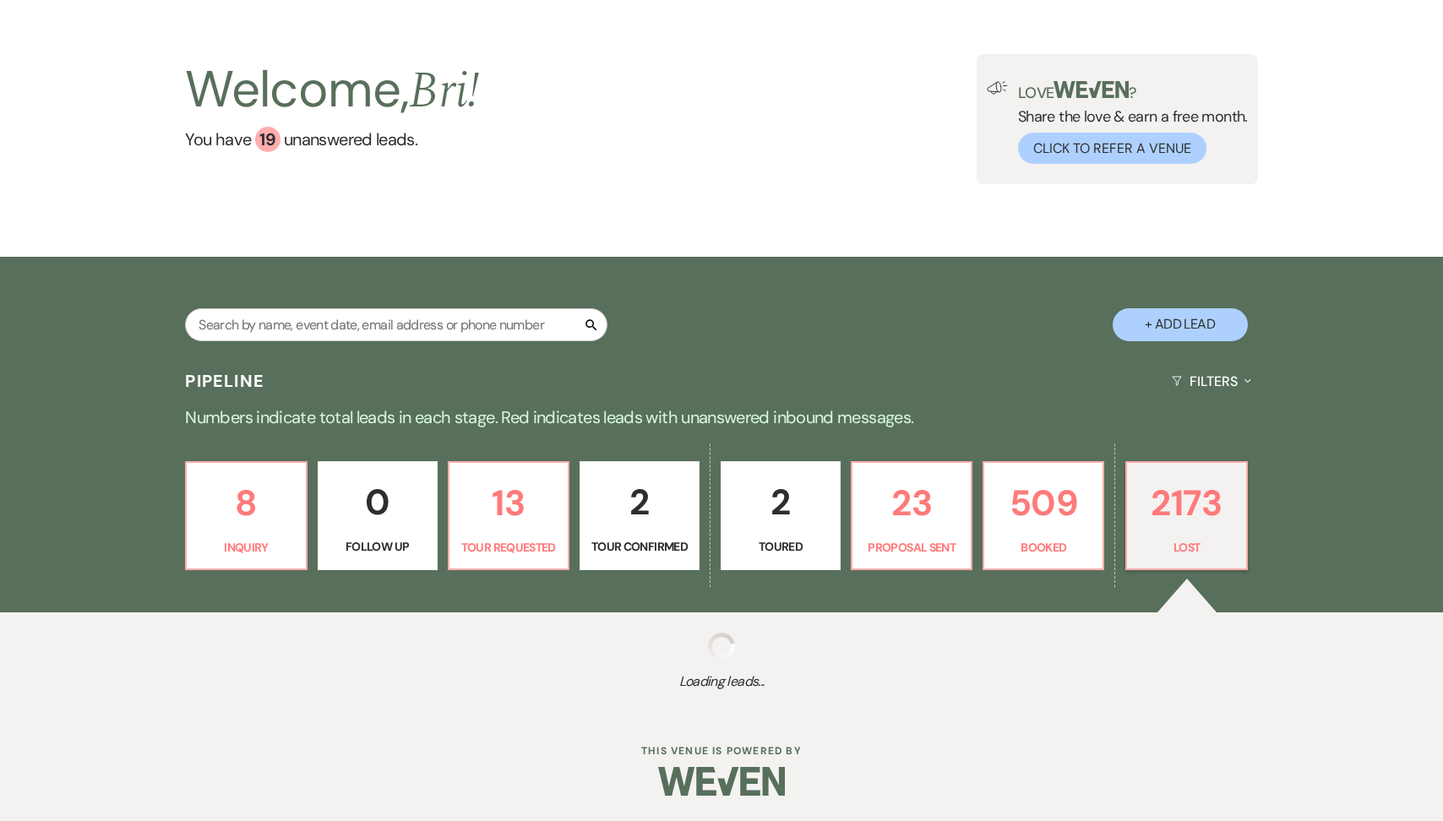
select select "5"
select select "8"
select select "5"
select select "8"
select select "5"
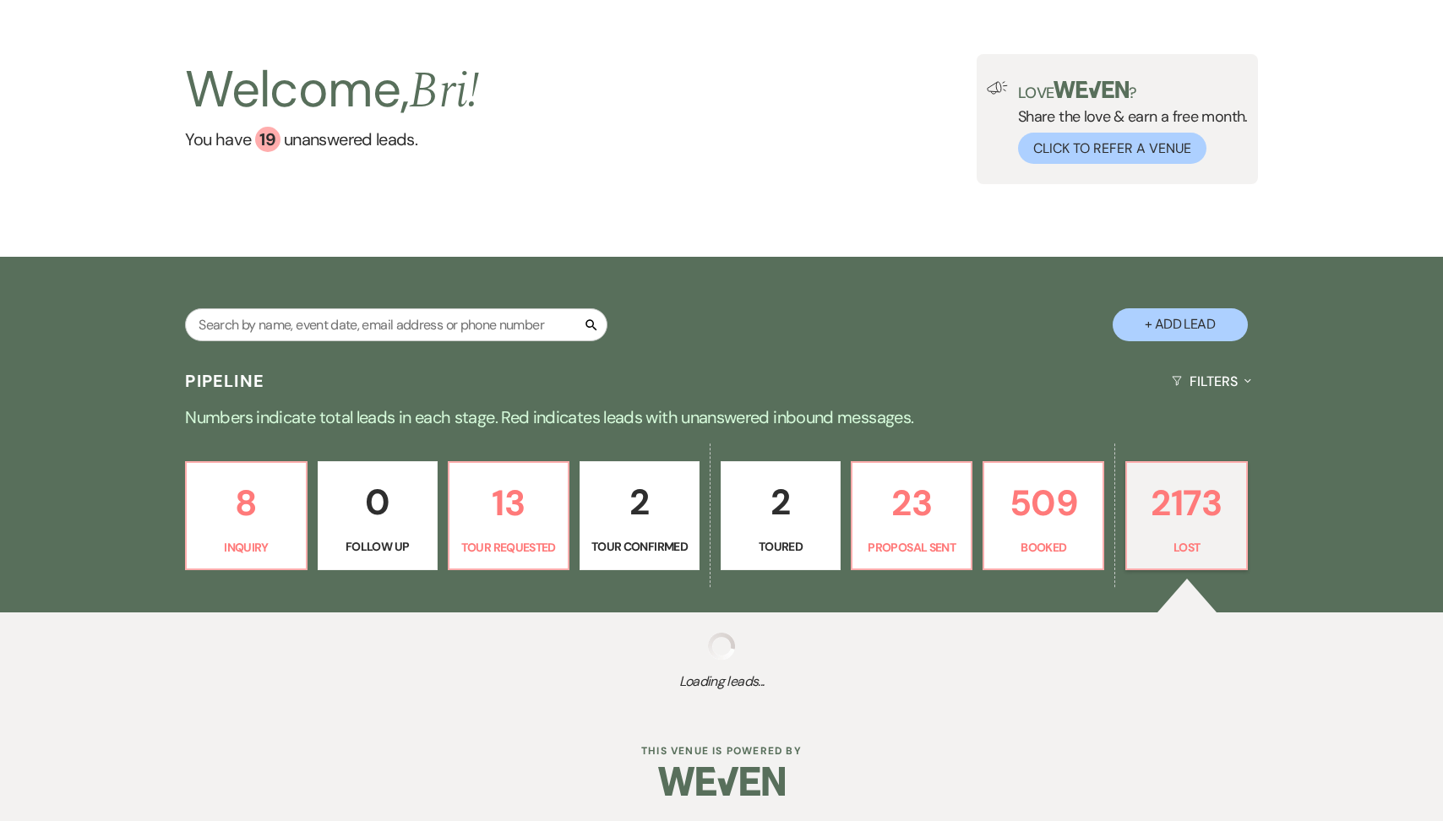
select select "8"
select select "5"
select select "8"
select select "6"
select select "8"
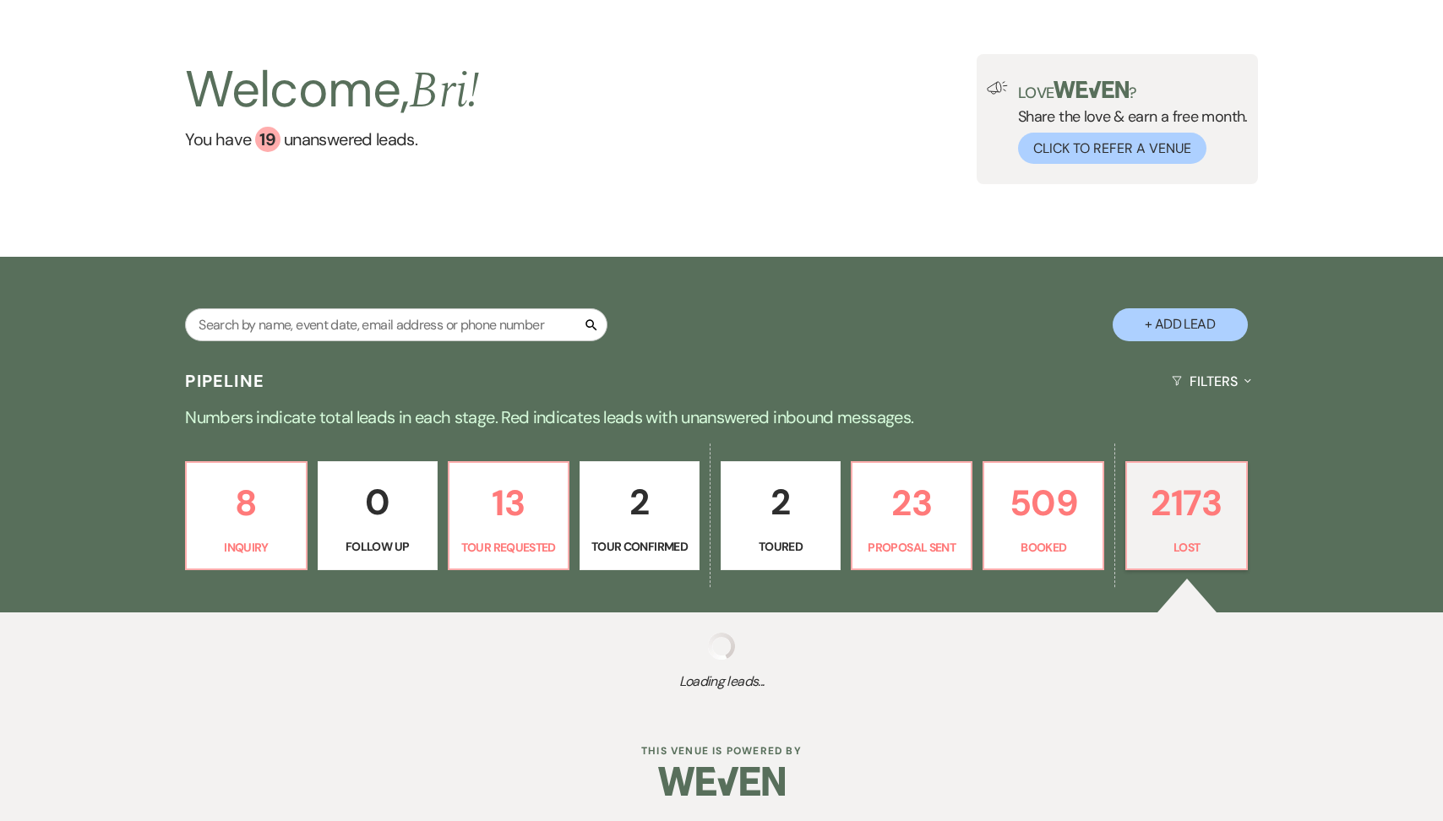
select select "5"
select select "8"
select select "1"
select select "8"
select select "5"
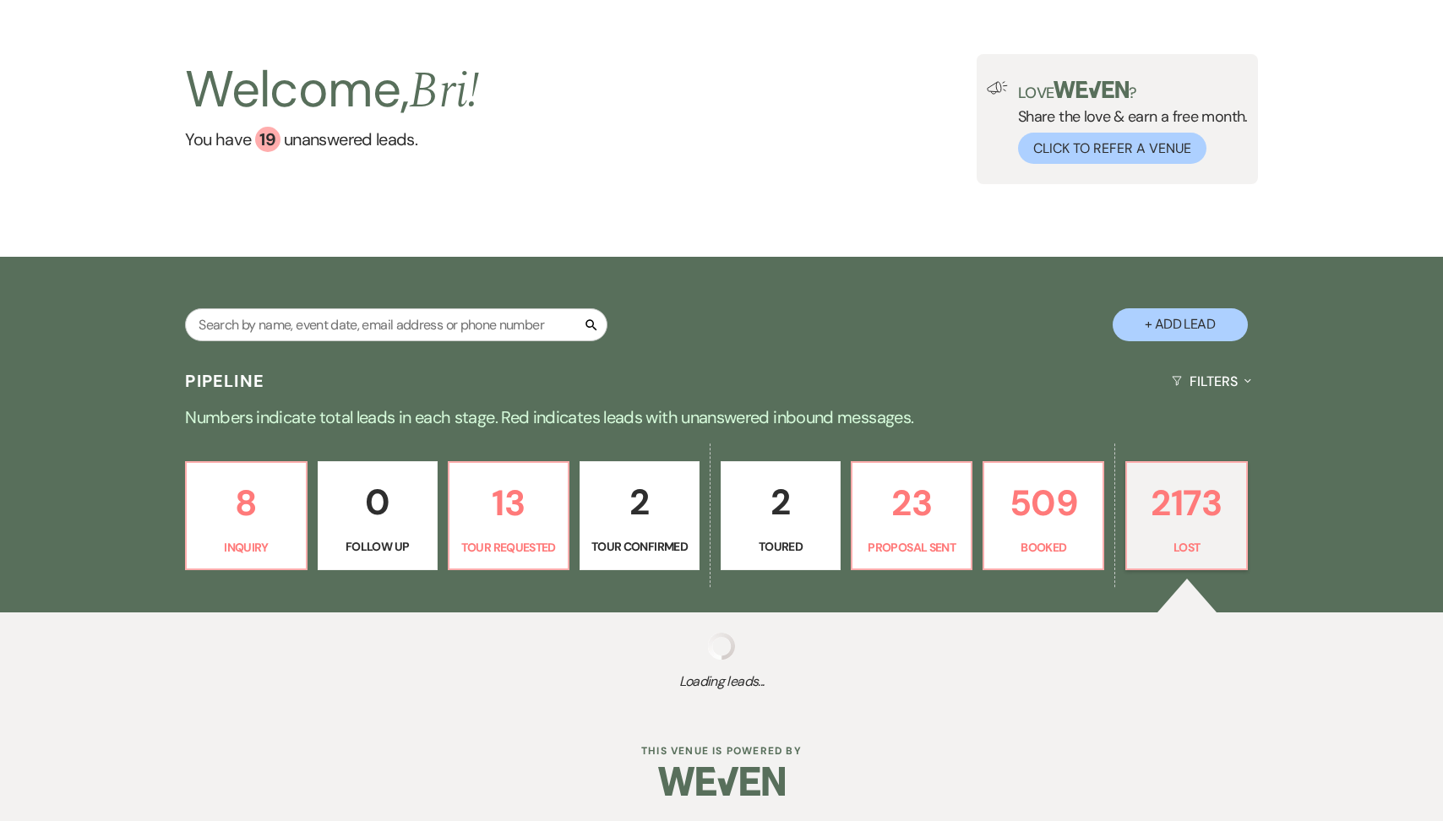
select select "8"
select select "5"
select select "8"
select select "5"
select select "8"
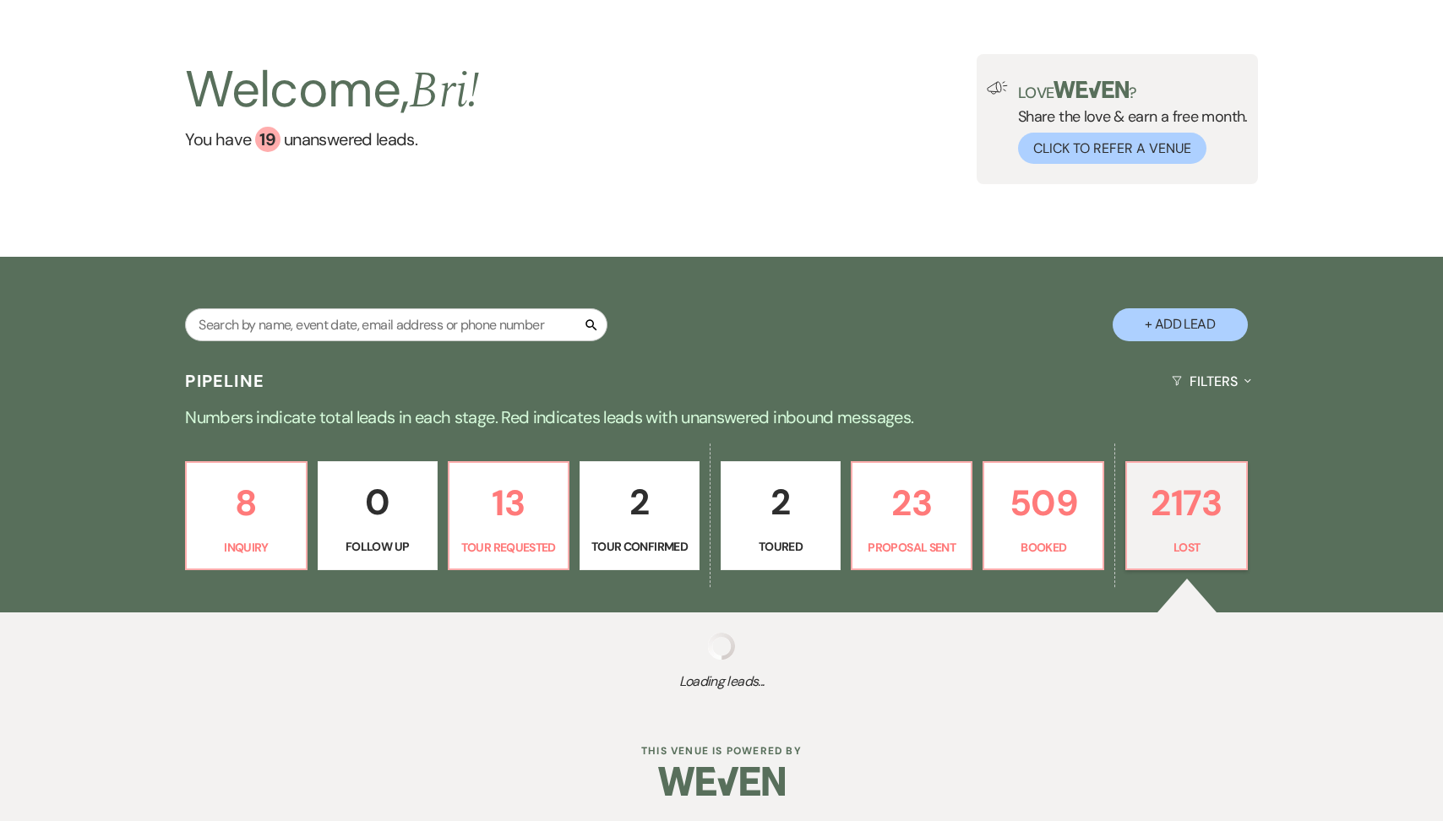
select select "5"
select select "8"
select select "5"
select select "8"
select select "6"
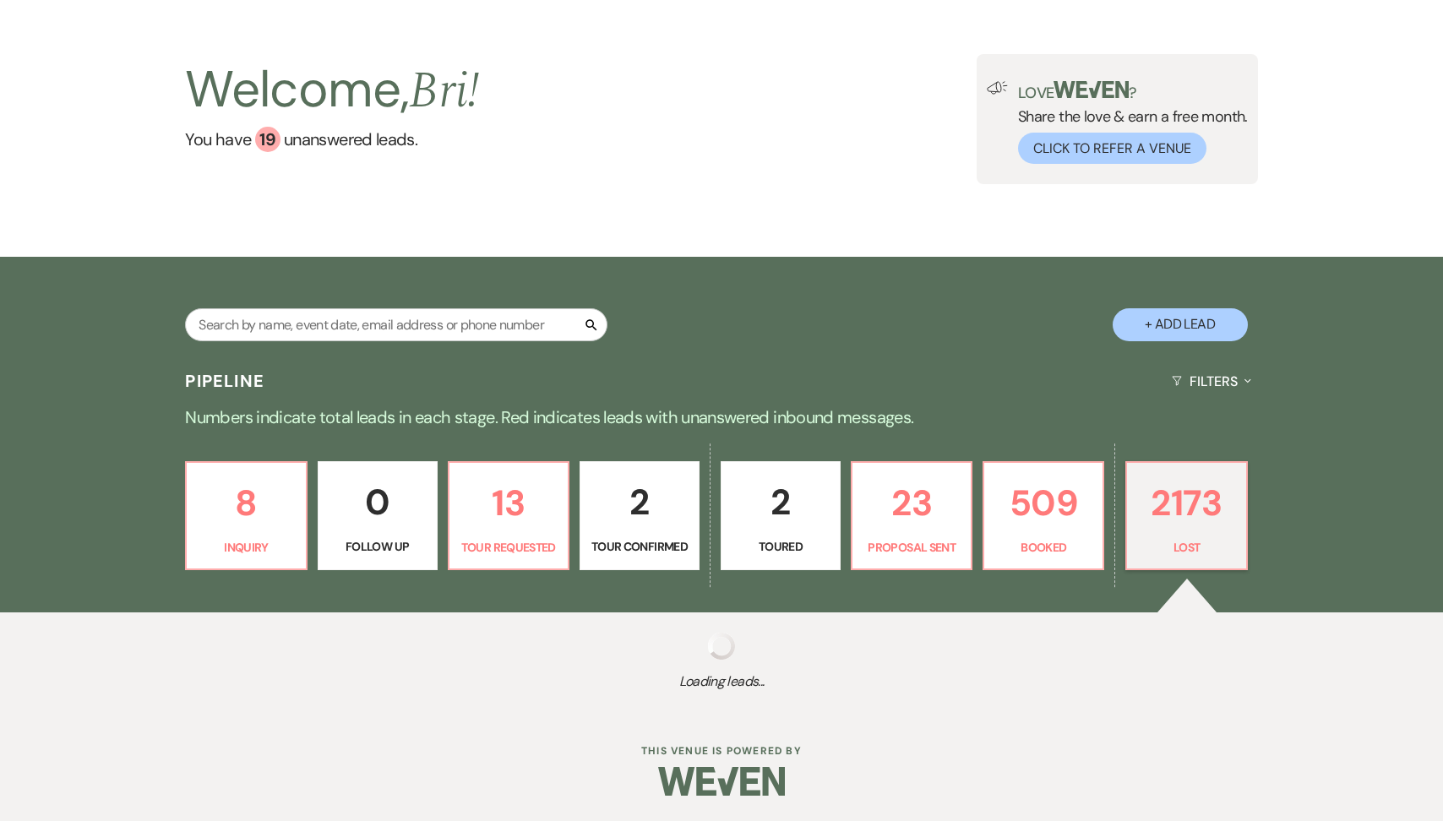
select select "8"
select select "5"
select select "8"
select select "7"
select select "8"
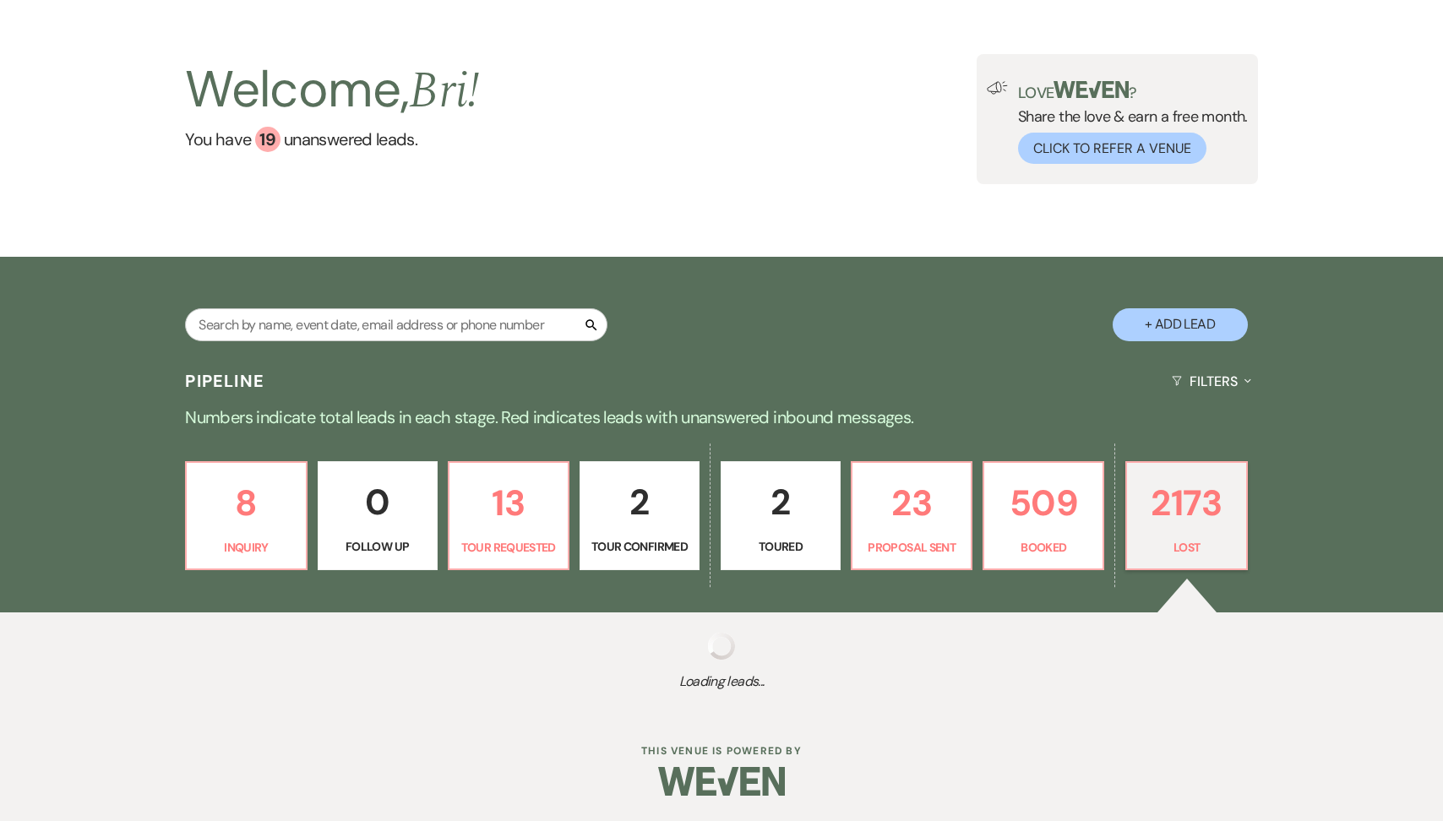
select select "5"
select select "8"
select select "5"
select select "8"
select select "5"
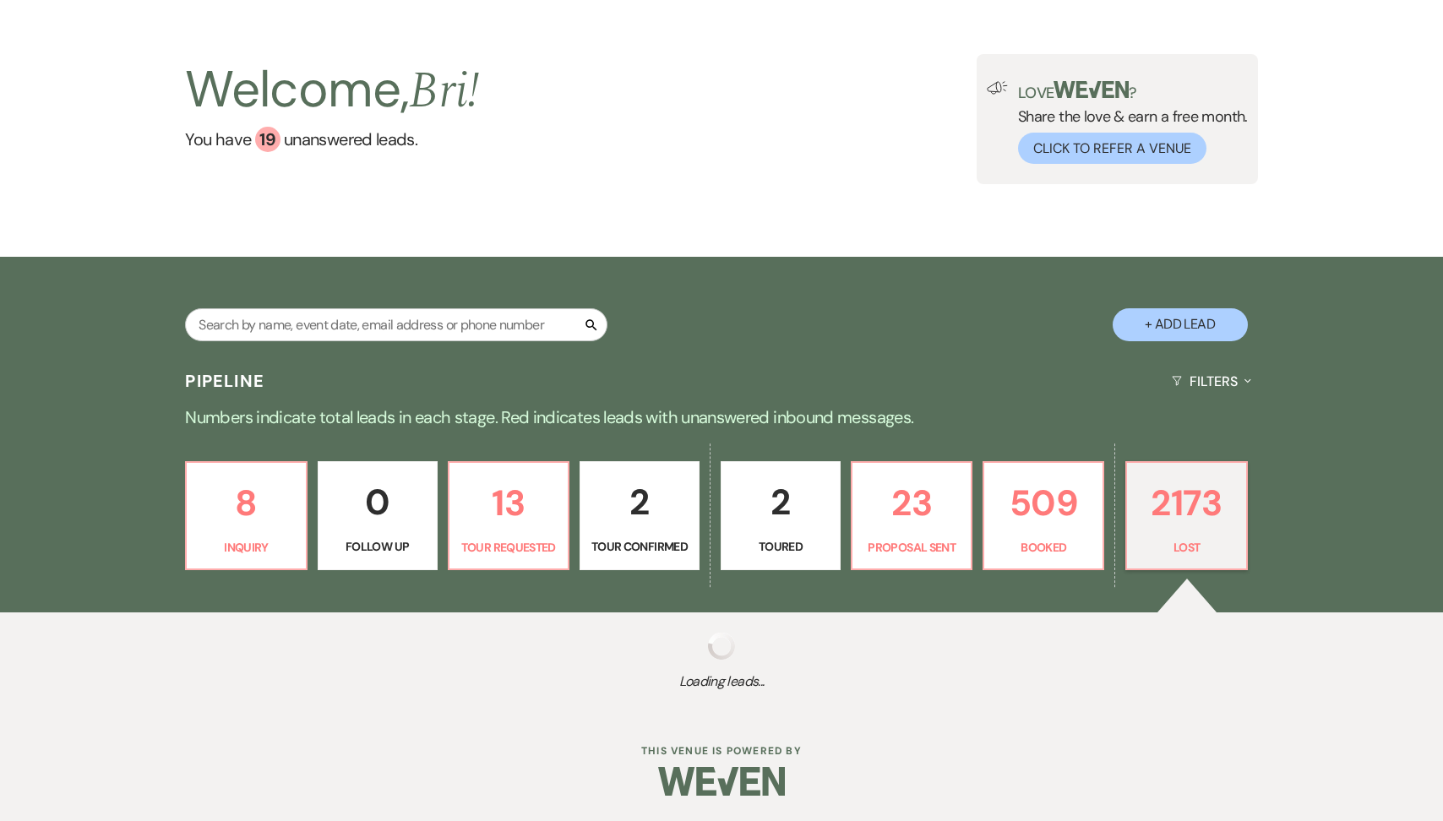
select select "8"
select select "1"
select select "8"
select select "1"
select select "8"
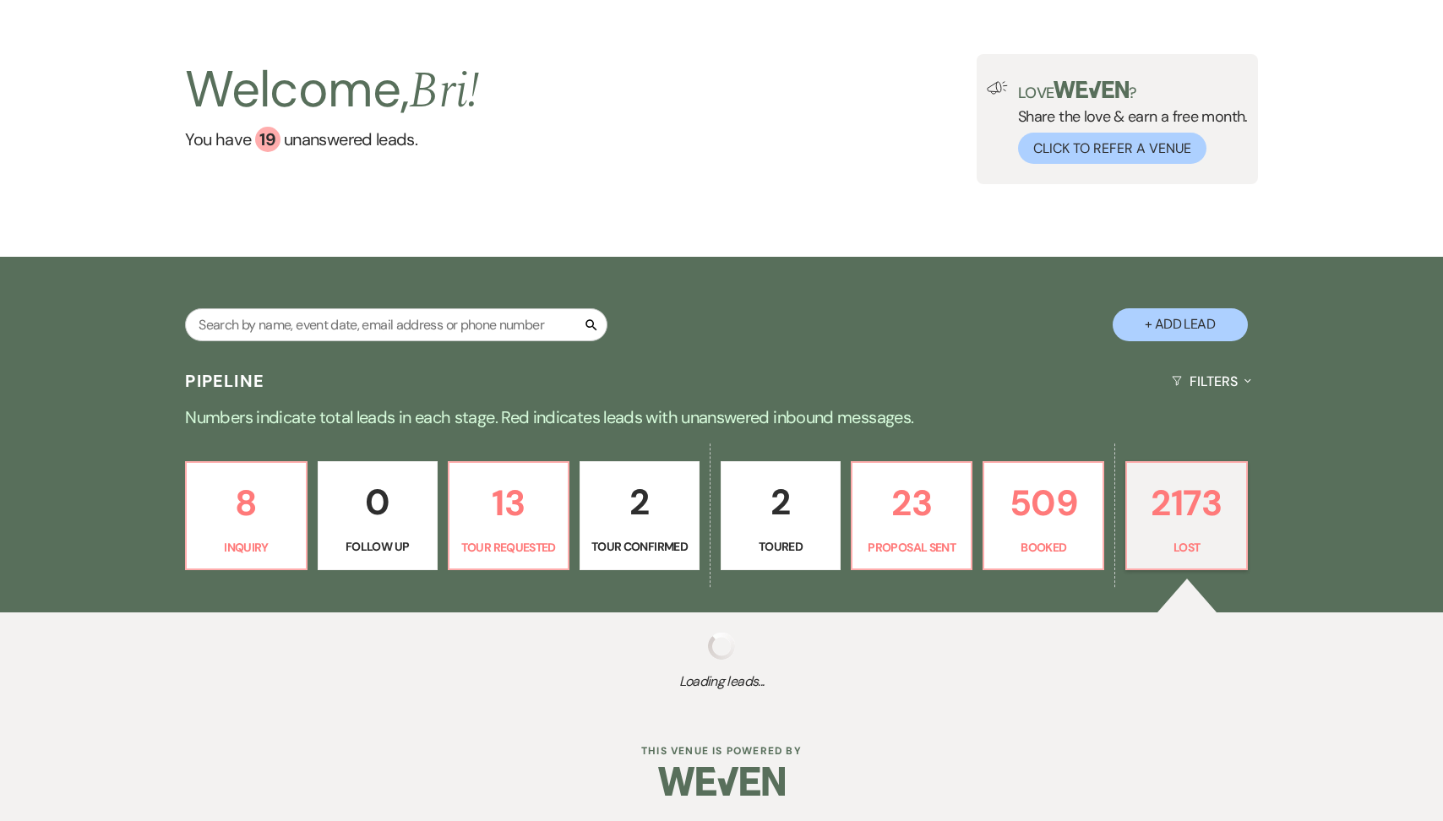
select select "5"
select select "8"
select select "5"
select select "8"
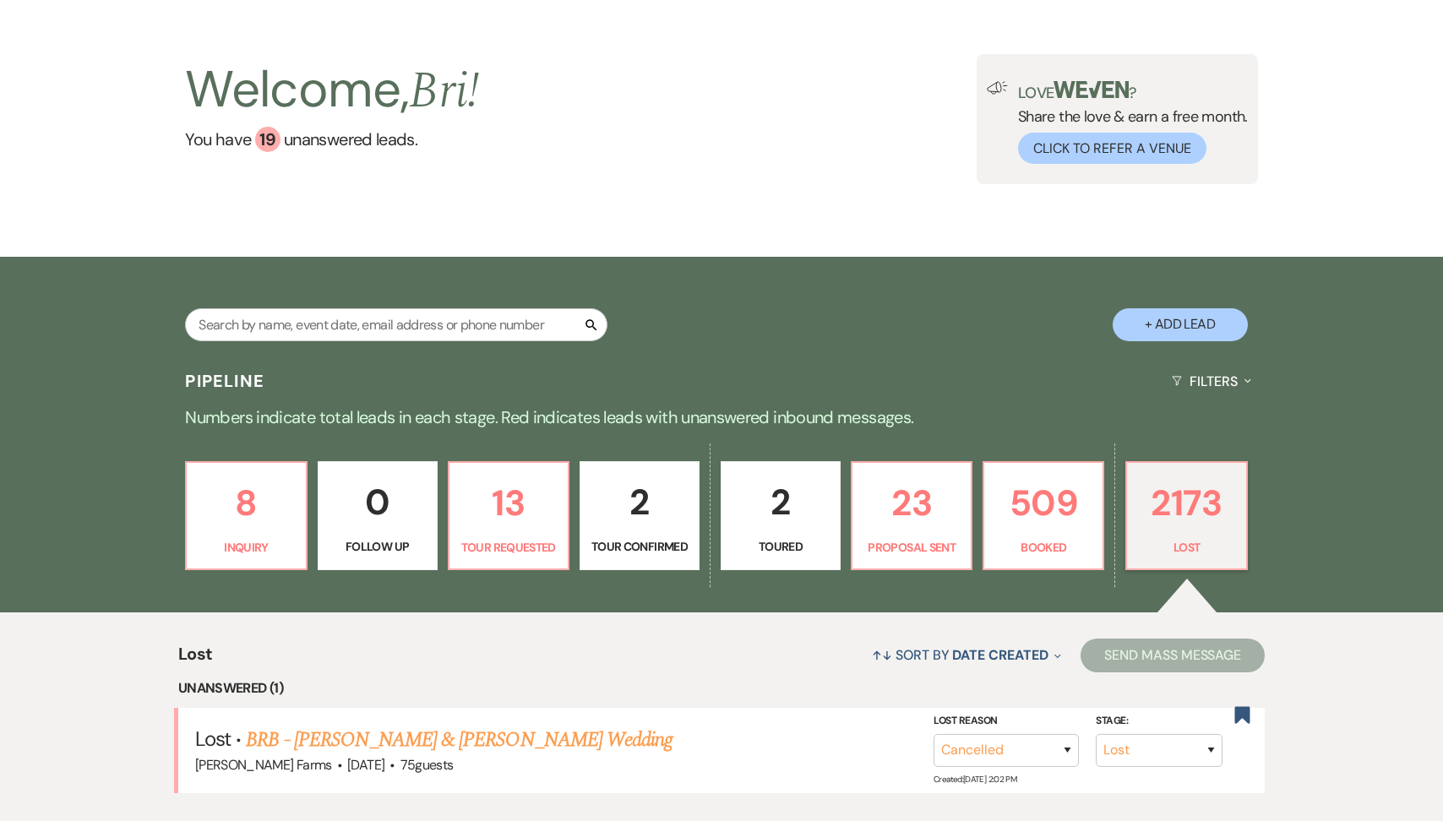
scroll to position [230, 0]
